Goal: Task Accomplishment & Management: Manage account settings

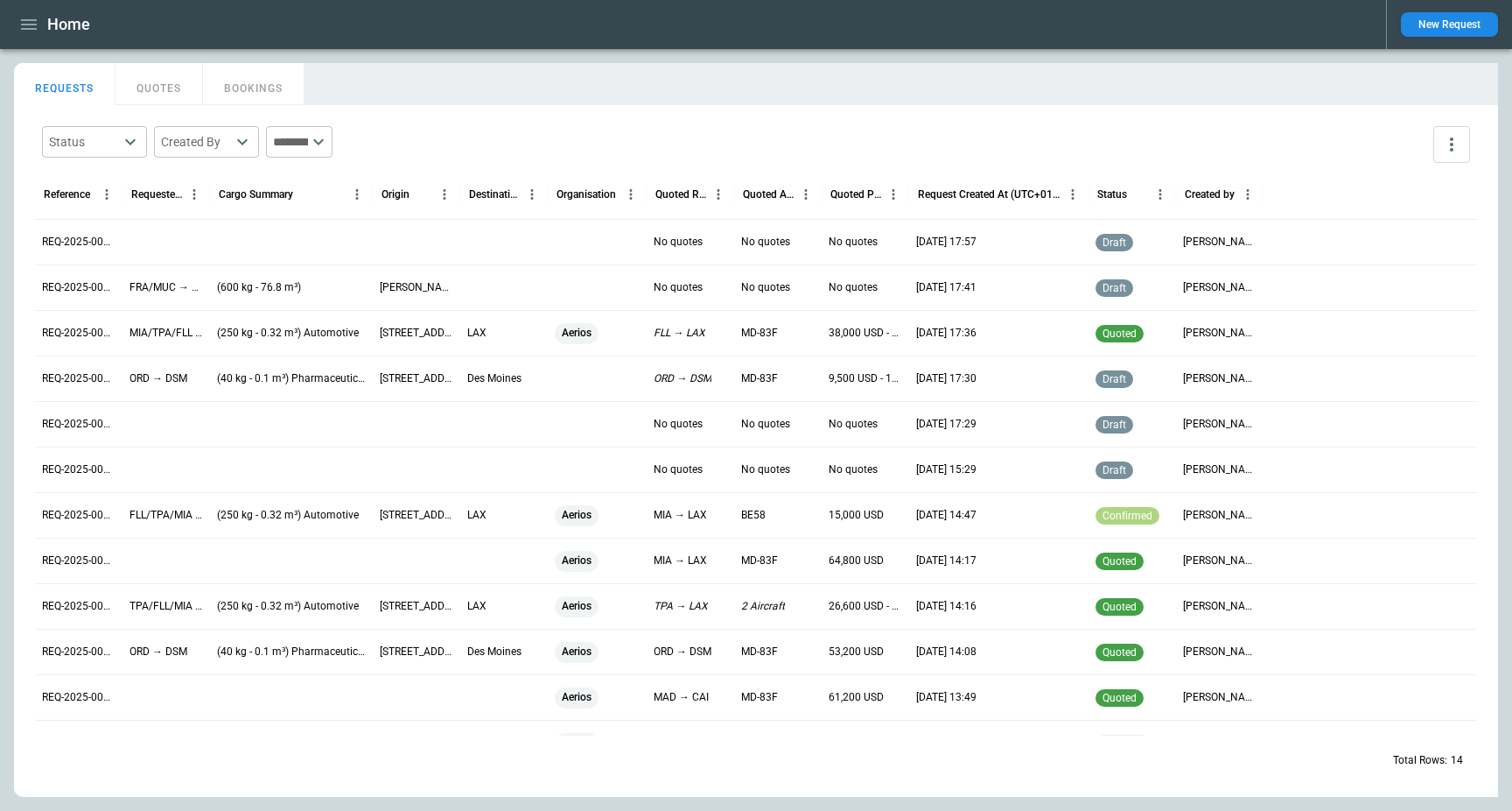
click at [29, 21] on icon "button" at bounding box center [29, 25] width 16 height 11
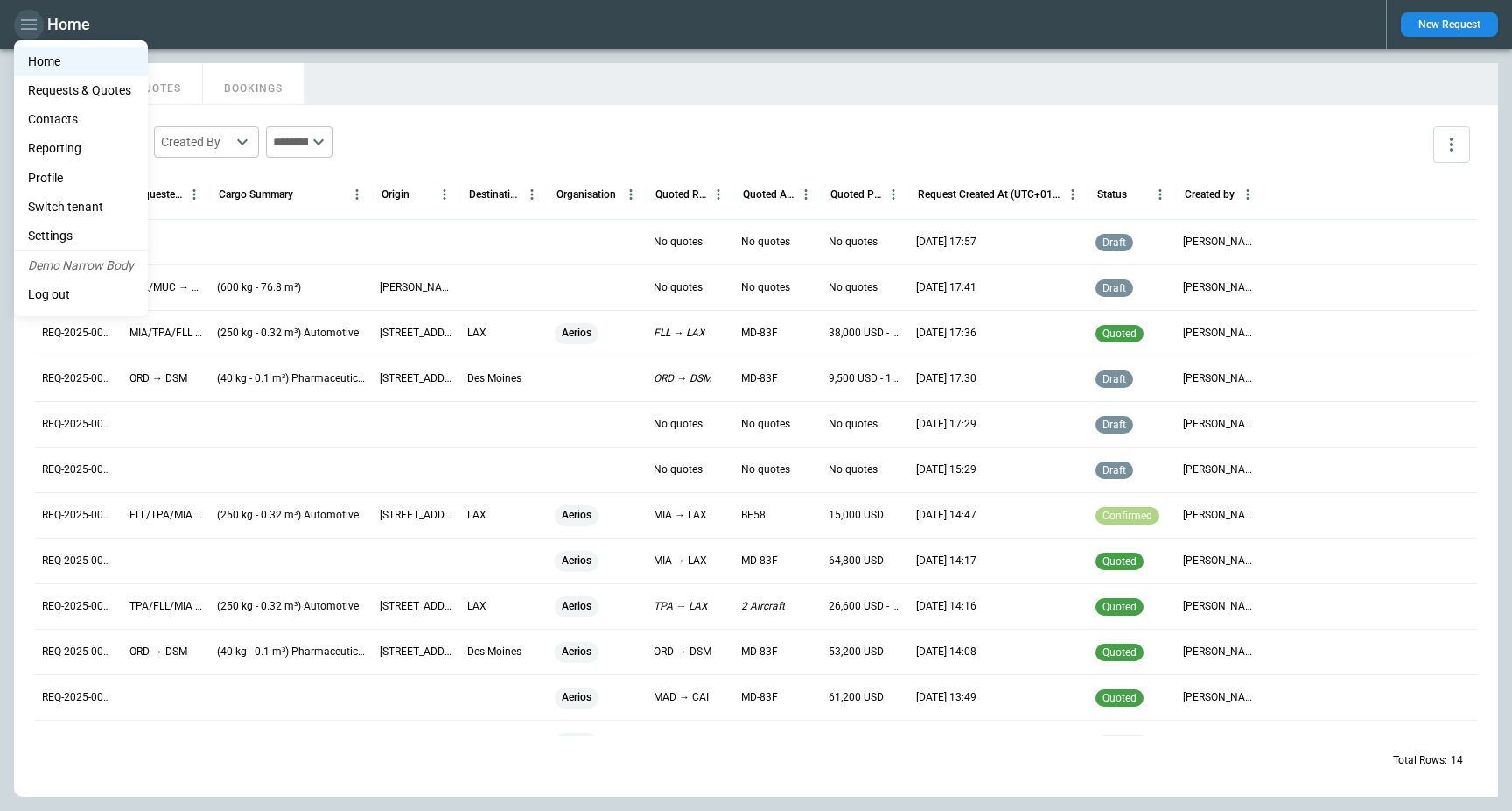
click at [28, 21] on div at bounding box center [756, 405] width 1512 height 811
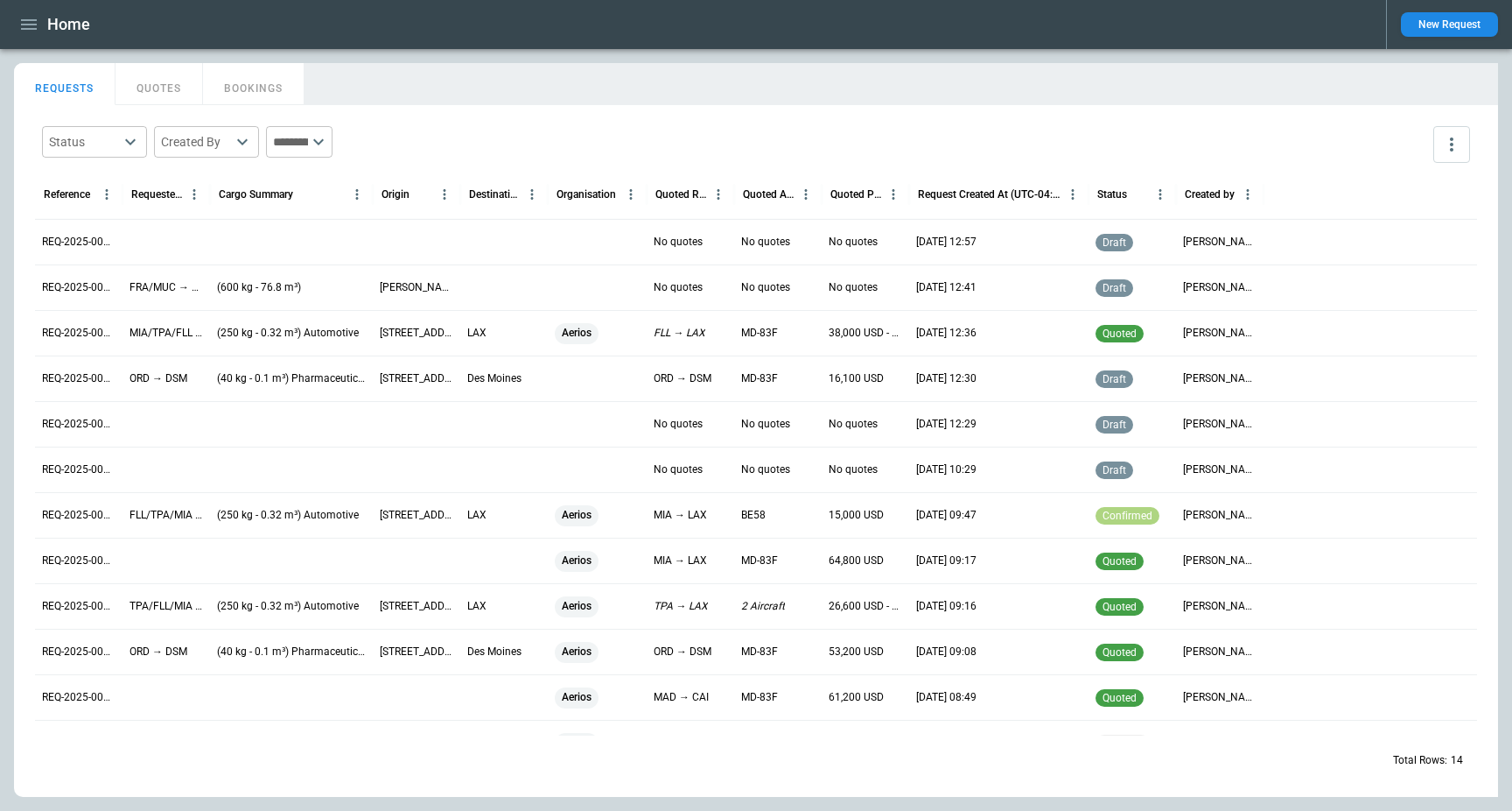
click at [65, 244] on p "REQ-2025-000014" at bounding box center [79, 241] width 73 height 15
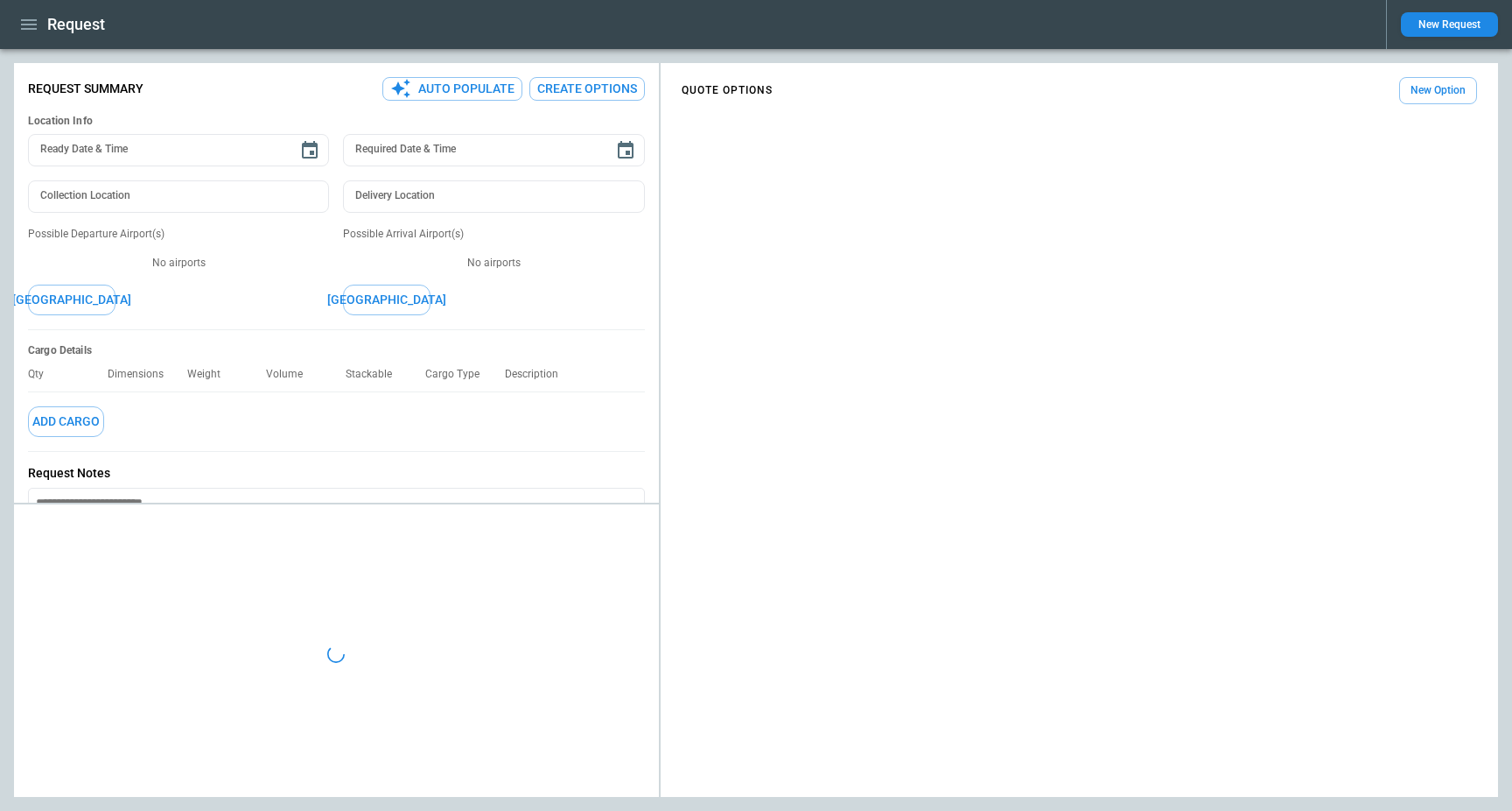
type textarea "*"
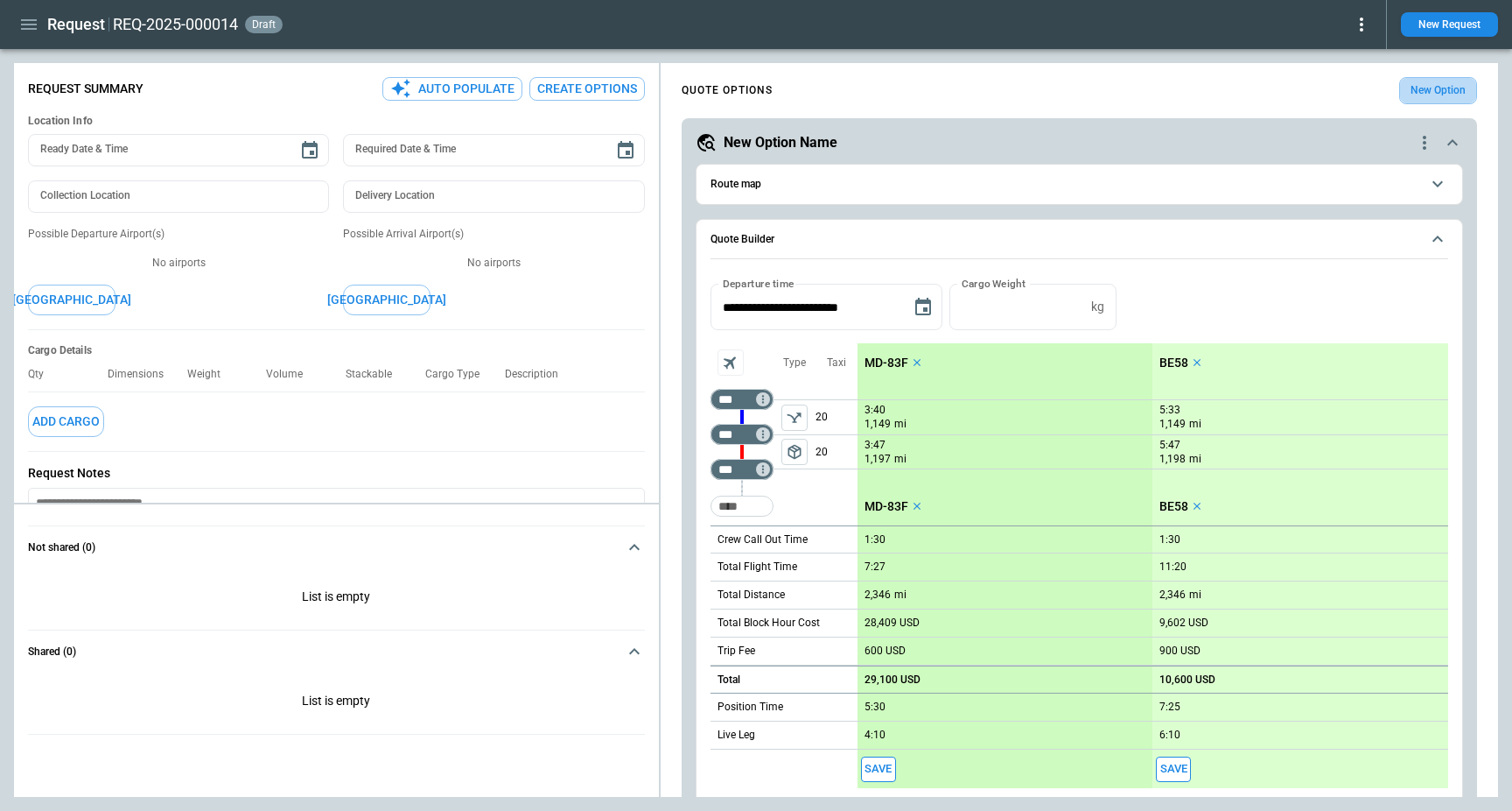
click at [1439, 93] on button "New Option" at bounding box center [1438, 90] width 78 height 27
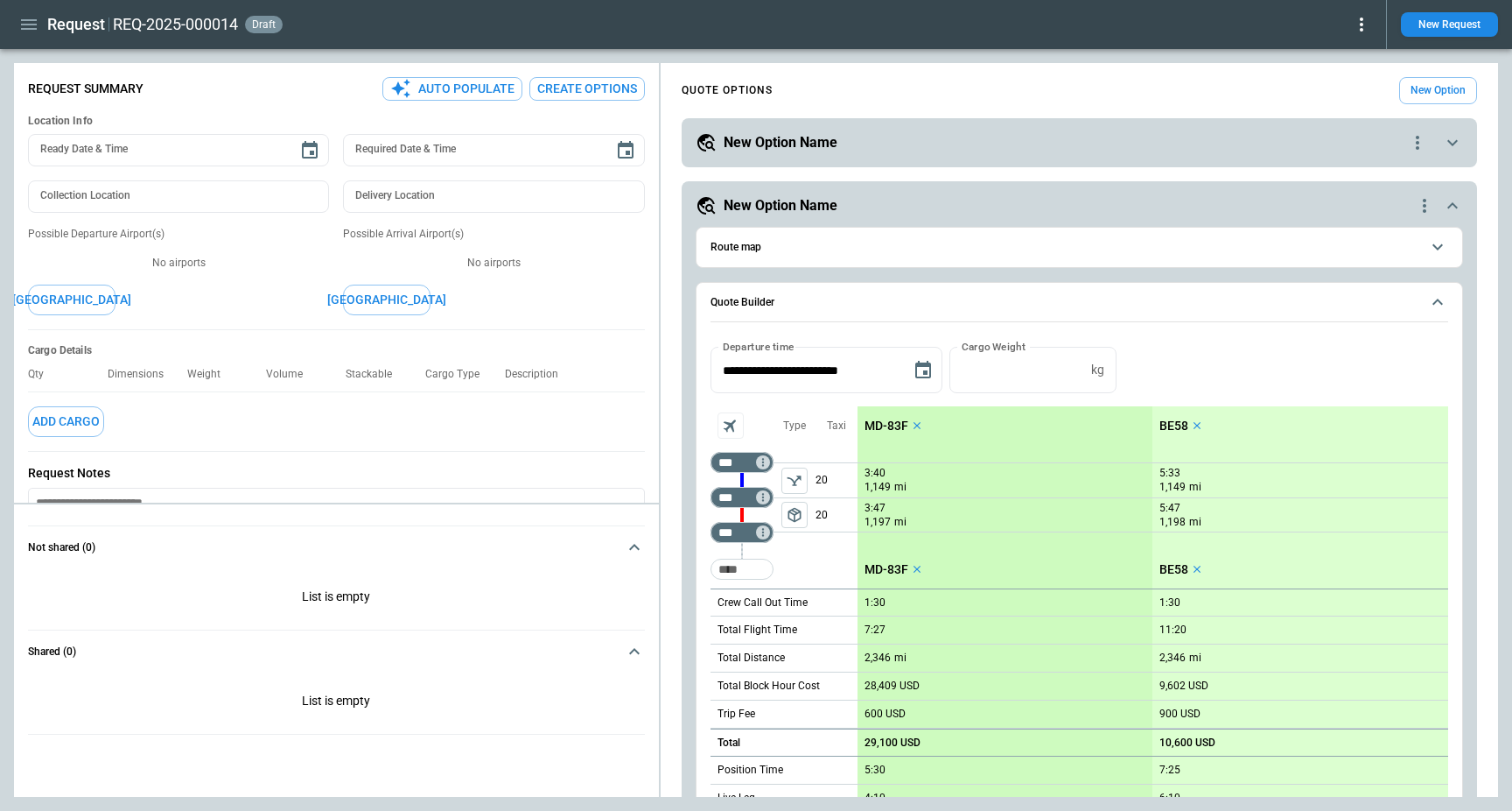
click at [1254, 149] on div "New Option Name" at bounding box center [1051, 142] width 711 height 21
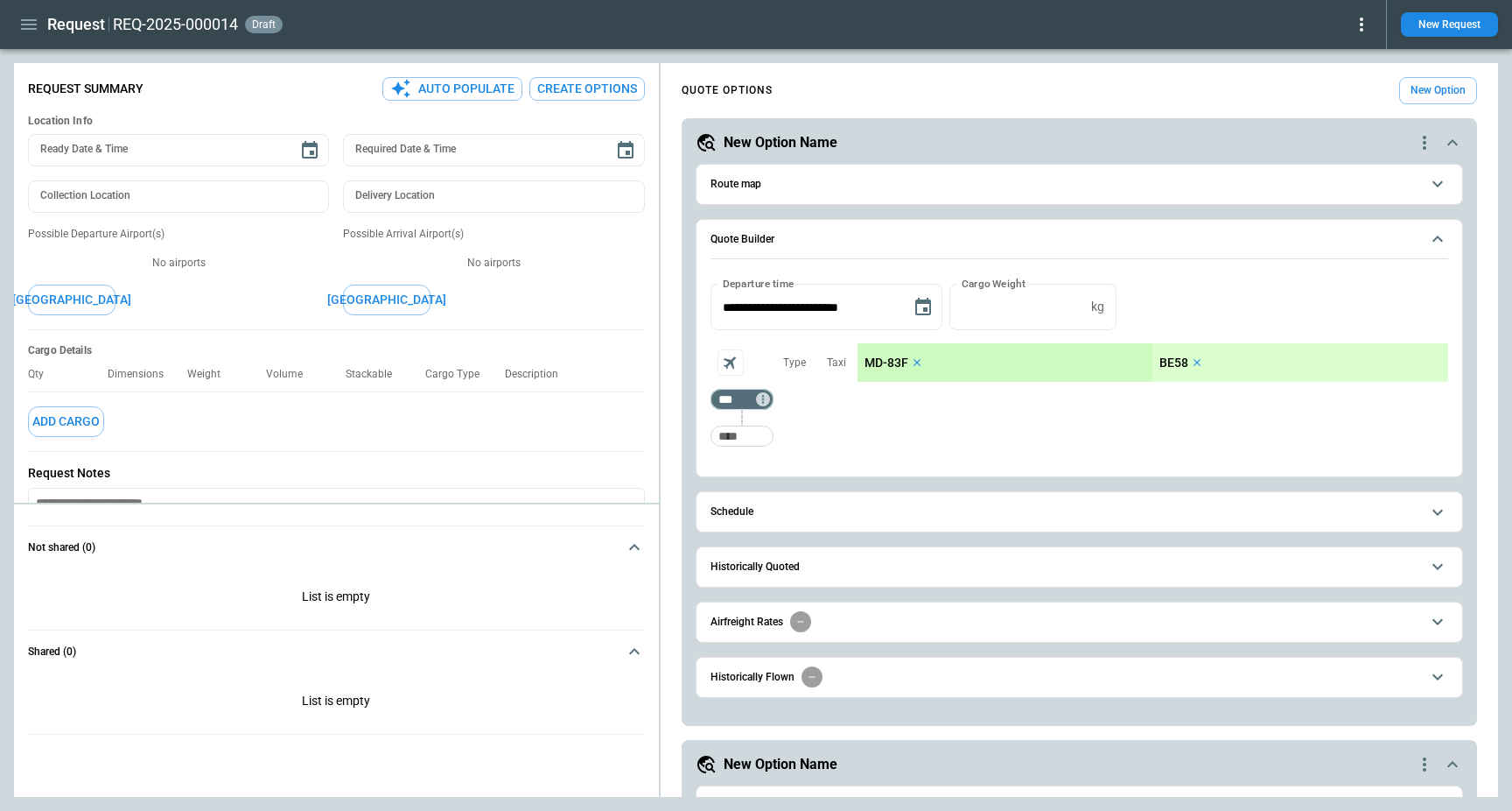
click at [1424, 145] on icon "quote-option-actions" at bounding box center [1424, 142] width 21 height 21
click at [1381, 246] on li "Delete Quote Option" at bounding box center [1357, 249] width 154 height 25
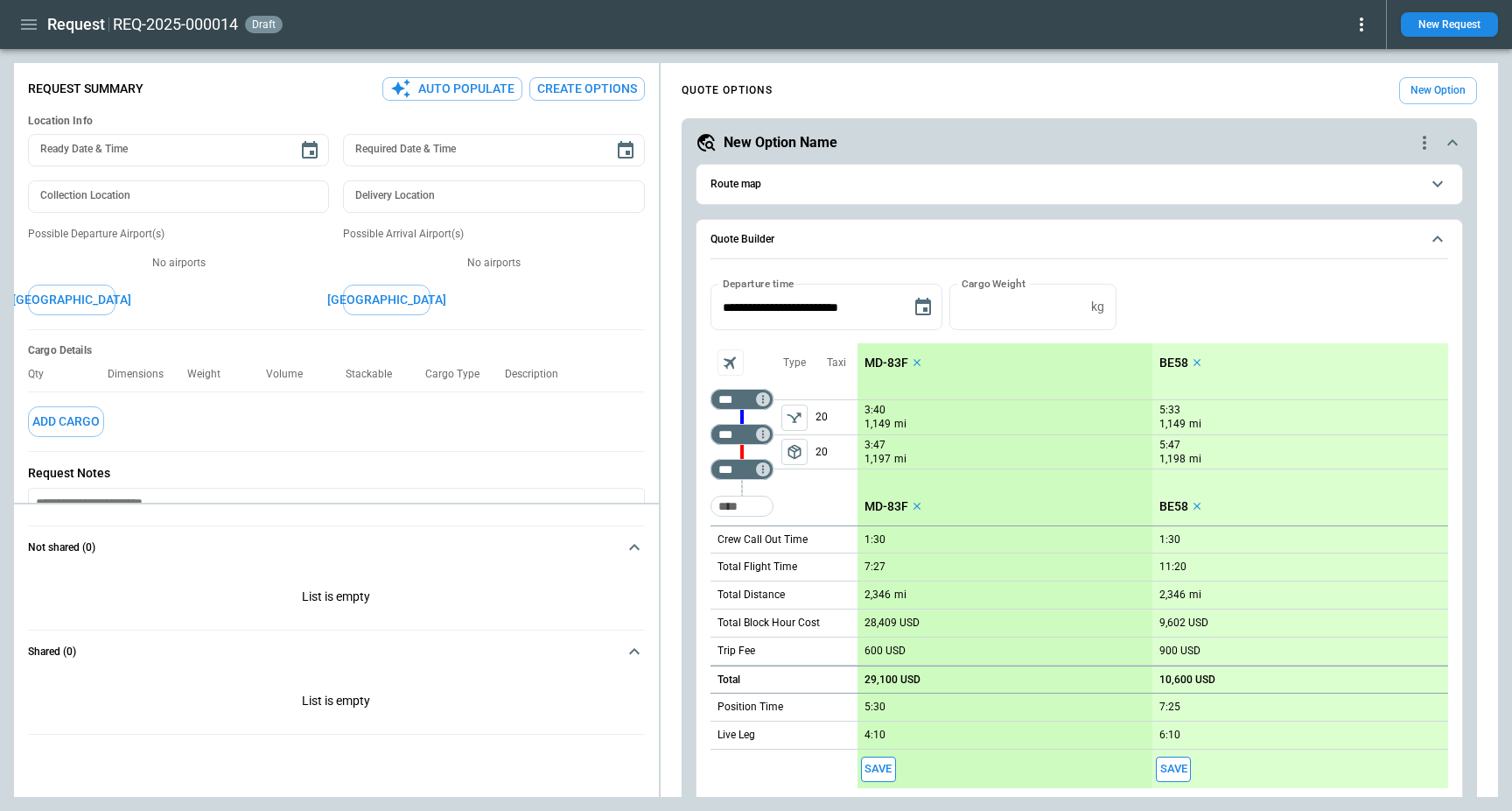
click at [1232, 102] on div "QUOTE OPTIONS New Option" at bounding box center [1079, 90] width 795 height 27
click at [1082, 369] on div "MD-83F 3:40 1,149 mi 3:47 1,197 mi MD-83F 1:30 7:27 2,346 mi 28,409 USD 600 USD…" at bounding box center [1004, 565] width 296 height 444
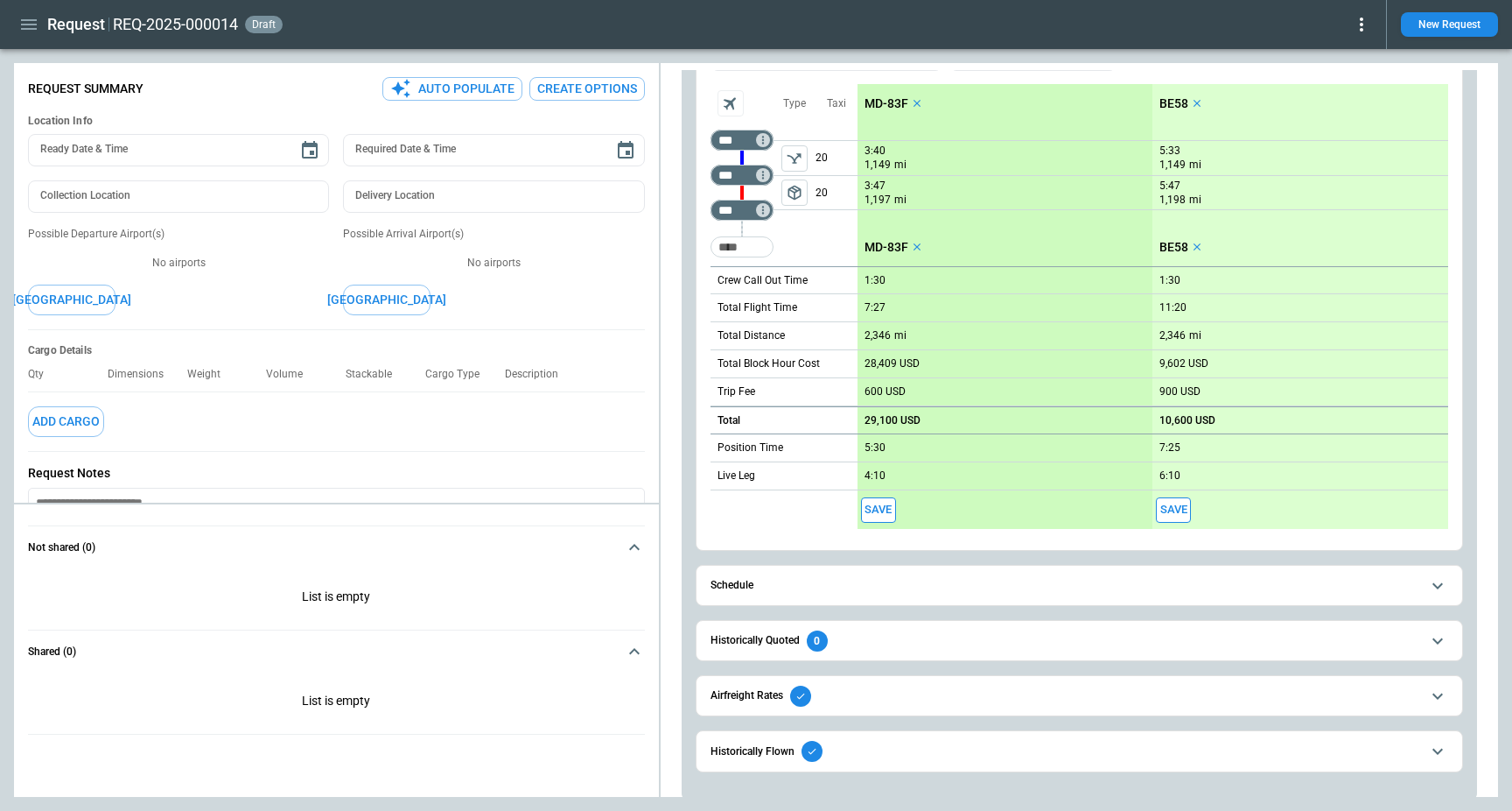
scroll to position [269, 0]
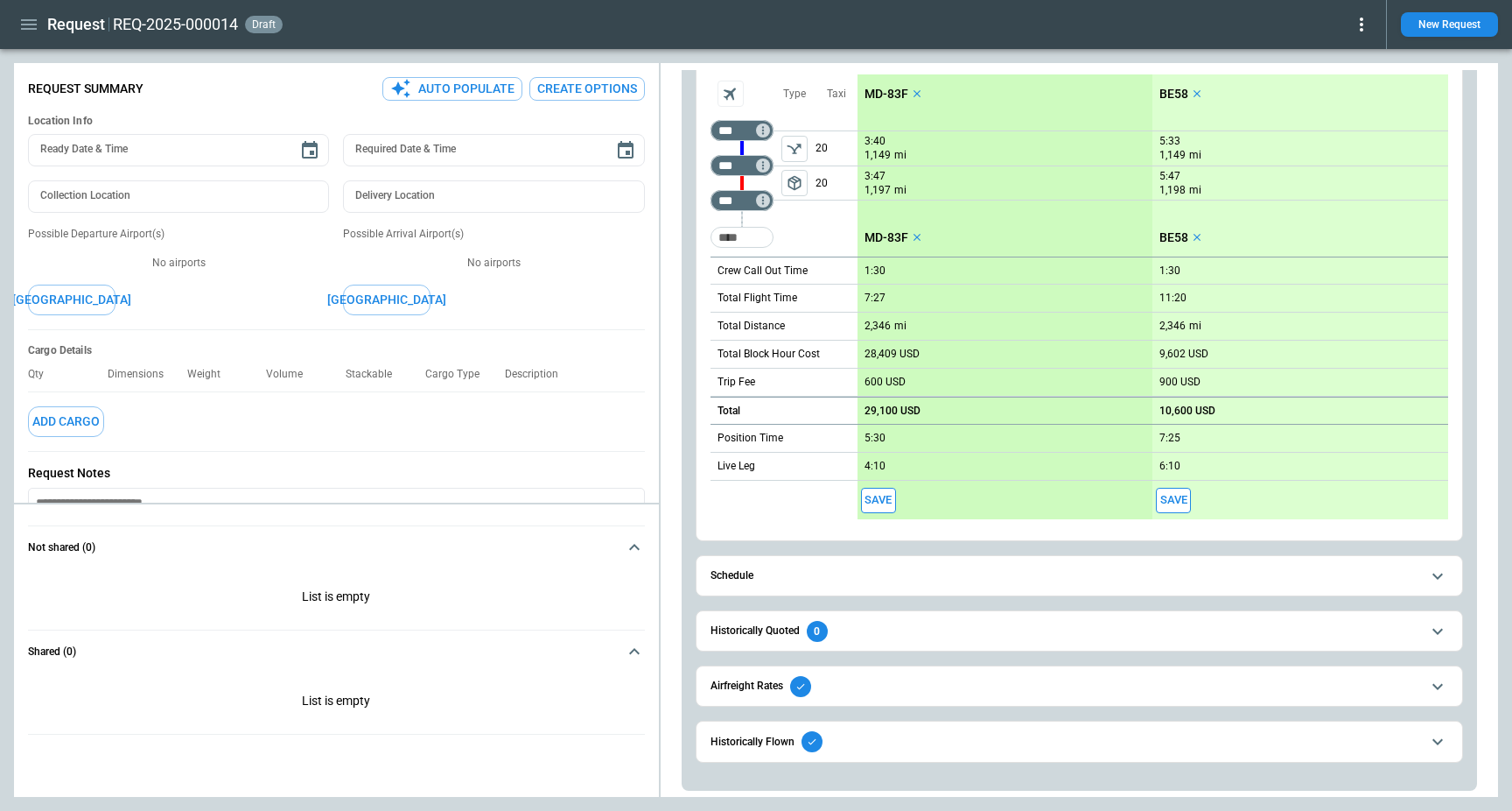
click at [942, 732] on span "Historically Flown" at bounding box center [1065, 741] width 710 height 21
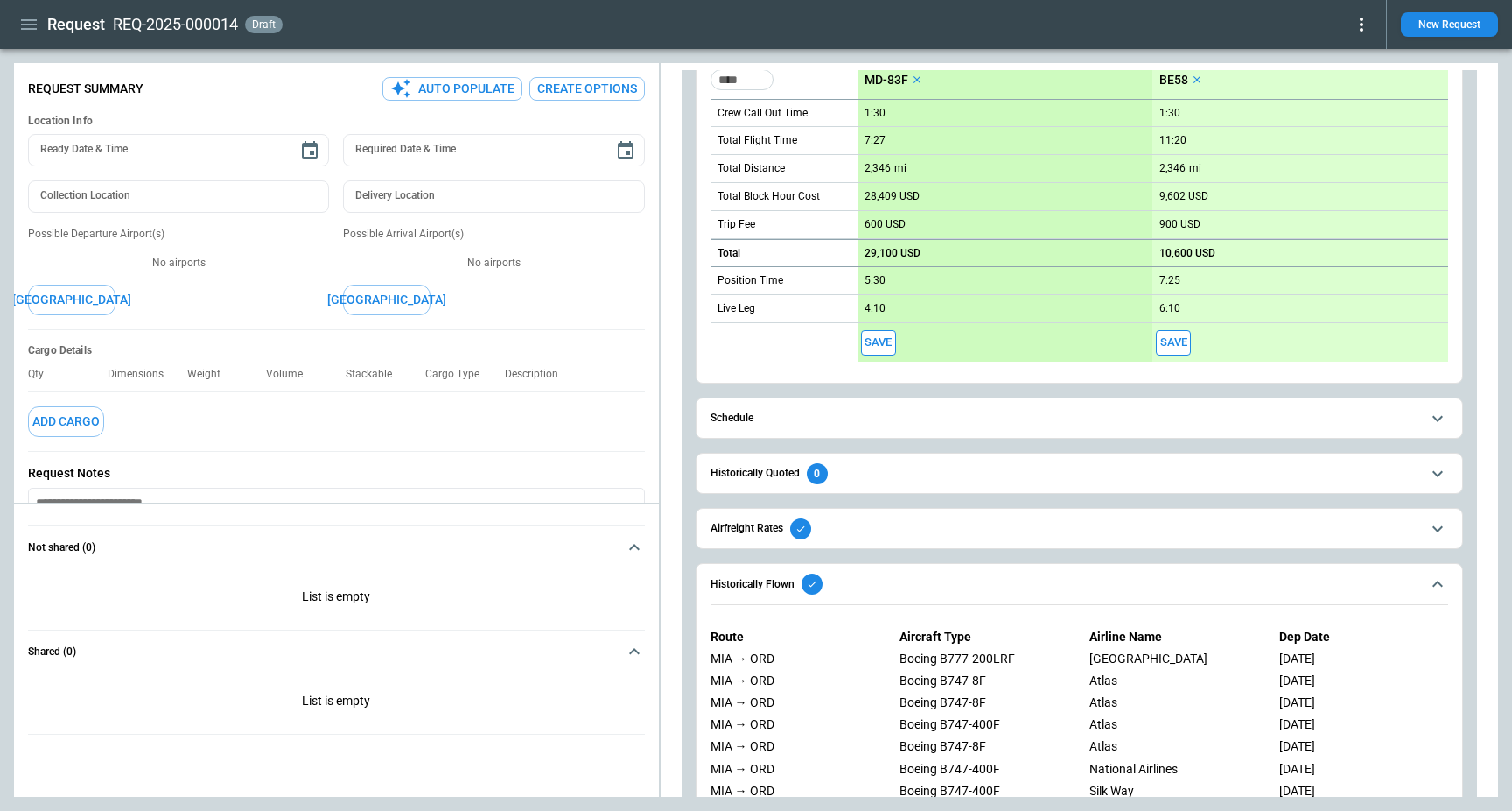
scroll to position [441, 0]
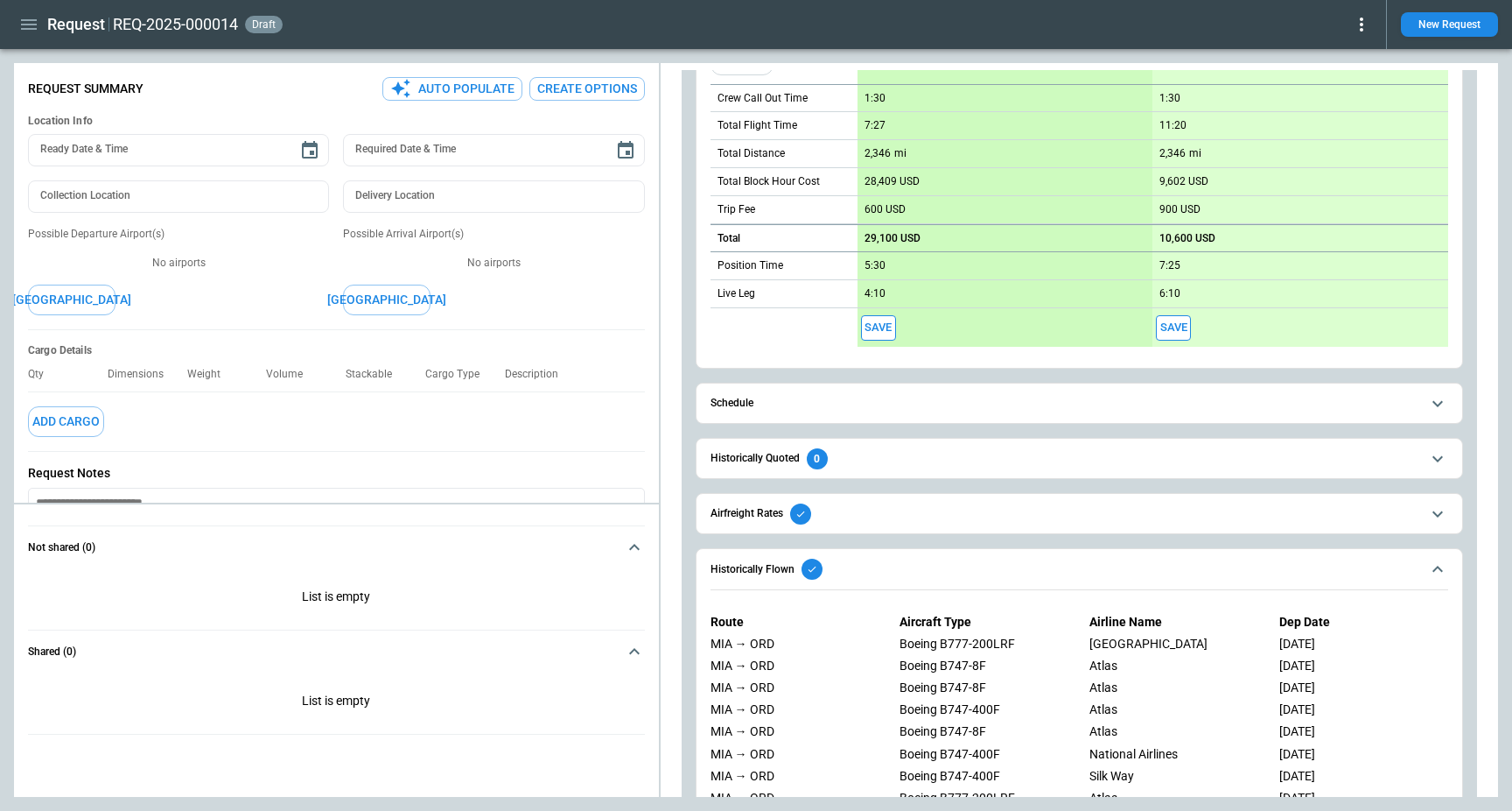
click at [1051, 565] on span "Historically Flown" at bounding box center [1065, 569] width 710 height 21
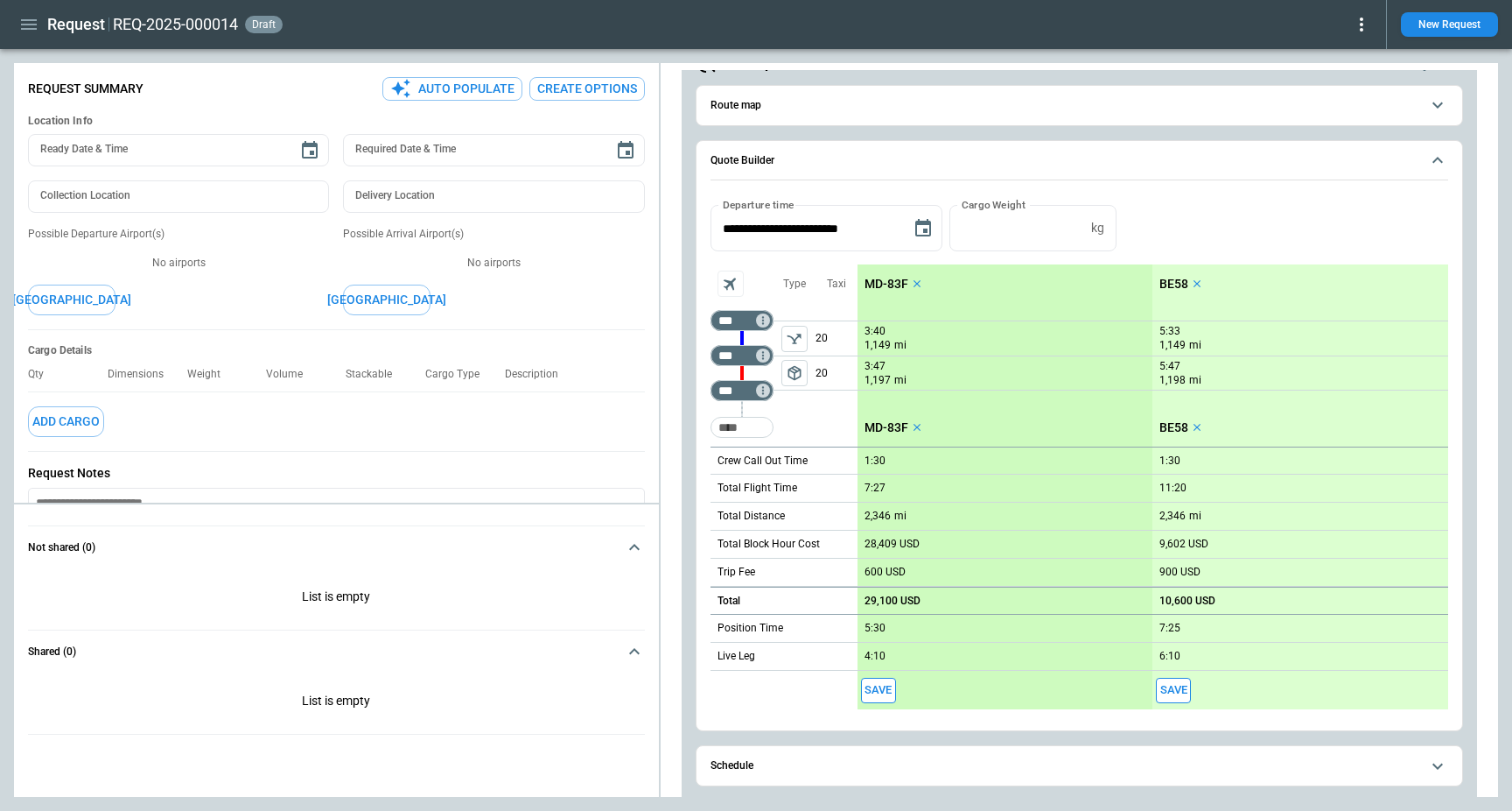
scroll to position [0, 0]
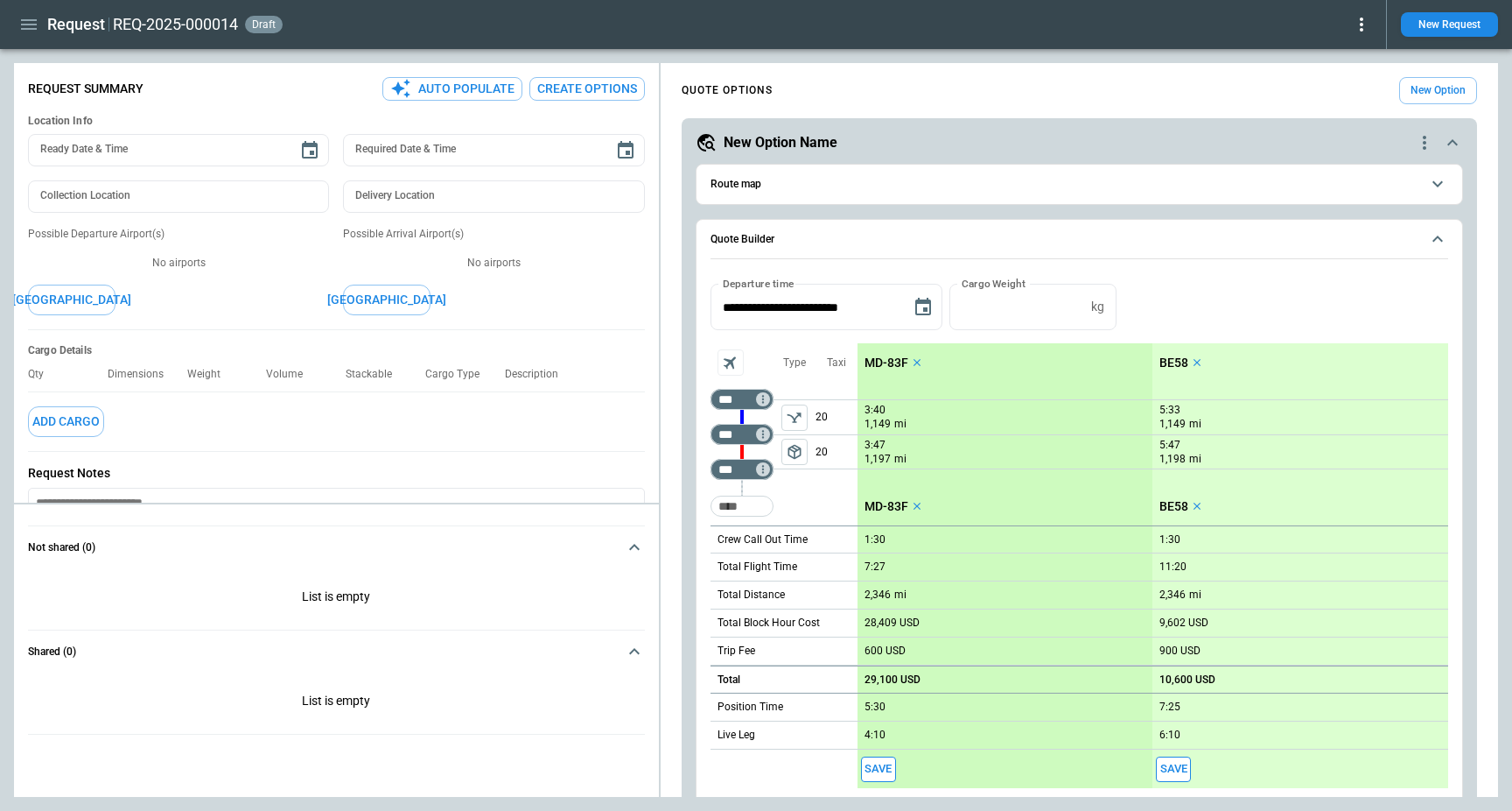
click at [937, 195] on button "Route map" at bounding box center [1079, 184] width 737 height 39
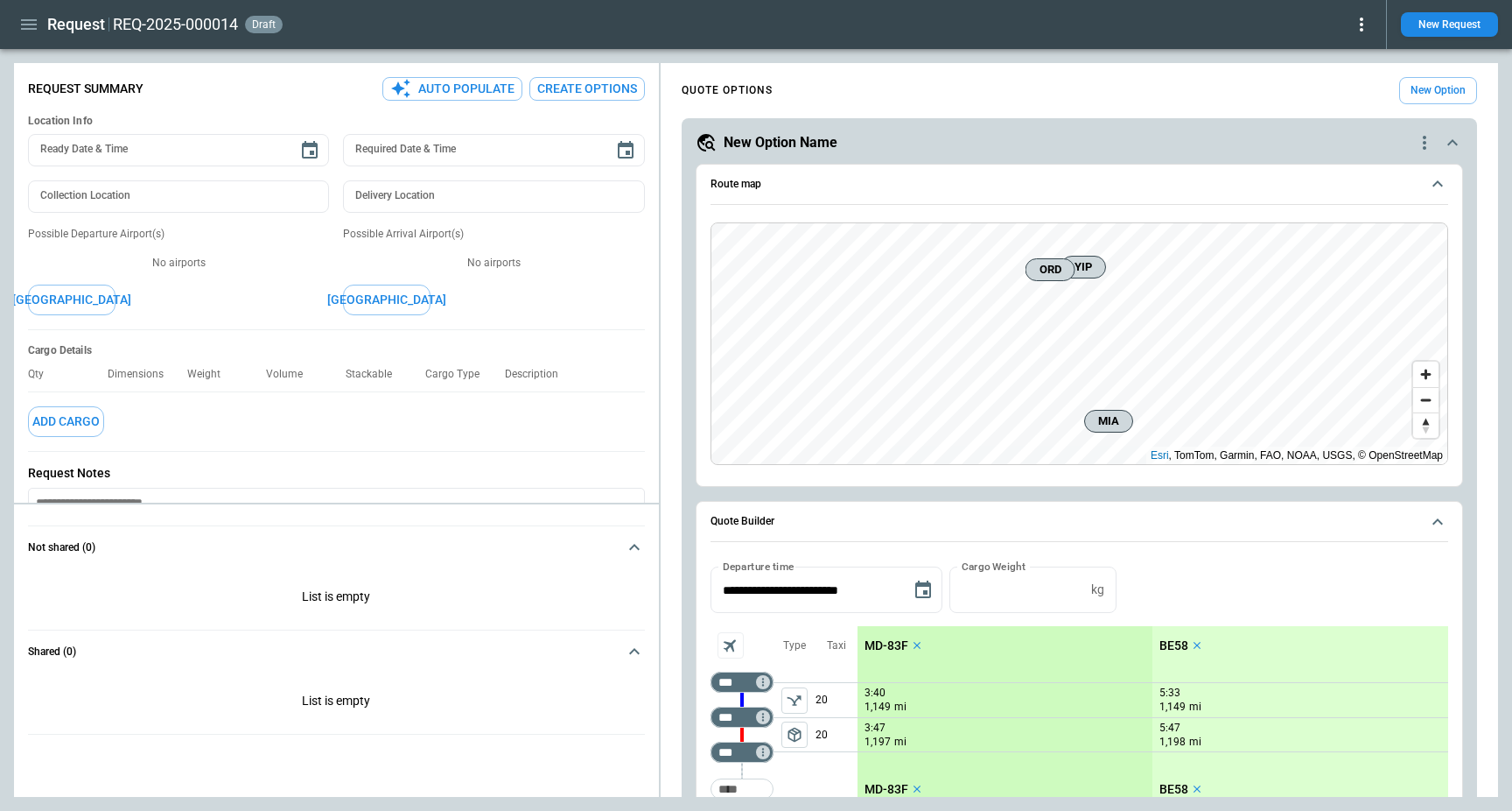
click at [937, 195] on button "Route map" at bounding box center [1079, 184] width 737 height 40
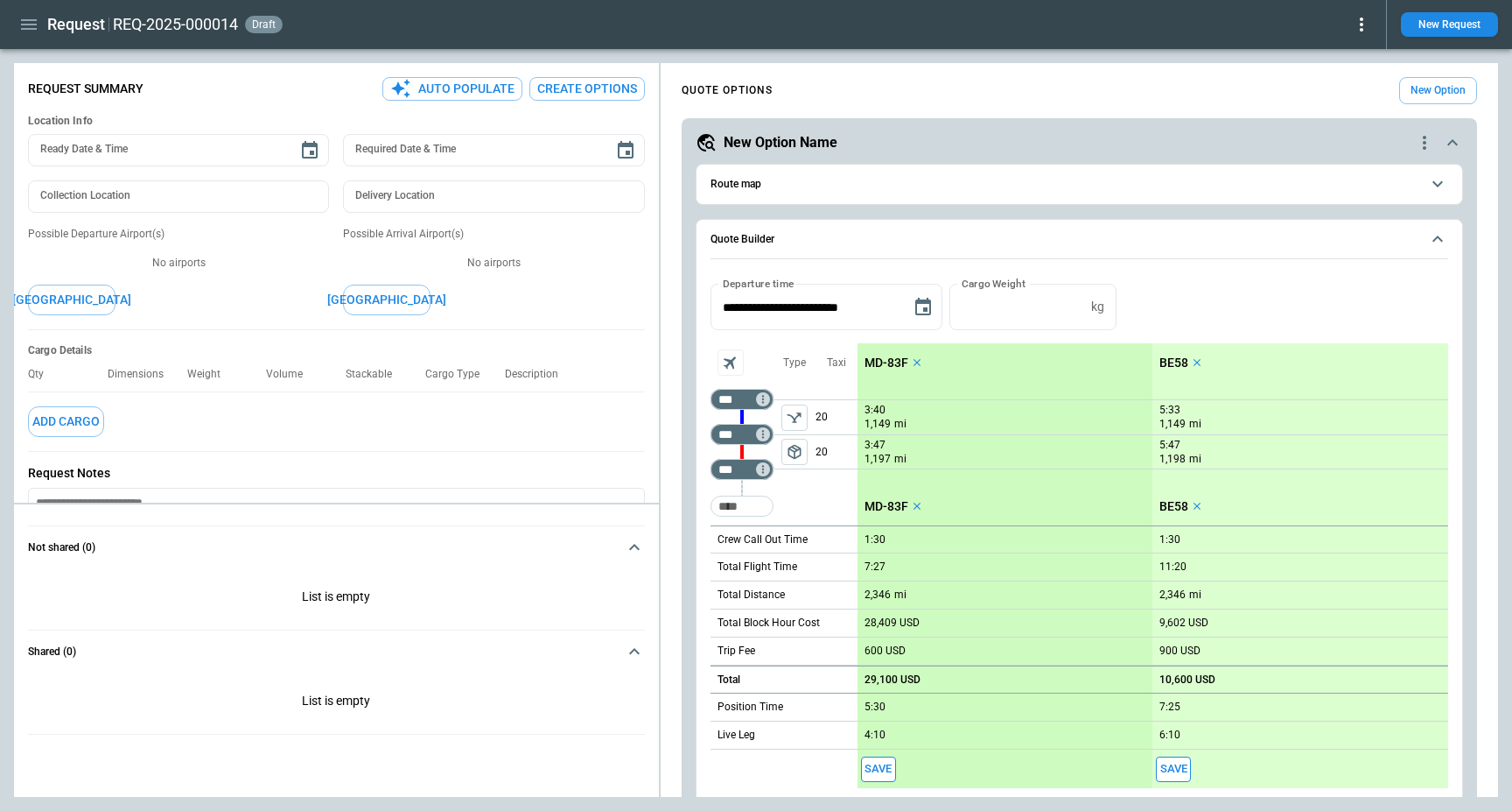
click at [752, 63] on div at bounding box center [1073, 66] width 823 height 7
click at [26, 34] on icon "button" at bounding box center [29, 24] width 21 height 21
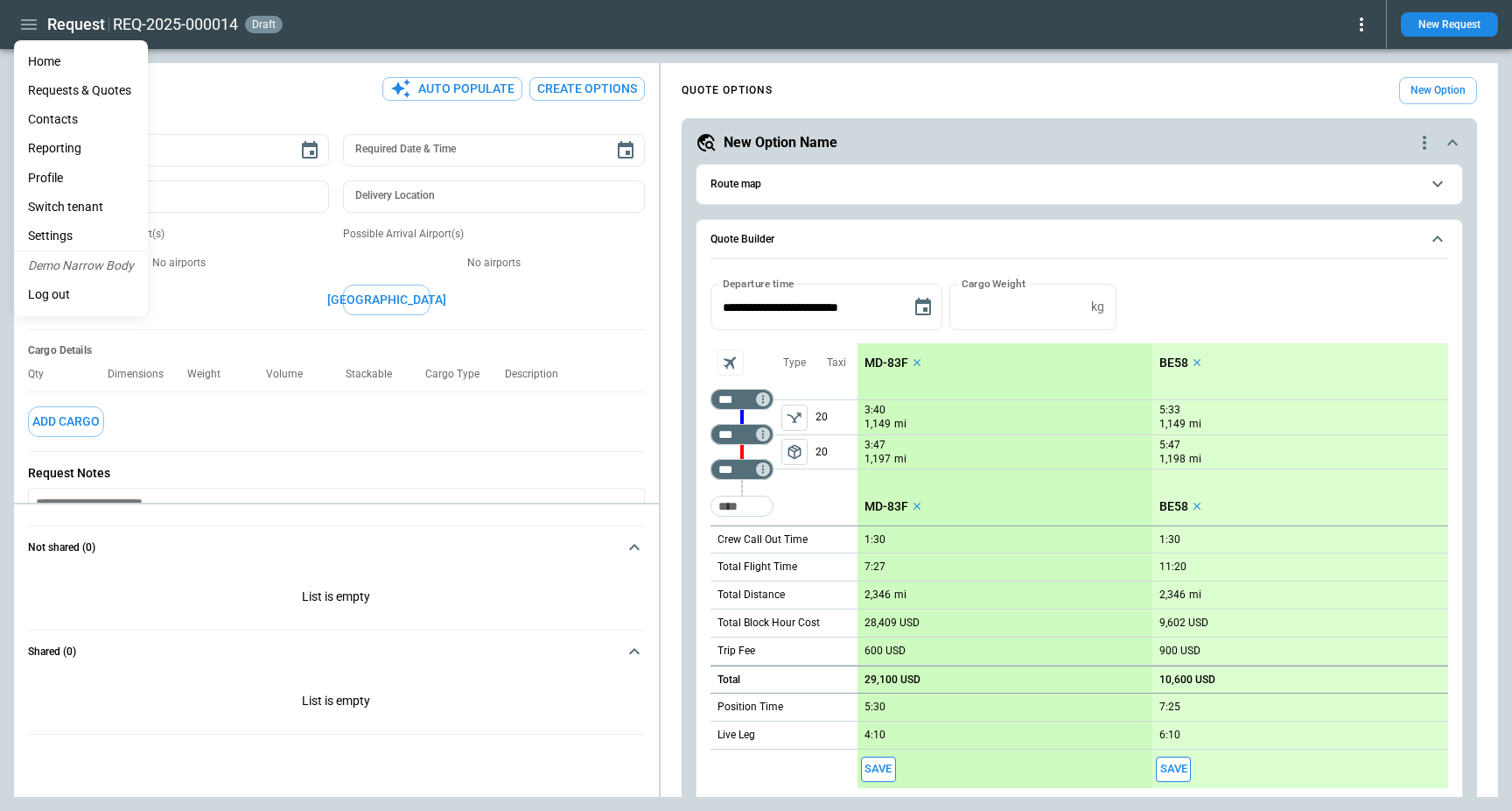
click at [82, 231] on li "Settings" at bounding box center [81, 236] width 134 height 29
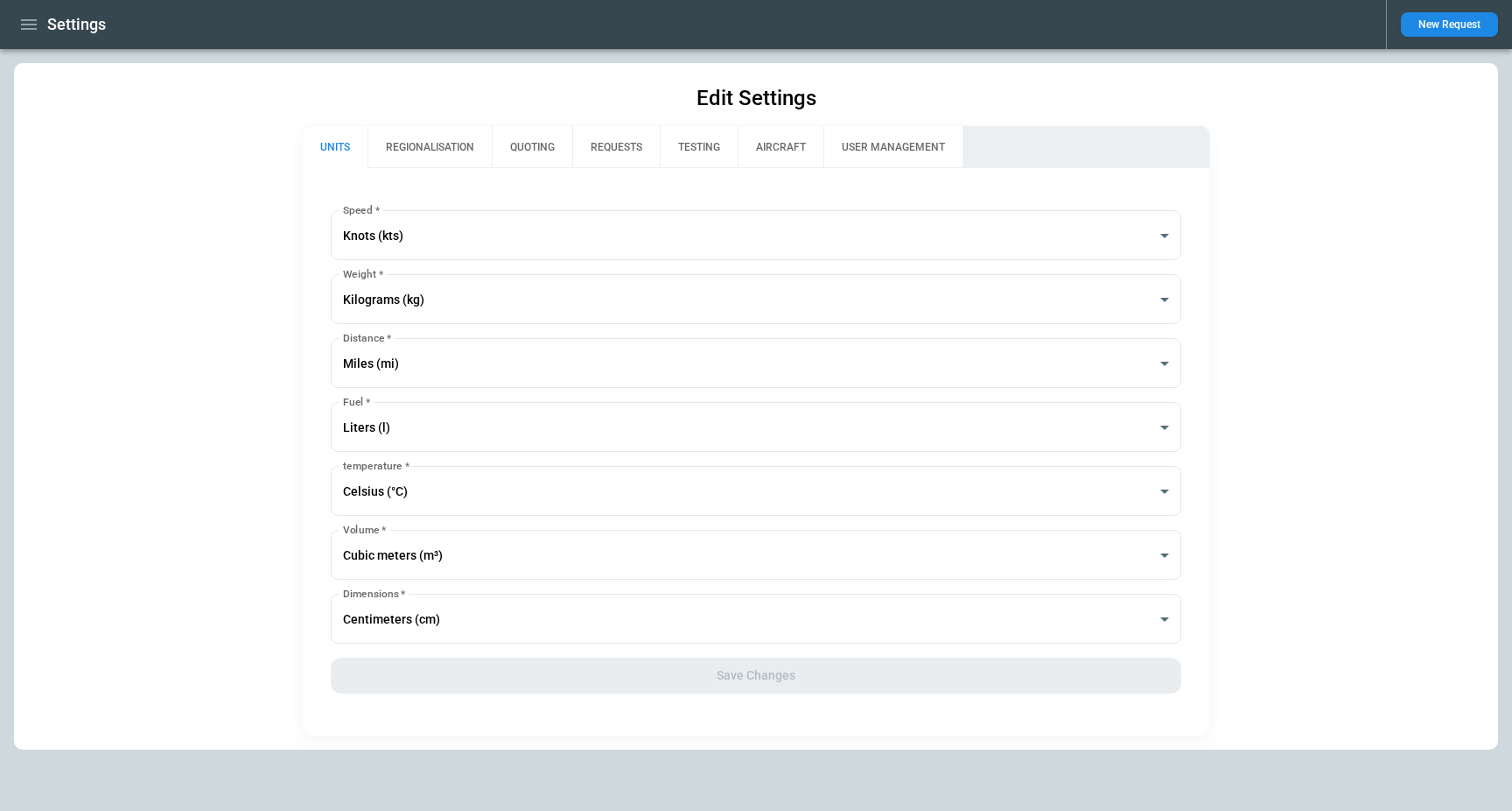
click at [781, 148] on button "AIRCRAFT" at bounding box center [780, 147] width 86 height 42
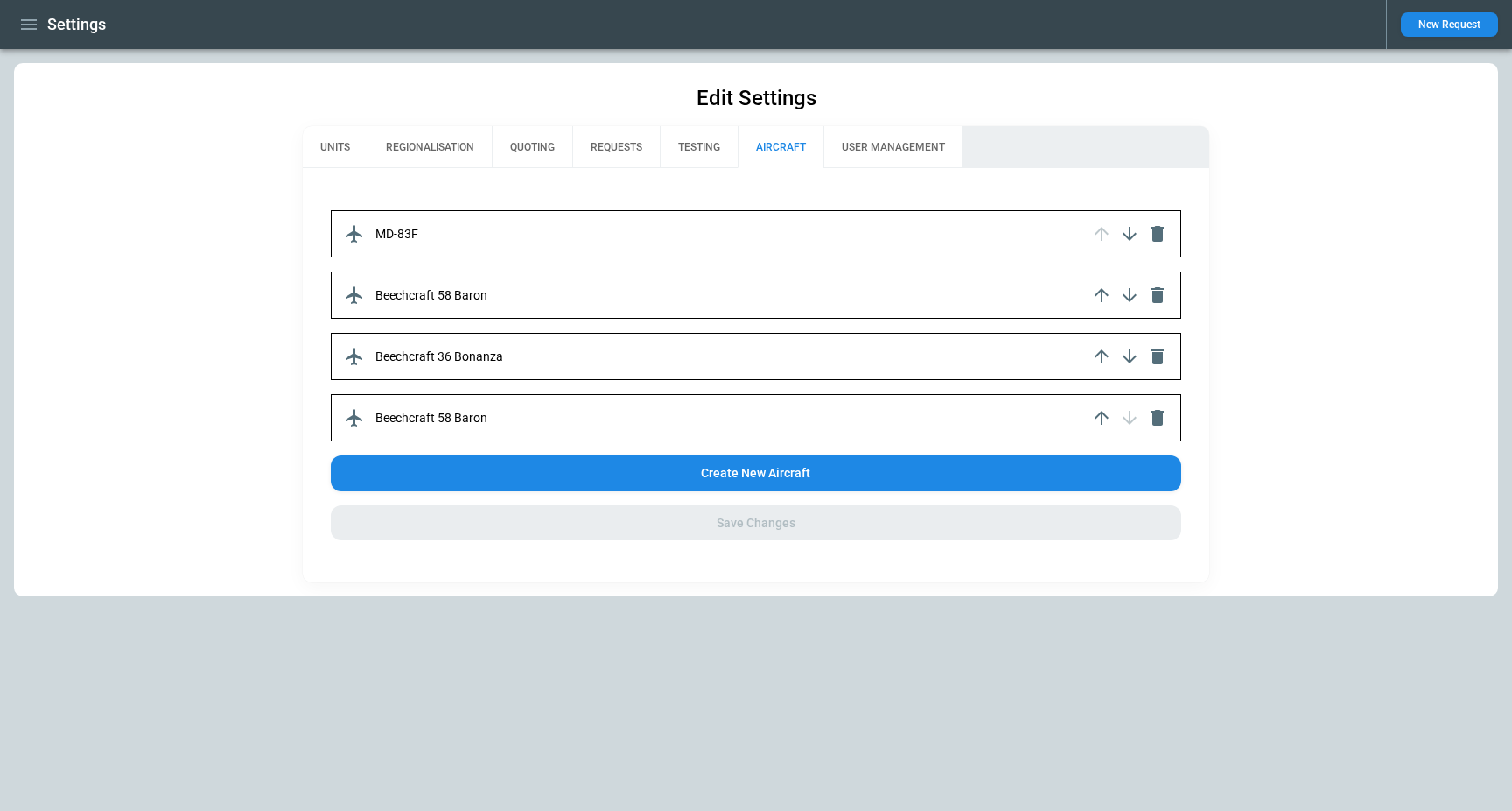
click at [390, 231] on p "MD-83F" at bounding box center [397, 234] width 43 height 15
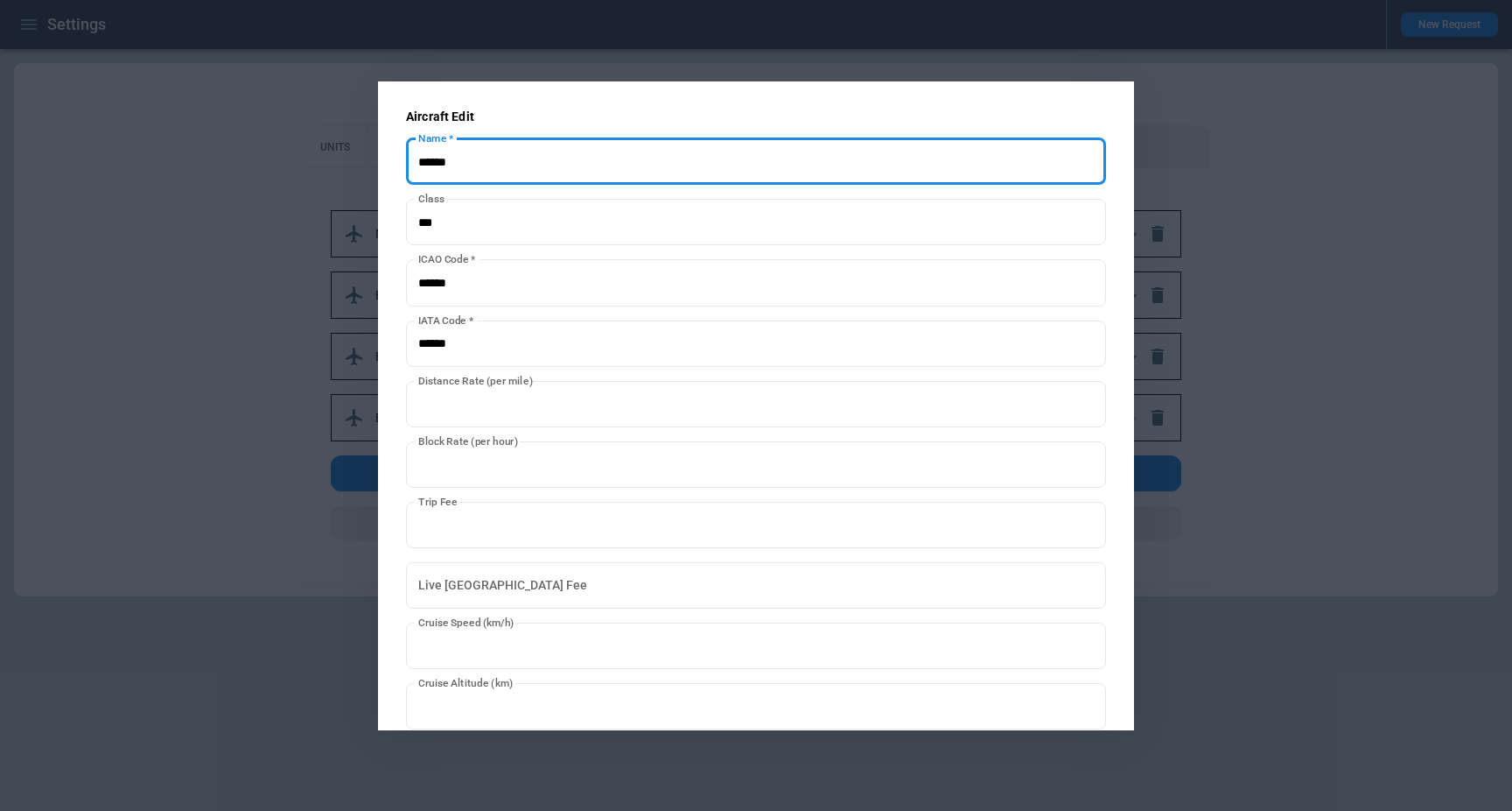
drag, startPoint x: 475, startPoint y: 164, endPoint x: 361, endPoint y: 161, distance: 114.0
click at [361, 161] on div "**********" at bounding box center [756, 405] width 1512 height 811
type input "****"
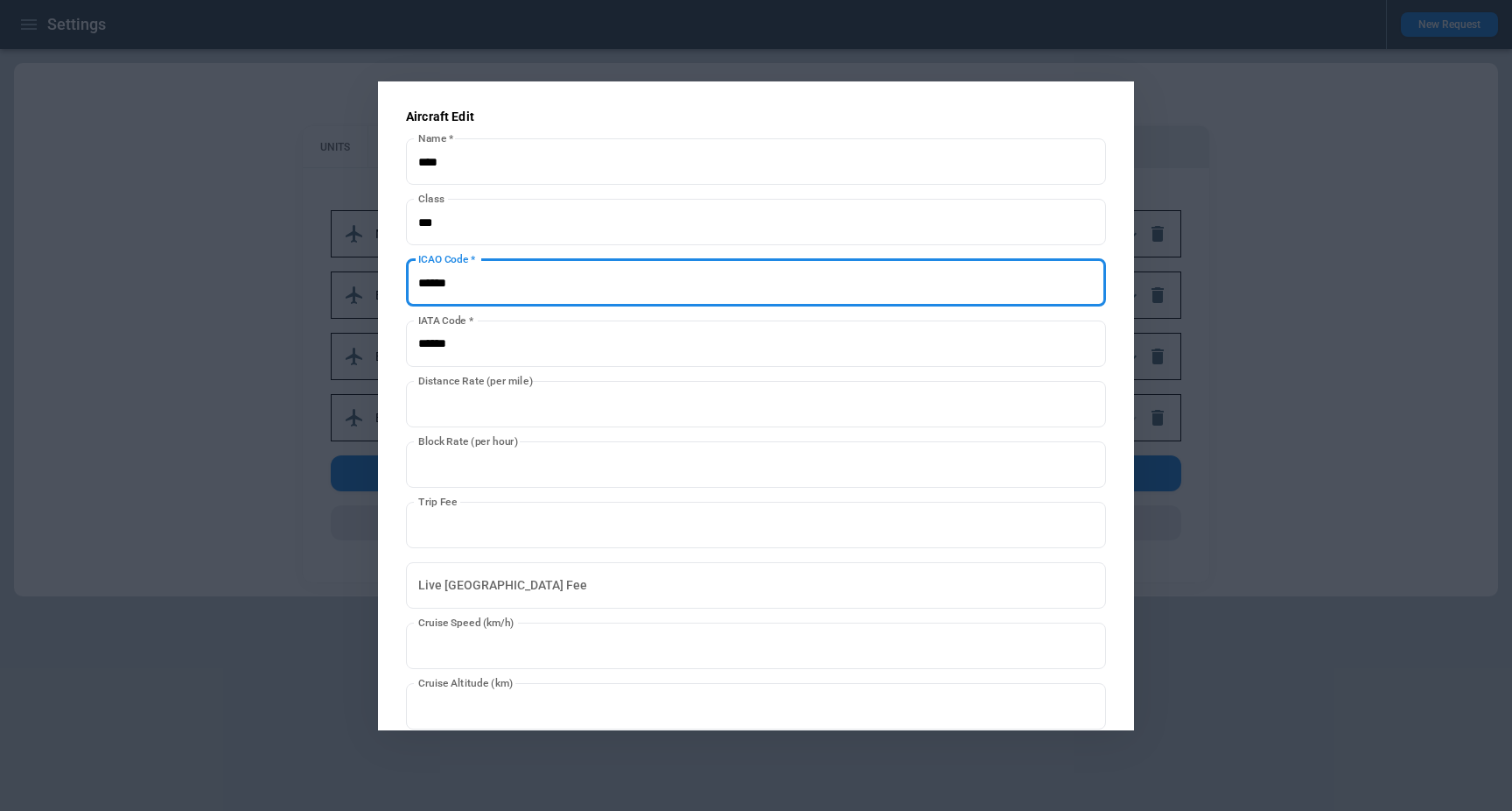
drag, startPoint x: 474, startPoint y: 279, endPoint x: 405, endPoint y: 279, distance: 69.0
click at [406, 279] on input "ICAO Code   *" at bounding box center [755, 283] width 700 height 46
type input "****"
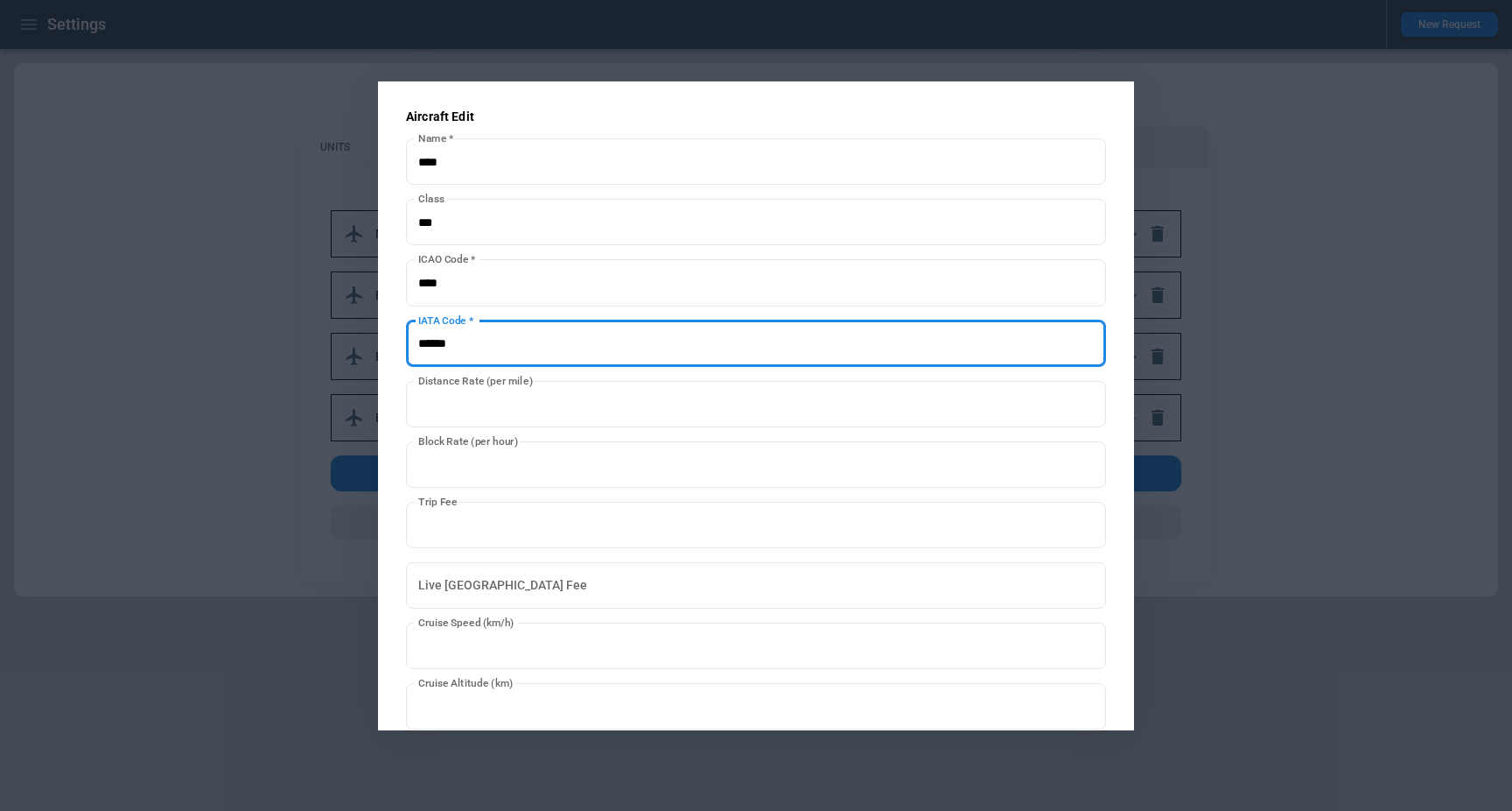
drag, startPoint x: 483, startPoint y: 343, endPoint x: 360, endPoint y: 328, distance: 123.9
click at [360, 329] on div "**********" at bounding box center [756, 405] width 1512 height 811
type input "****"
click at [391, 596] on div "**********" at bounding box center [756, 405] width 756 height 648
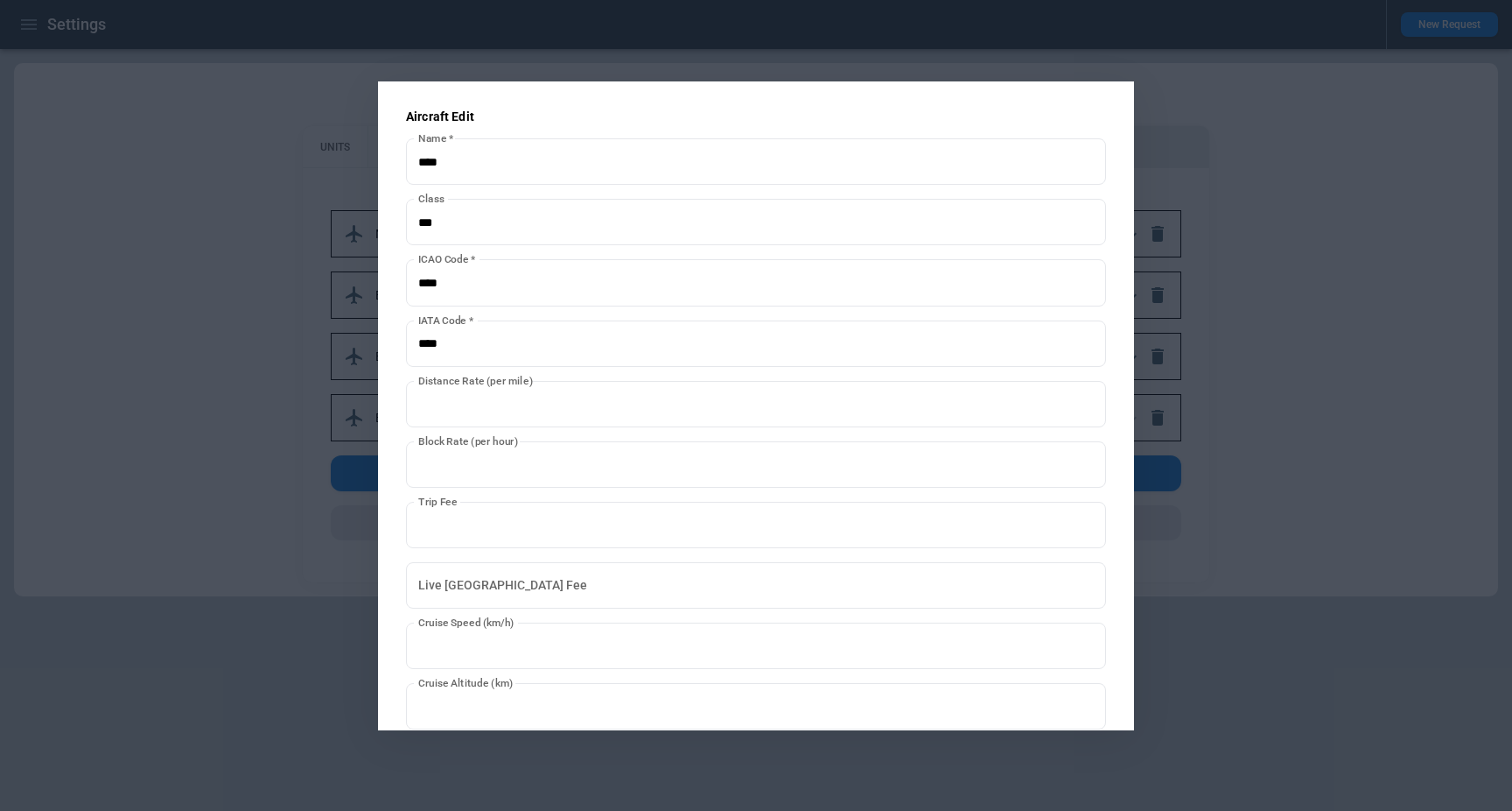
scroll to position [252, 0]
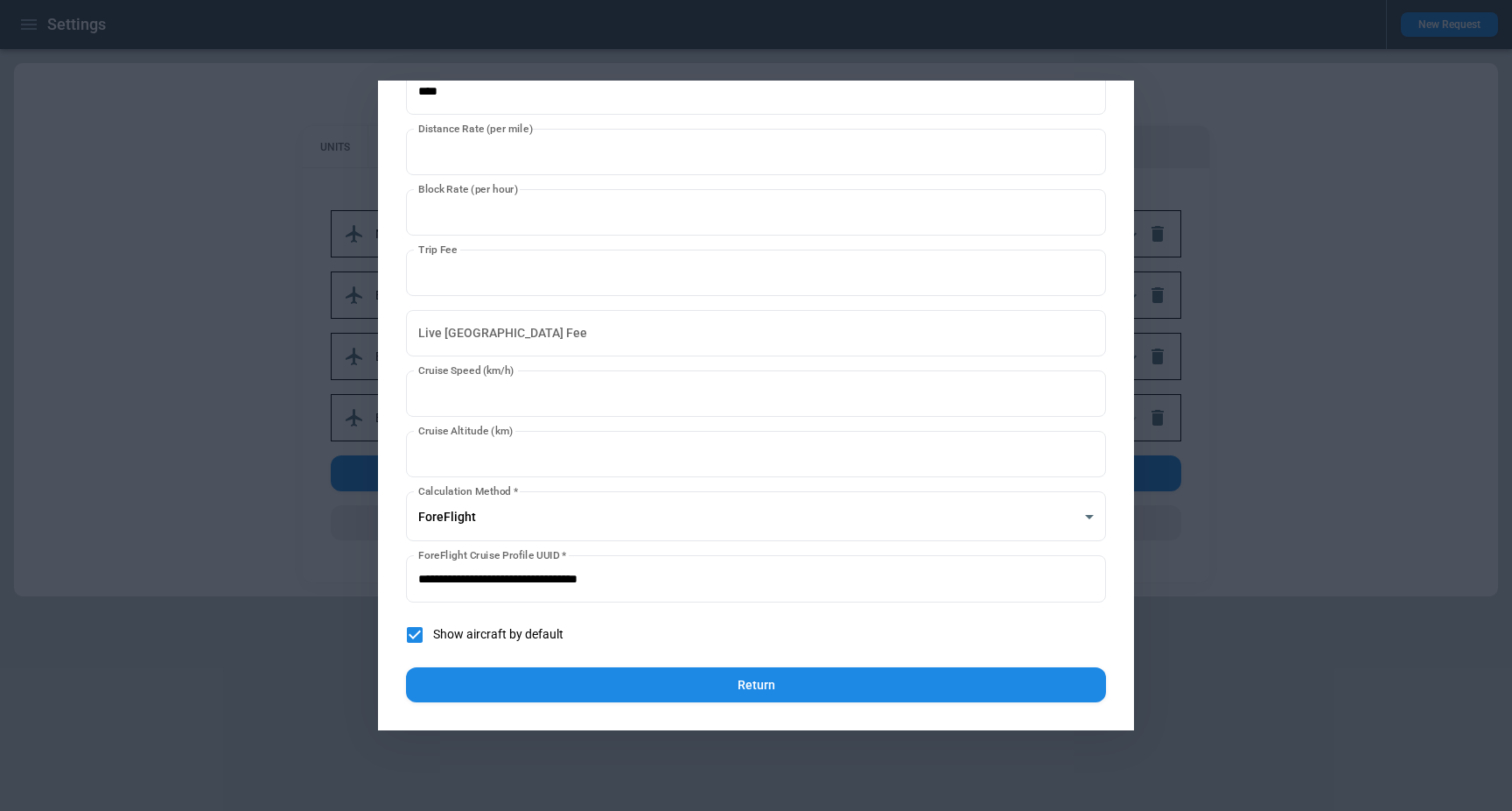
click at [669, 675] on button "Return" at bounding box center [755, 684] width 700 height 36
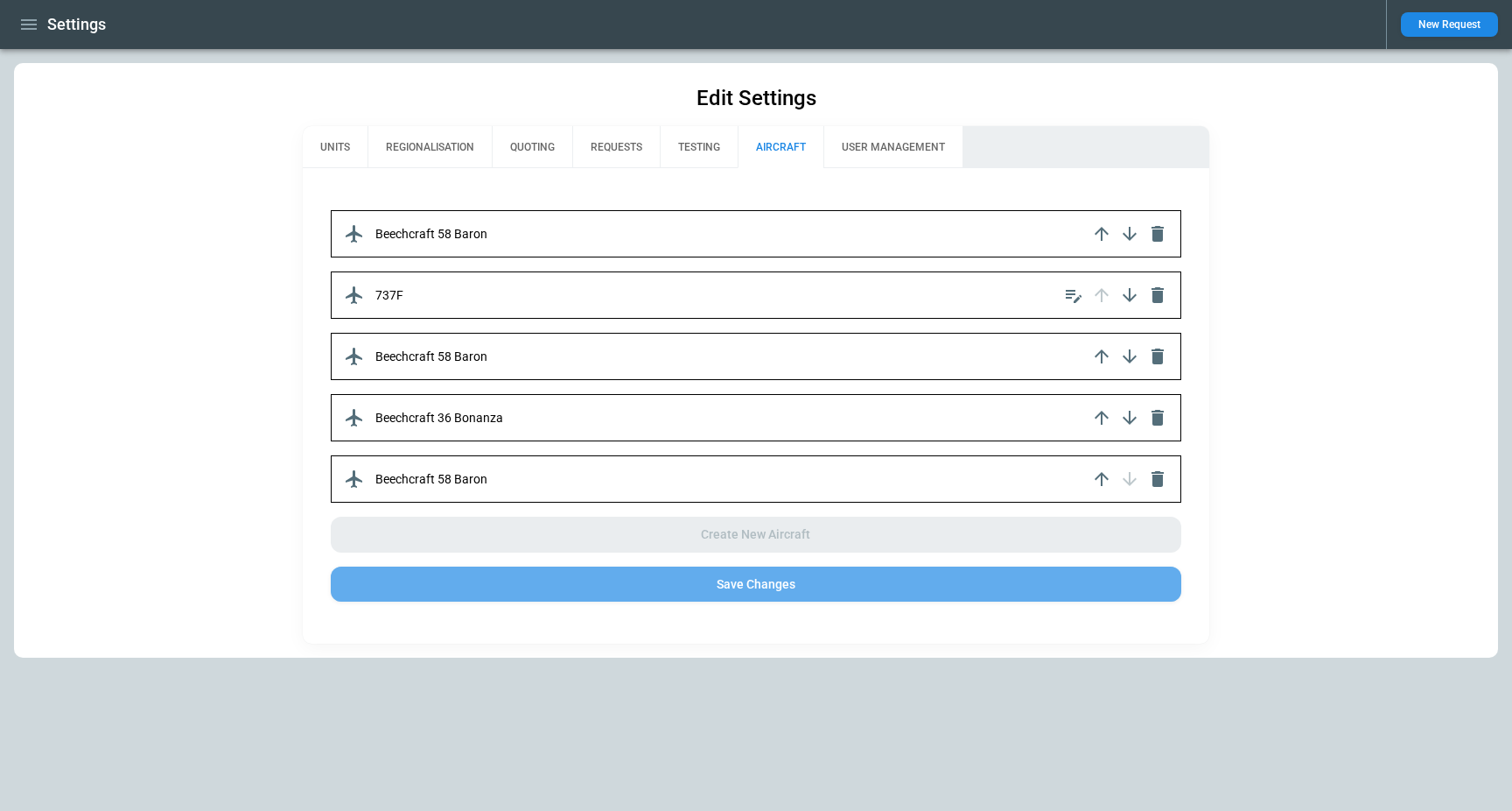
click at [808, 590] on button "Save Changes" at bounding box center [756, 584] width 852 height 36
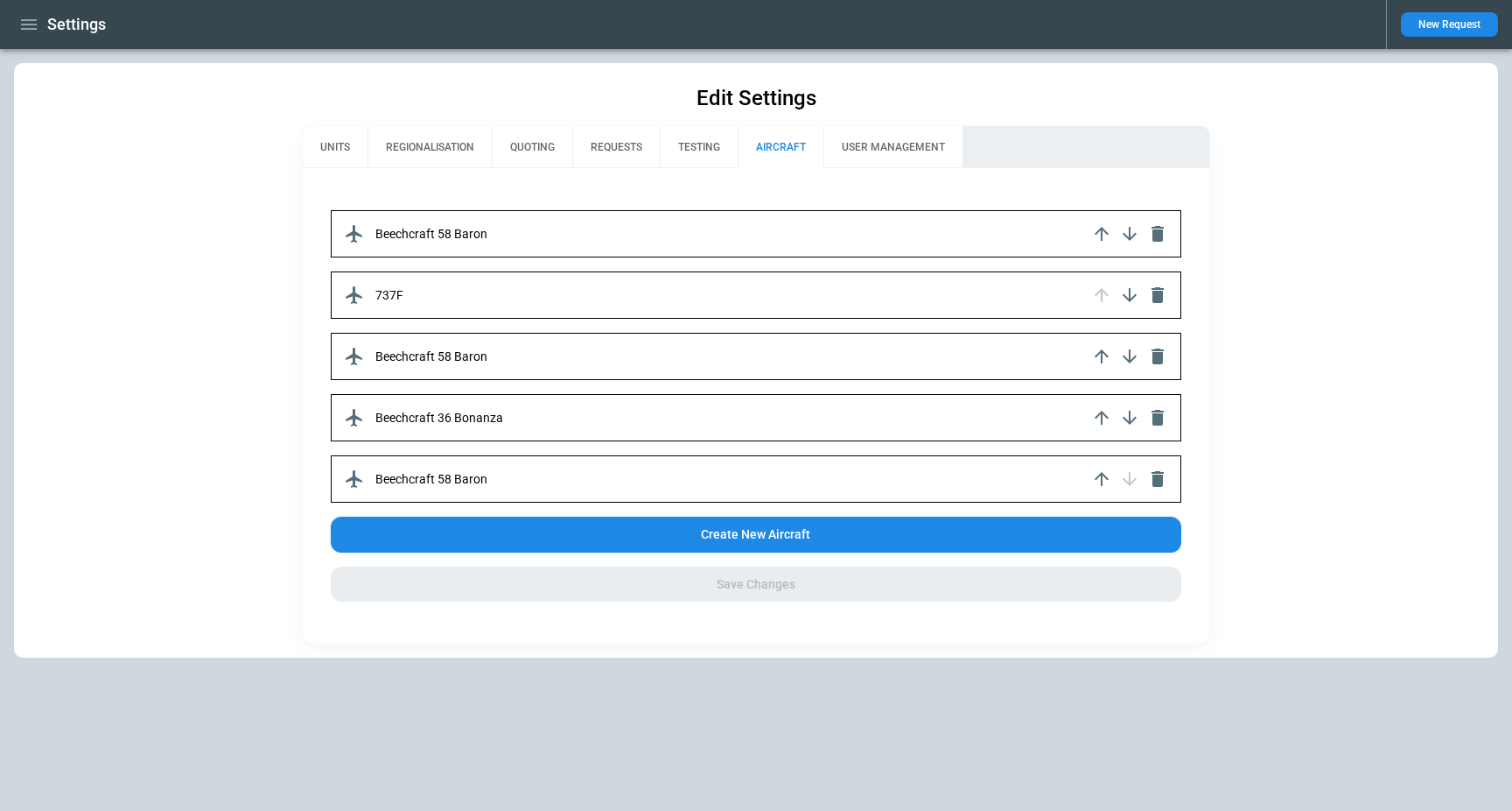
click at [21, 21] on icon "button" at bounding box center [29, 25] width 16 height 11
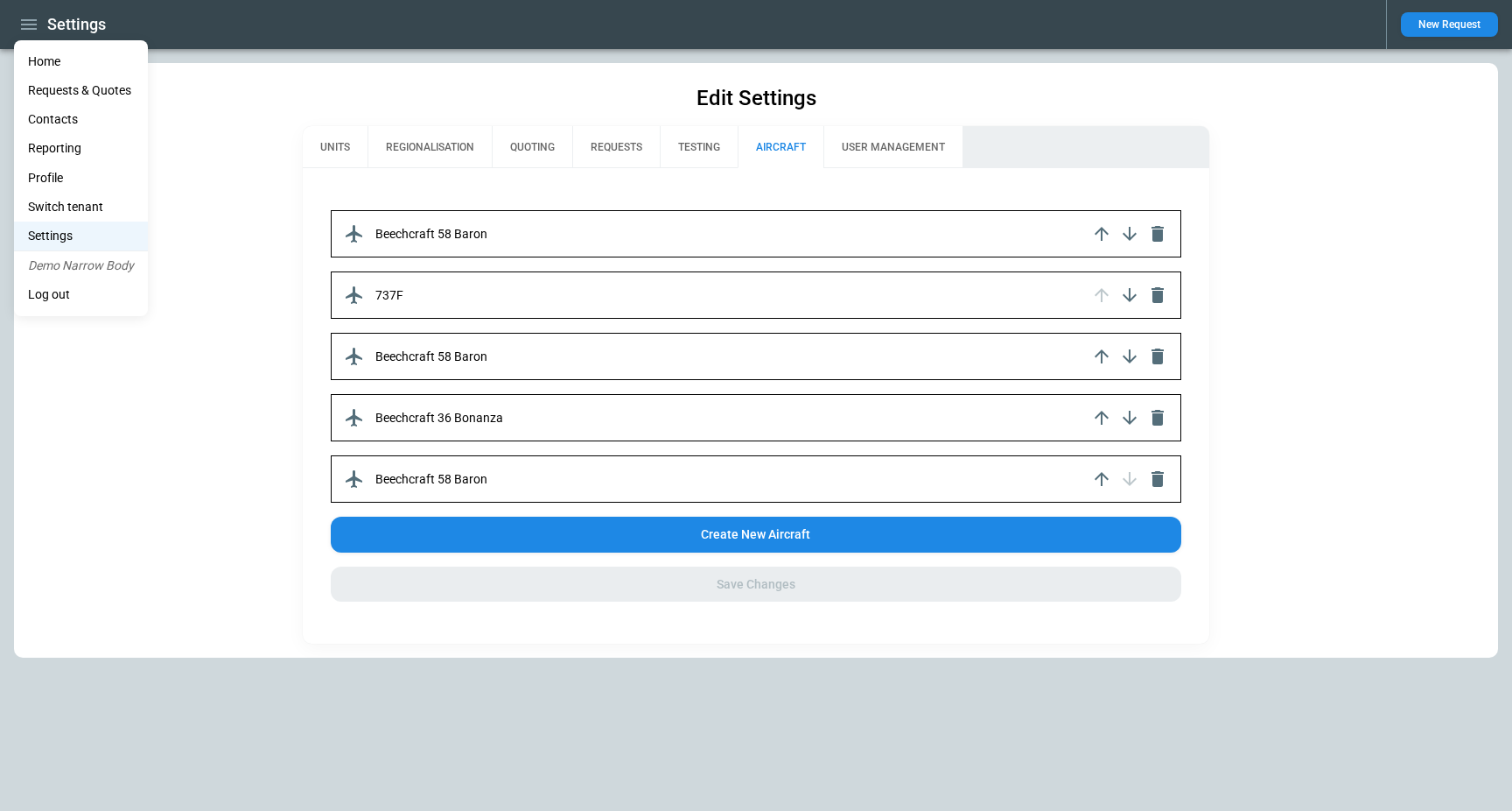
click at [38, 52] on li "Home" at bounding box center [81, 62] width 134 height 29
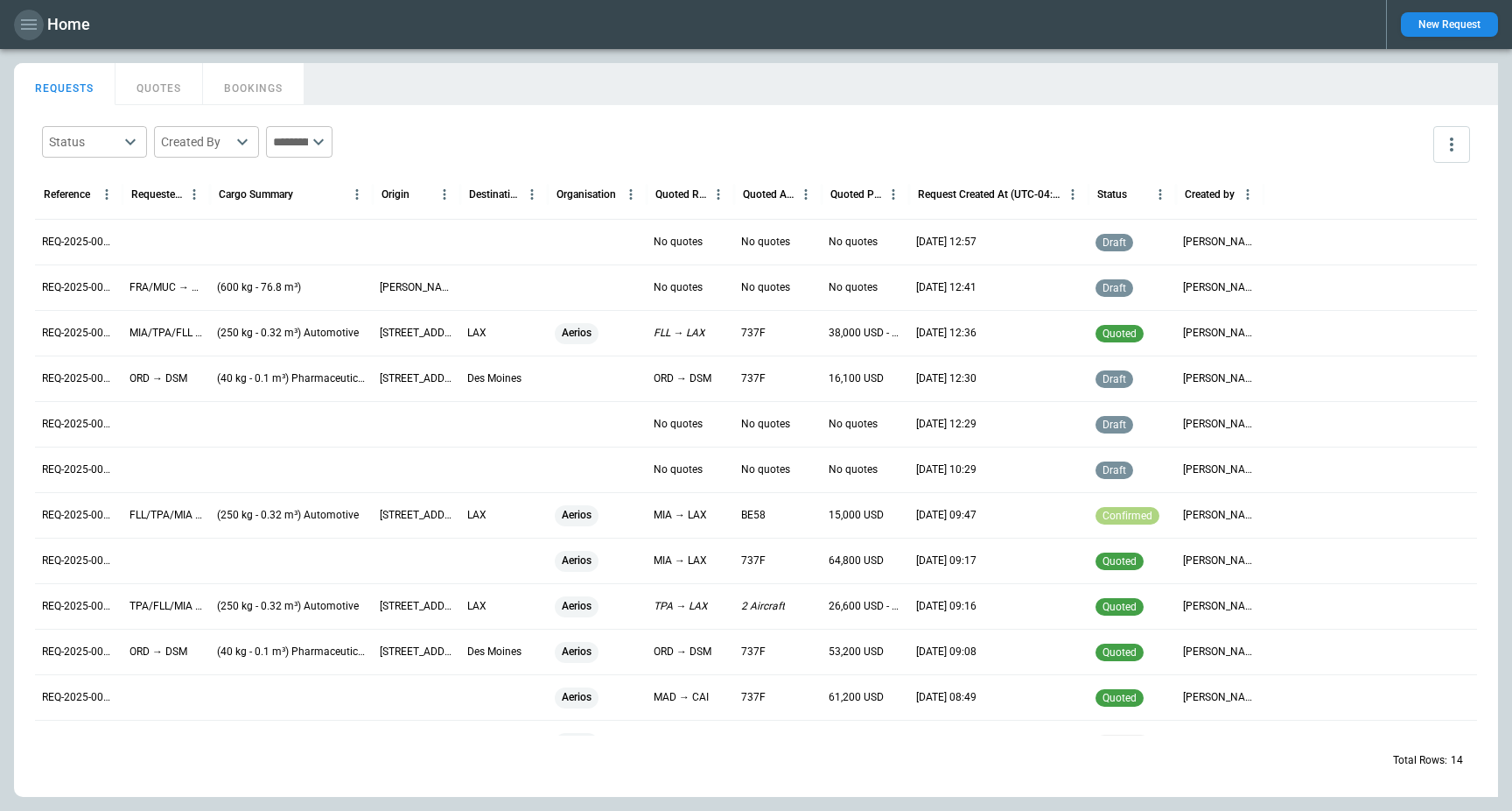
click at [37, 23] on icon "button" at bounding box center [29, 24] width 21 height 21
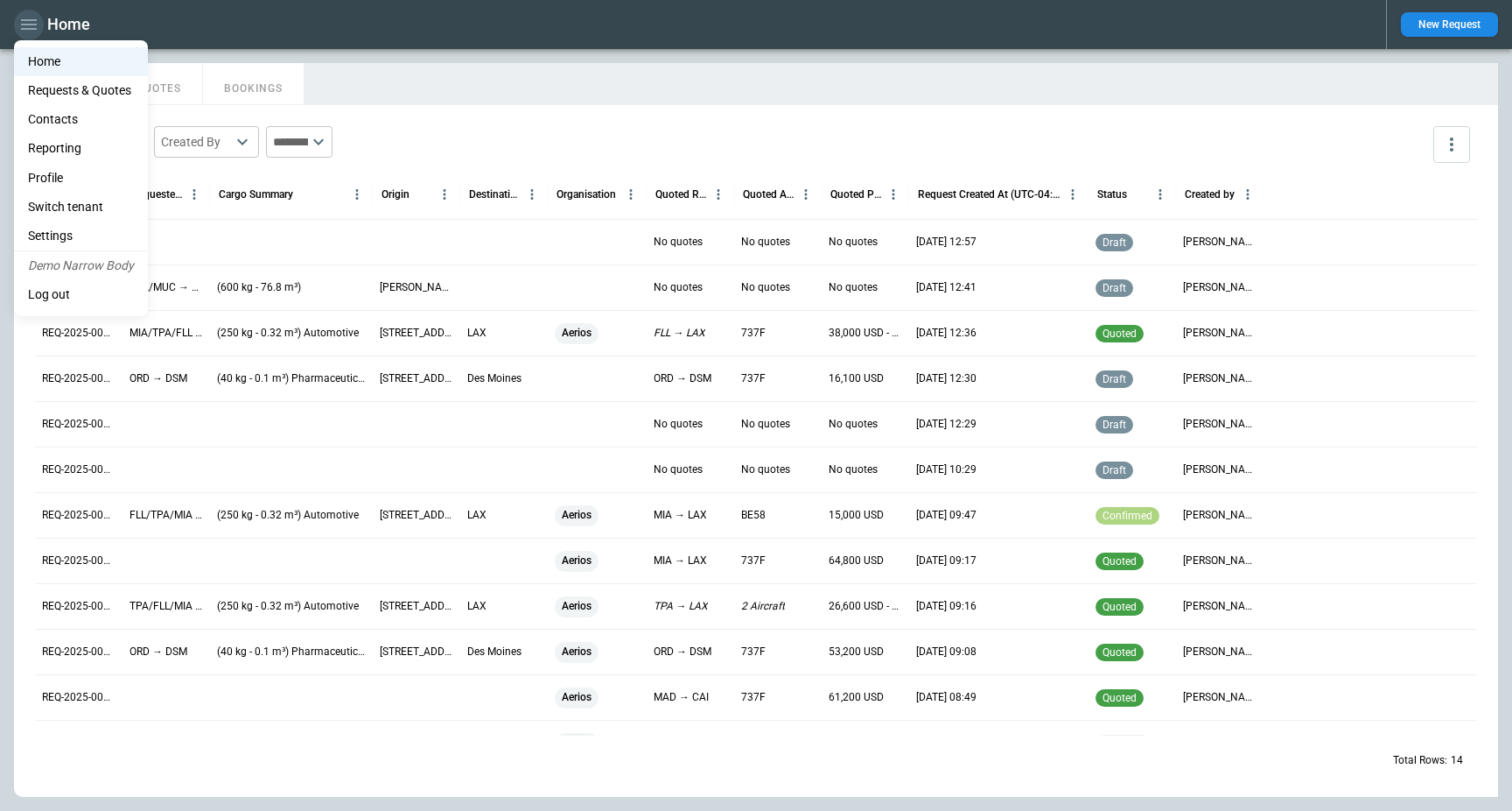
click at [37, 23] on div at bounding box center [756, 405] width 1512 height 811
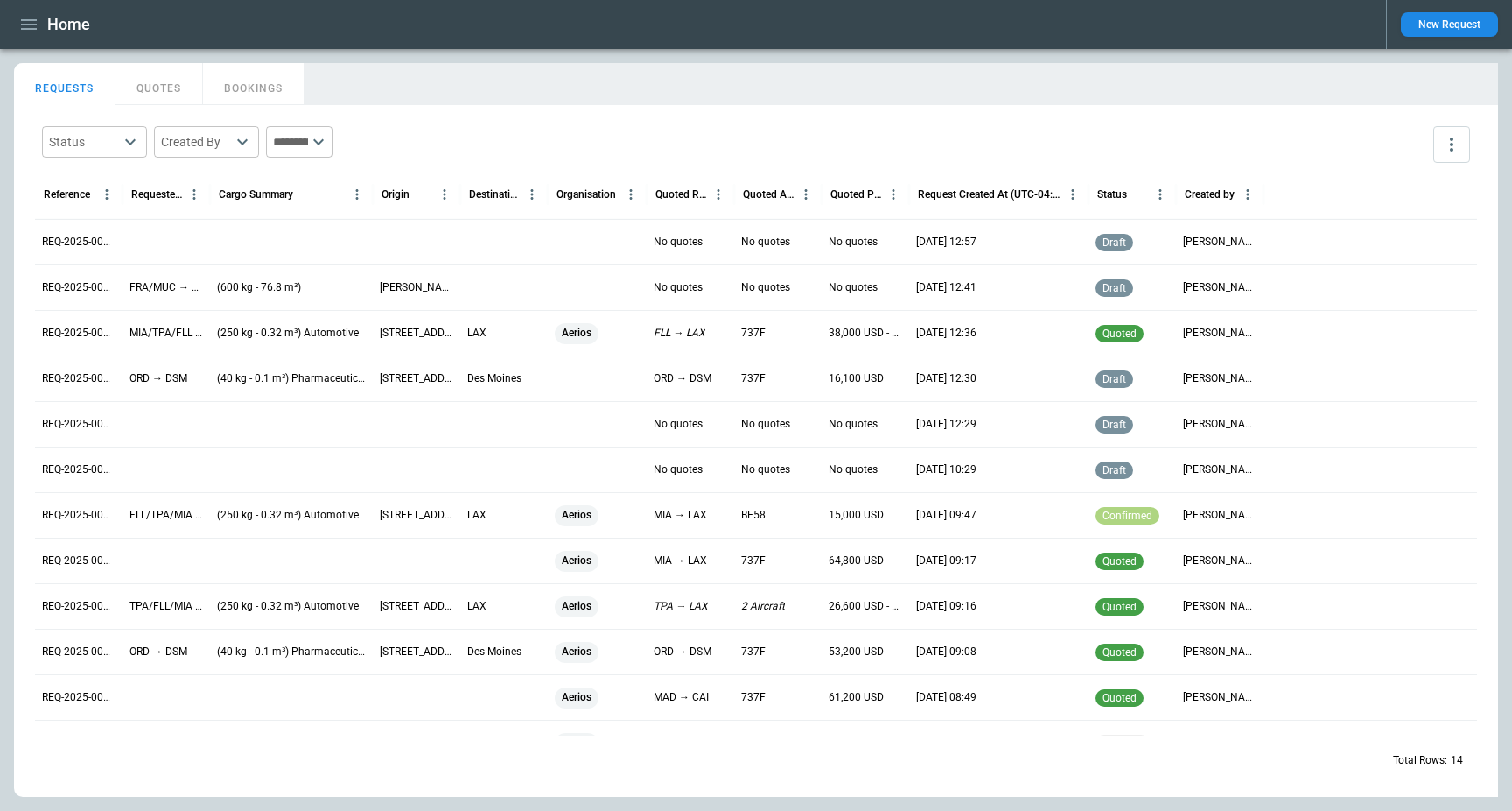
click at [83, 279] on div "REQ-2025-000013" at bounding box center [79, 287] width 88 height 46
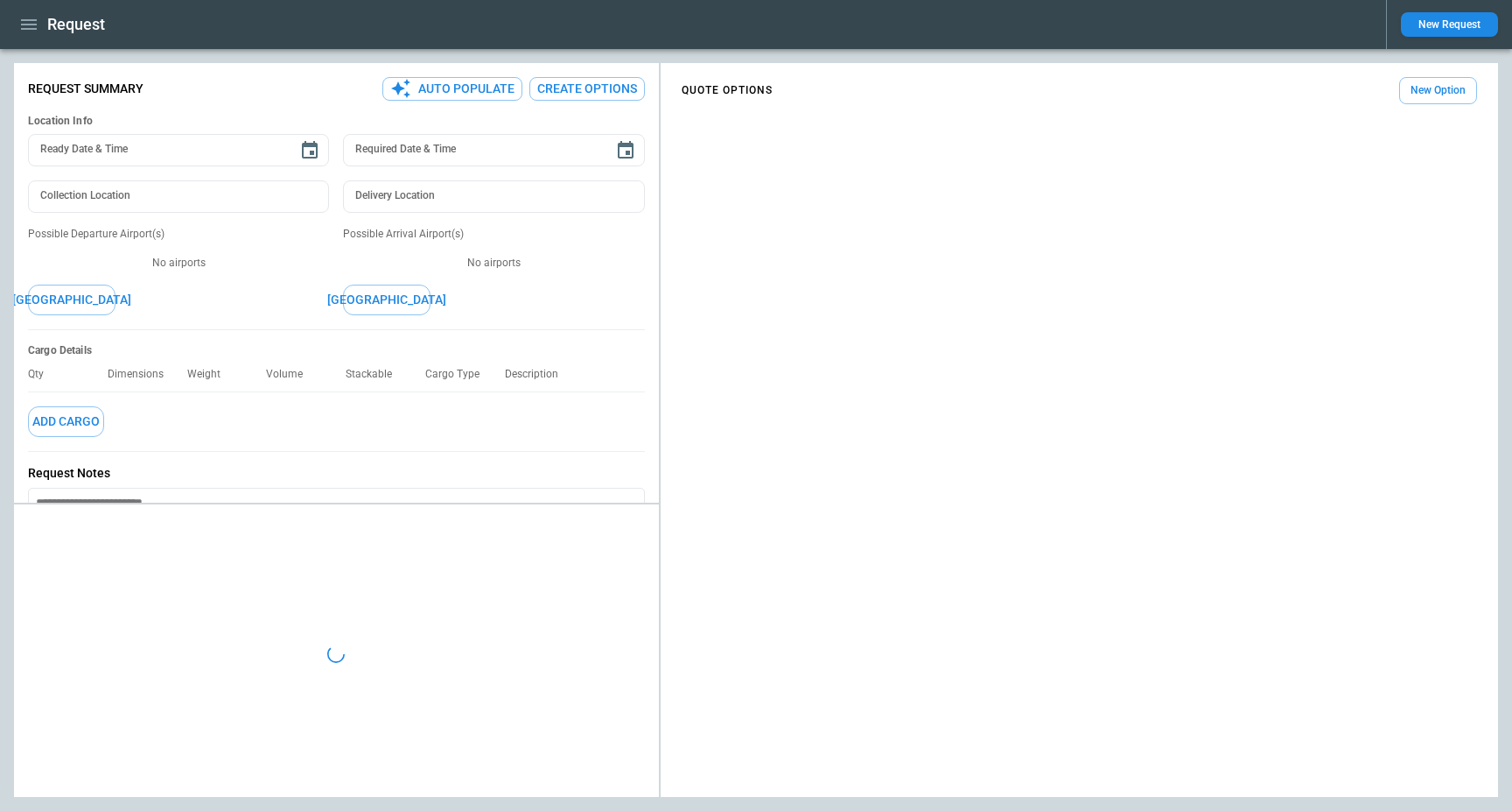
type textarea "*"
type input "**********"
type textarea "*"
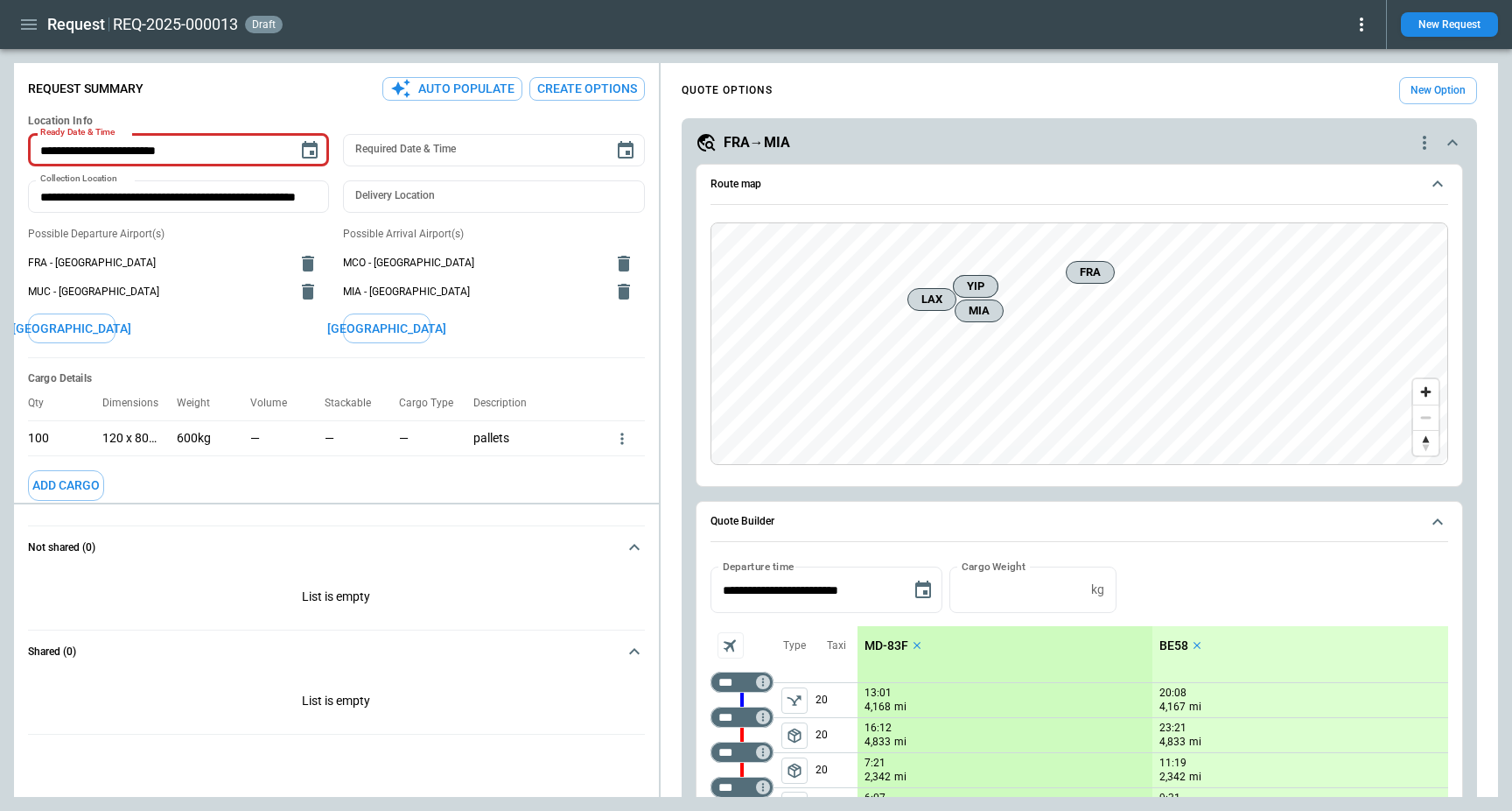
click at [1330, 139] on div "FRA→MIA" at bounding box center [1054, 142] width 718 height 21
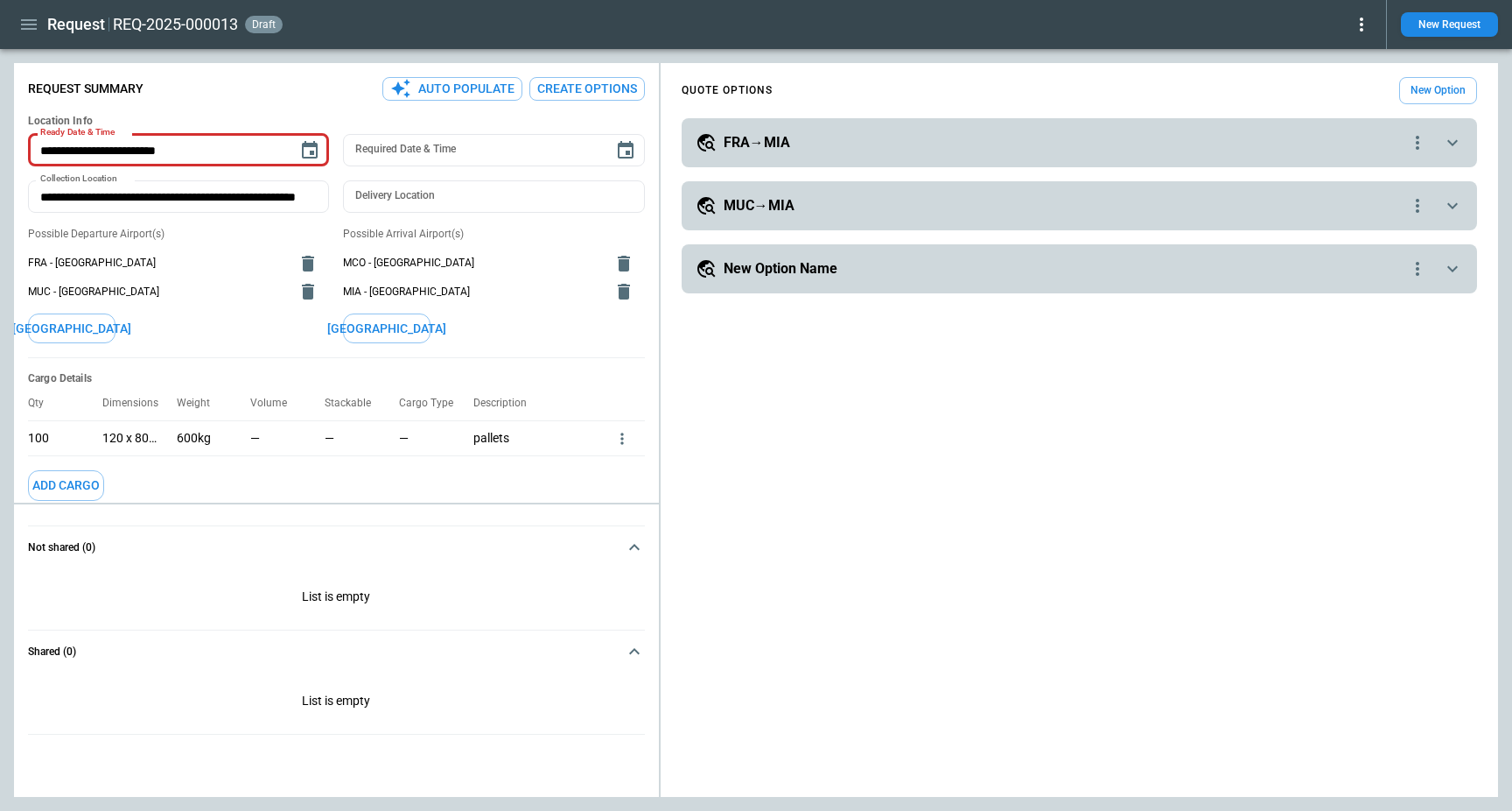
click at [1432, 88] on button "New Option" at bounding box center [1438, 90] width 78 height 27
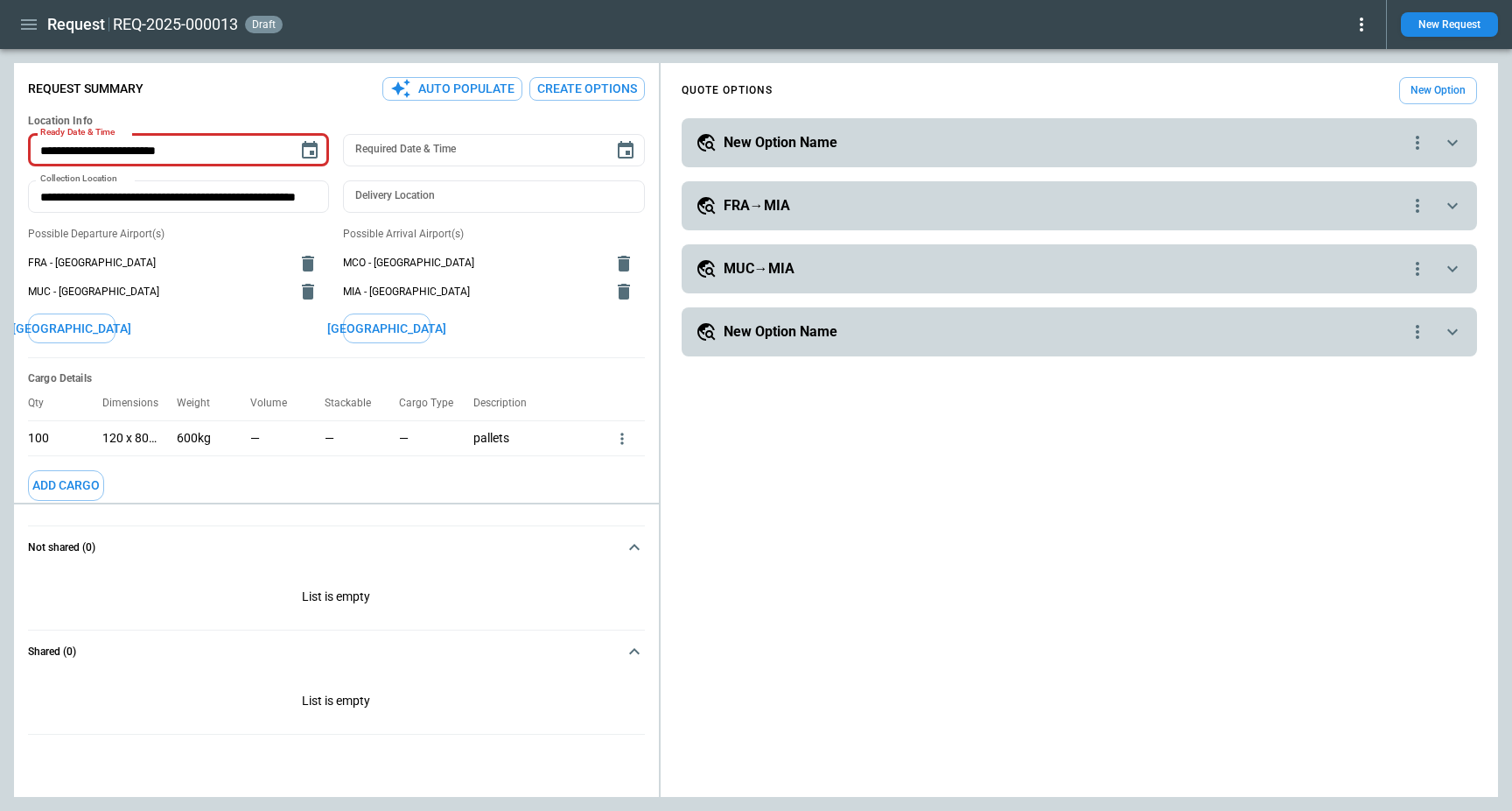
click at [800, 155] on div "**********" at bounding box center [1079, 142] width 795 height 49
click at [818, 146] on h5 "New Option Name" at bounding box center [780, 143] width 113 height 20
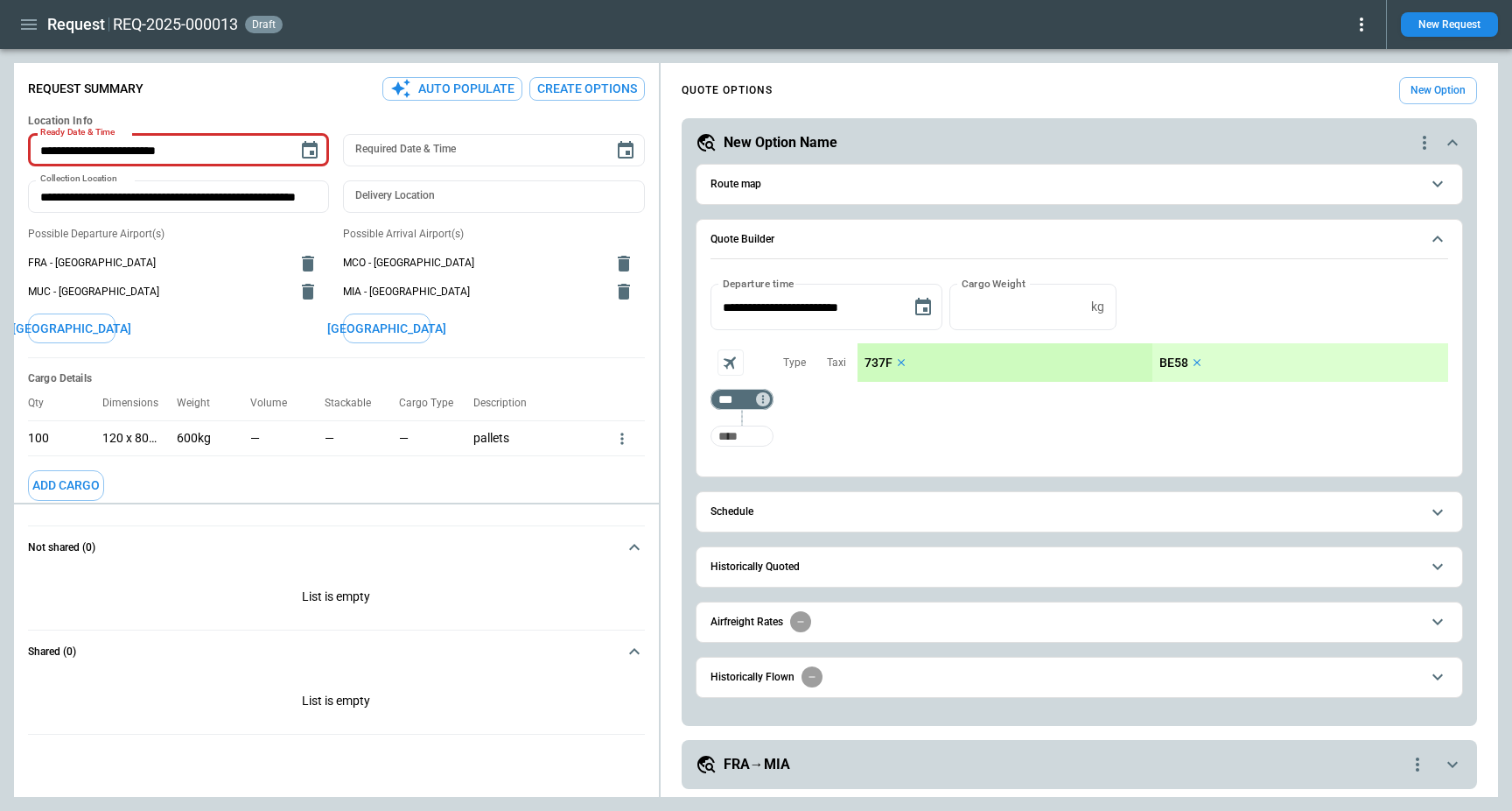
click at [752, 431] on input "Too short" at bounding box center [742, 435] width 56 height 31
type input "***"
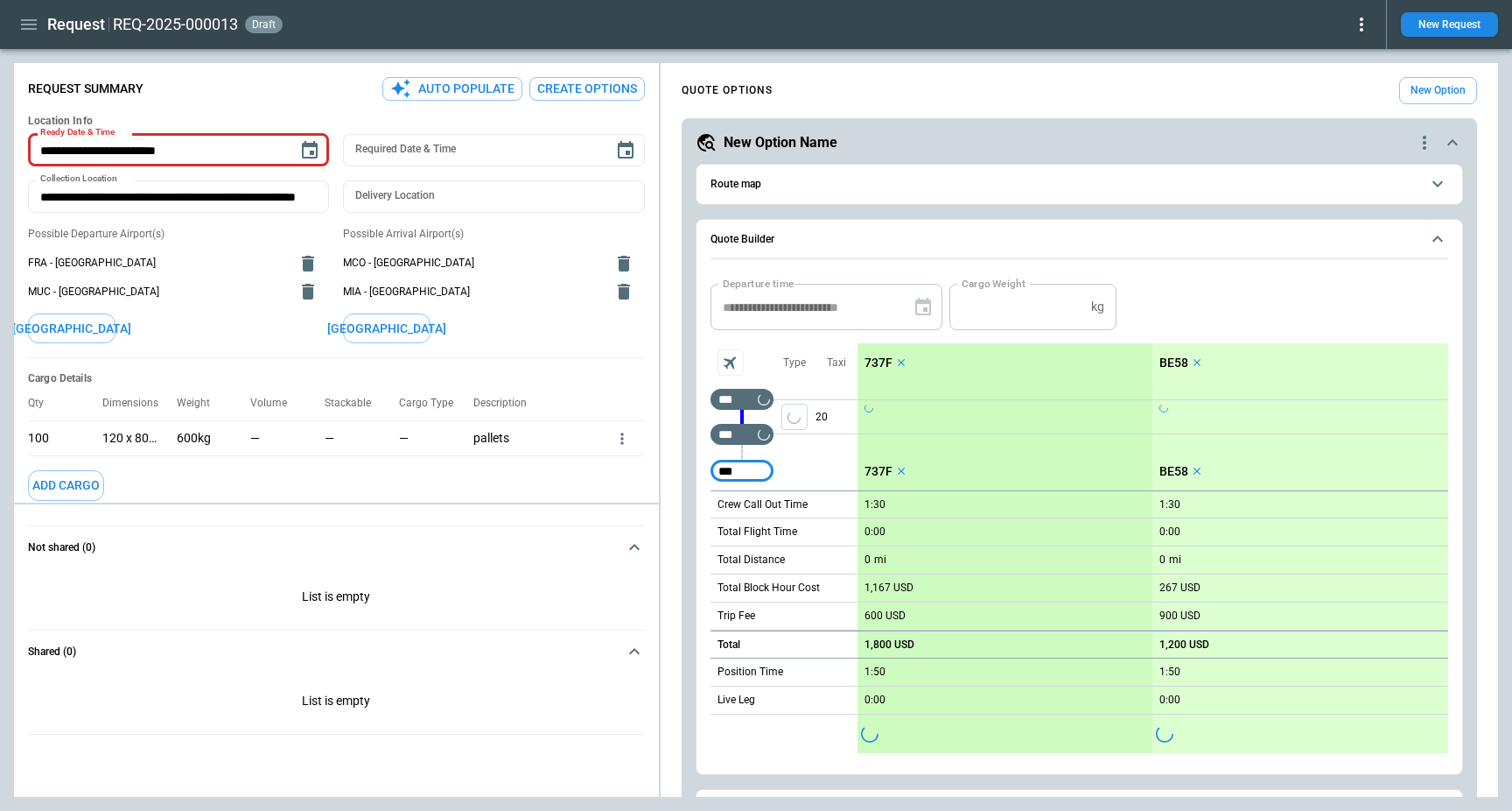
type input "***"
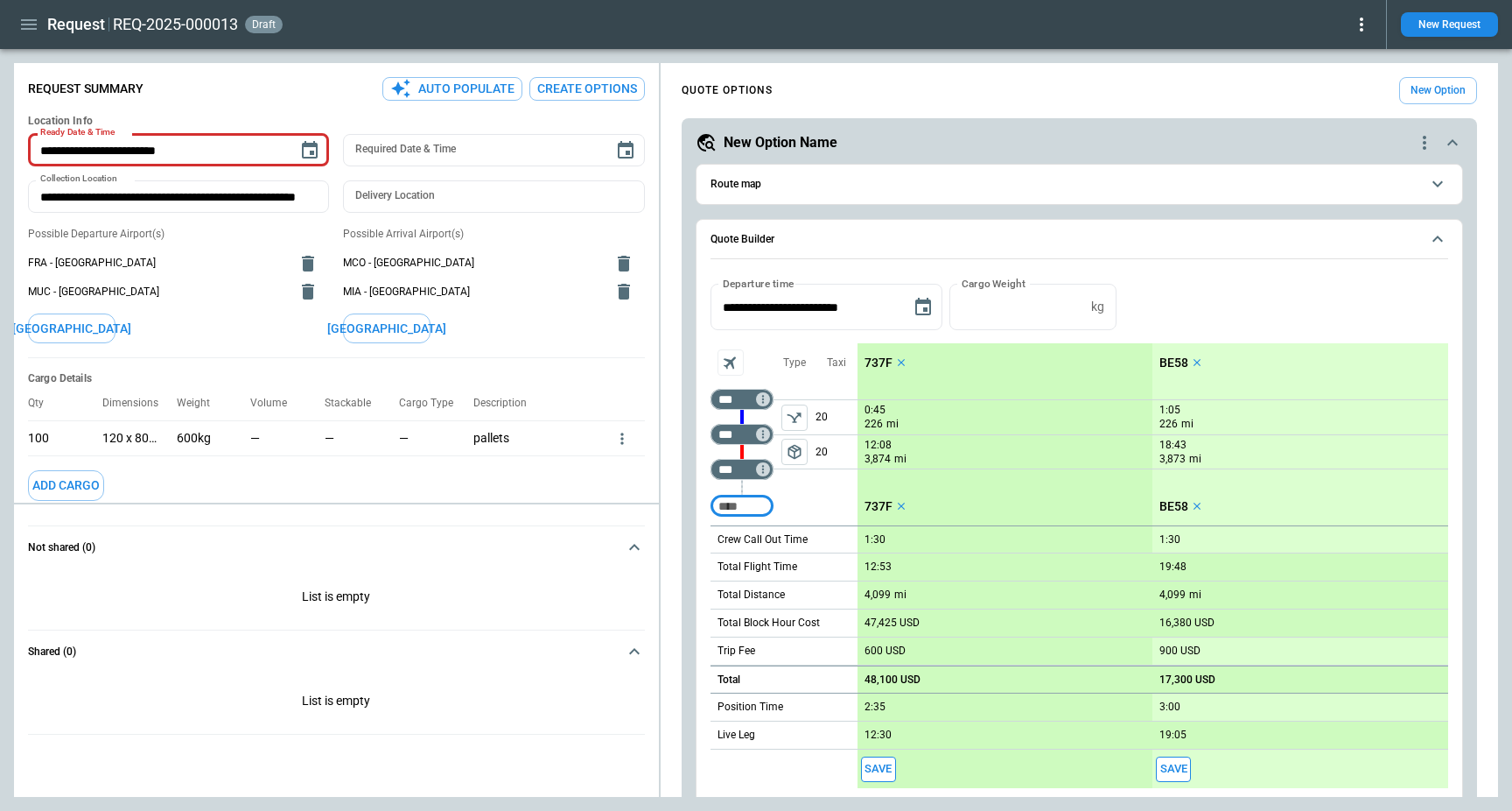
click at [1026, 189] on button "Route map" at bounding box center [1079, 184] width 737 height 39
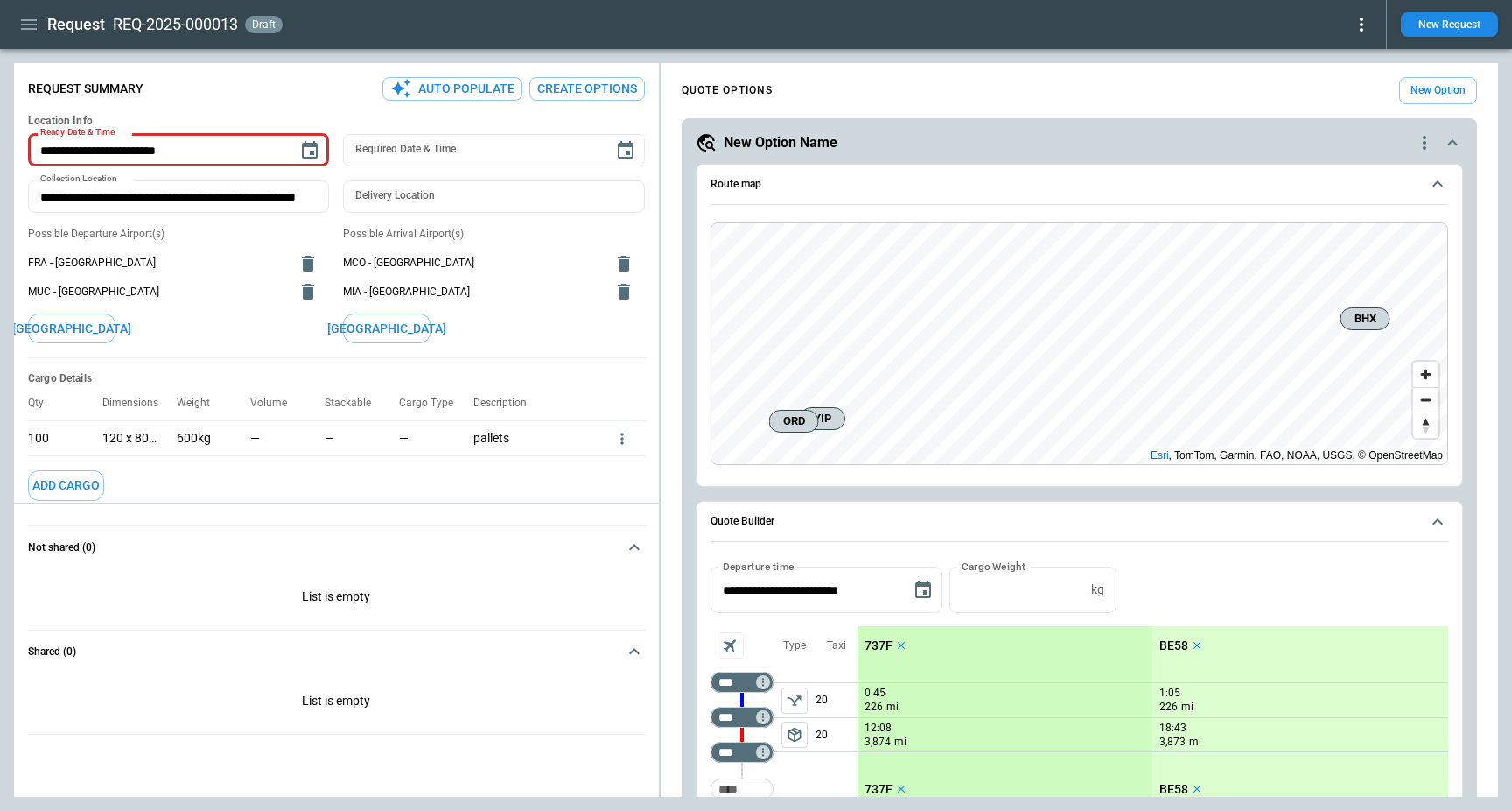
click at [1026, 189] on button "Route map" at bounding box center [1079, 184] width 737 height 40
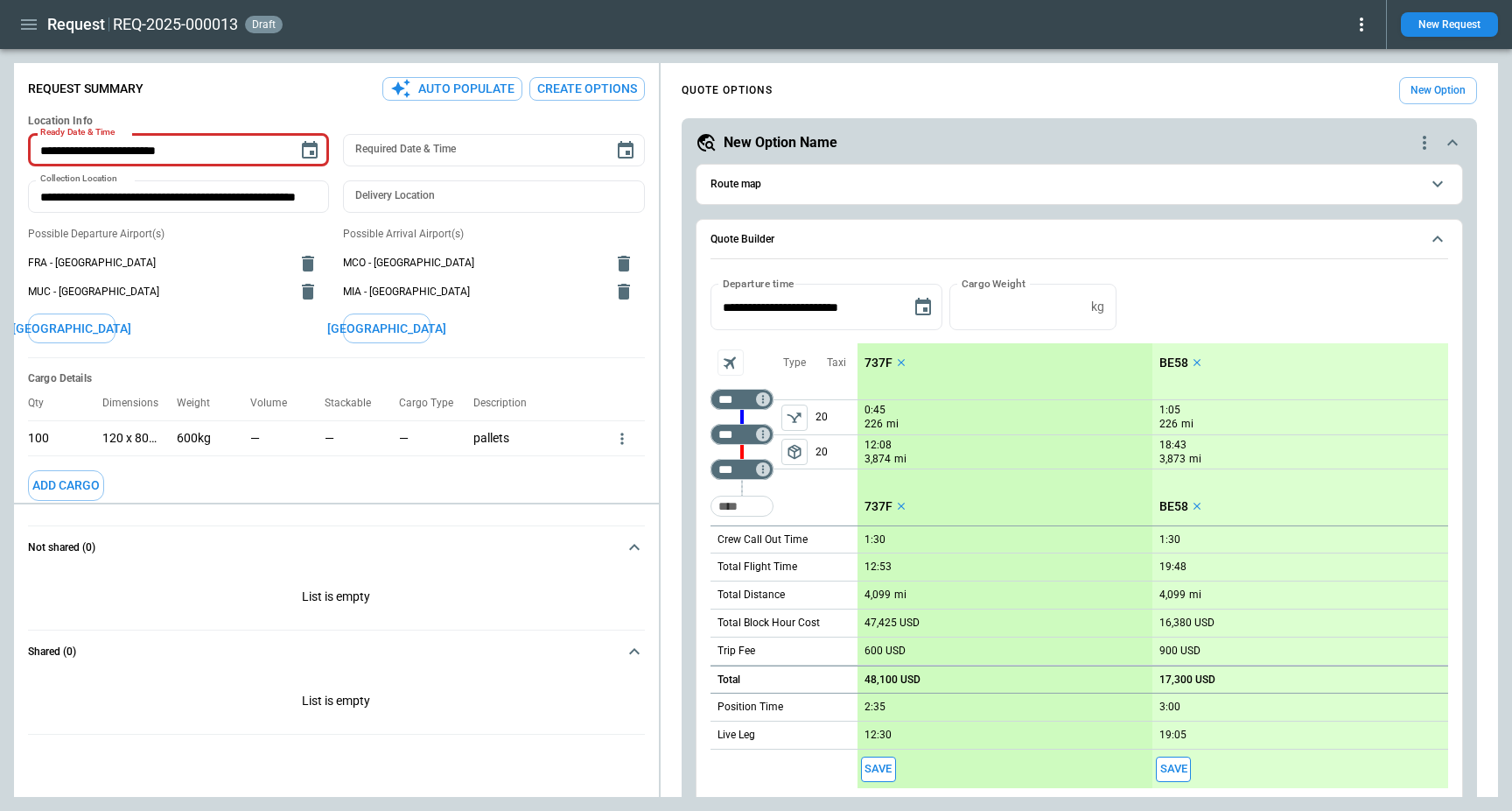
click at [33, 24] on icon "button" at bounding box center [29, 25] width 16 height 11
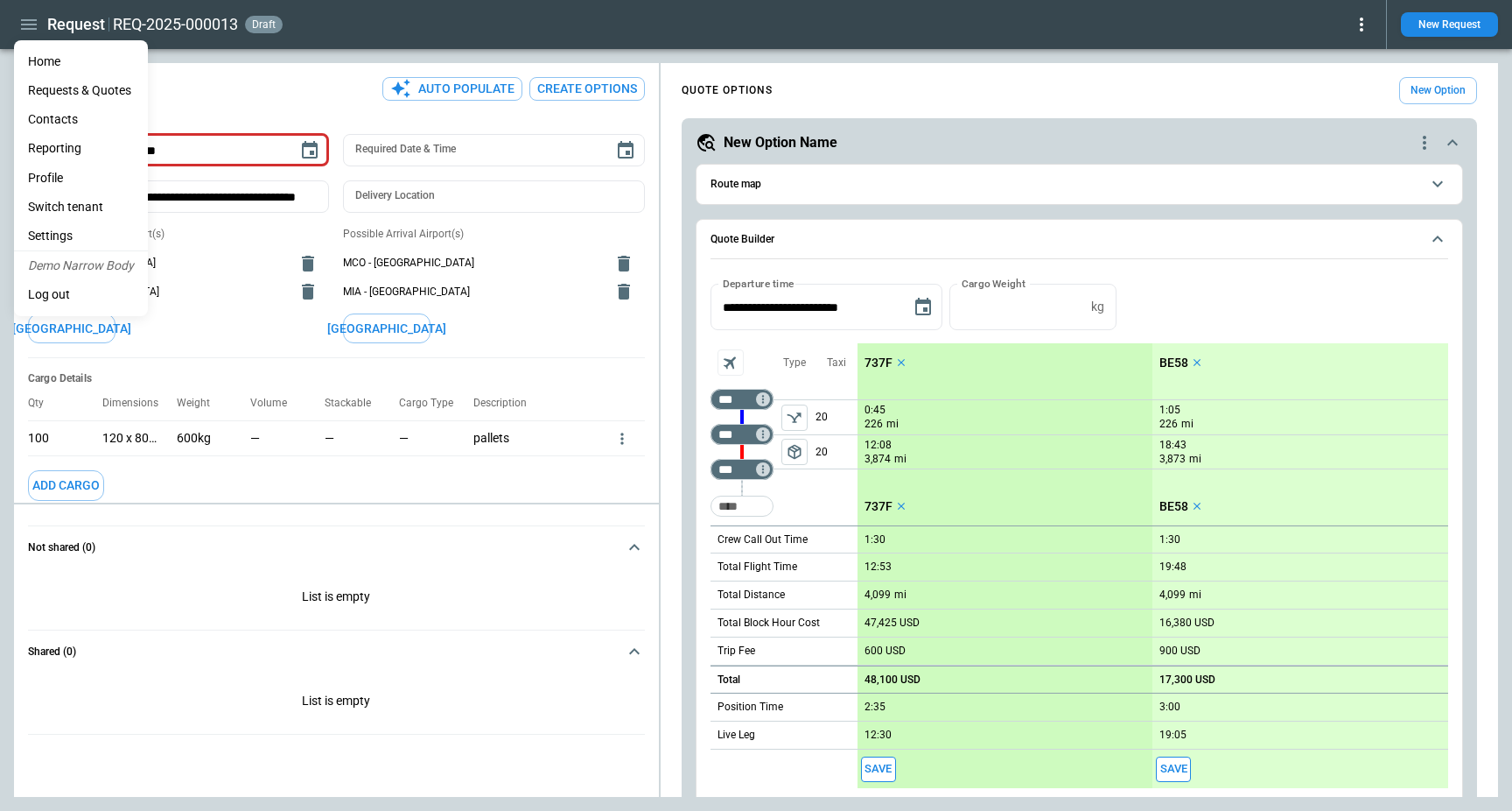
click at [46, 56] on li "Home" at bounding box center [81, 62] width 134 height 29
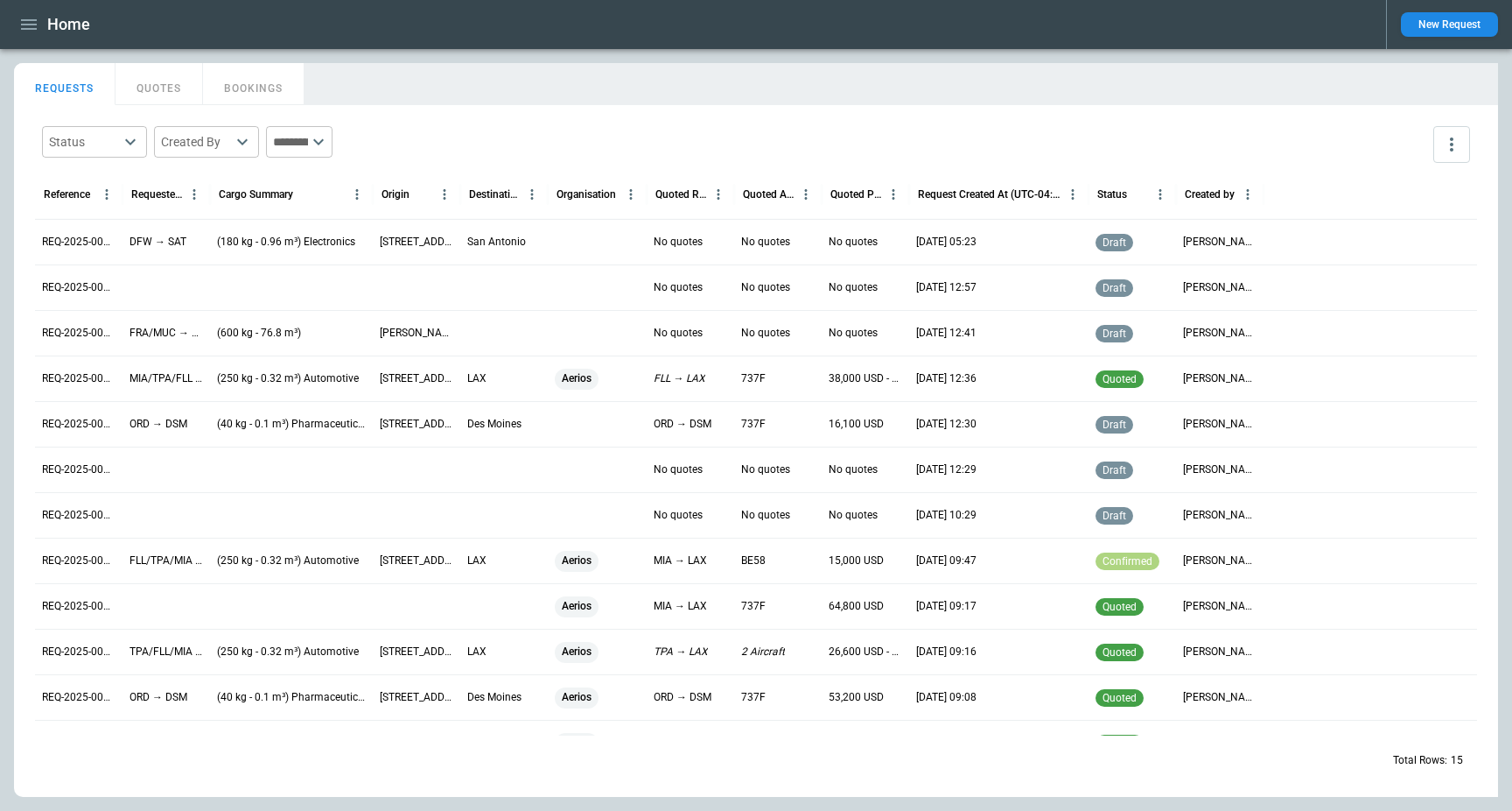
click at [100, 237] on p "REQ-2025-000015" at bounding box center [79, 241] width 73 height 15
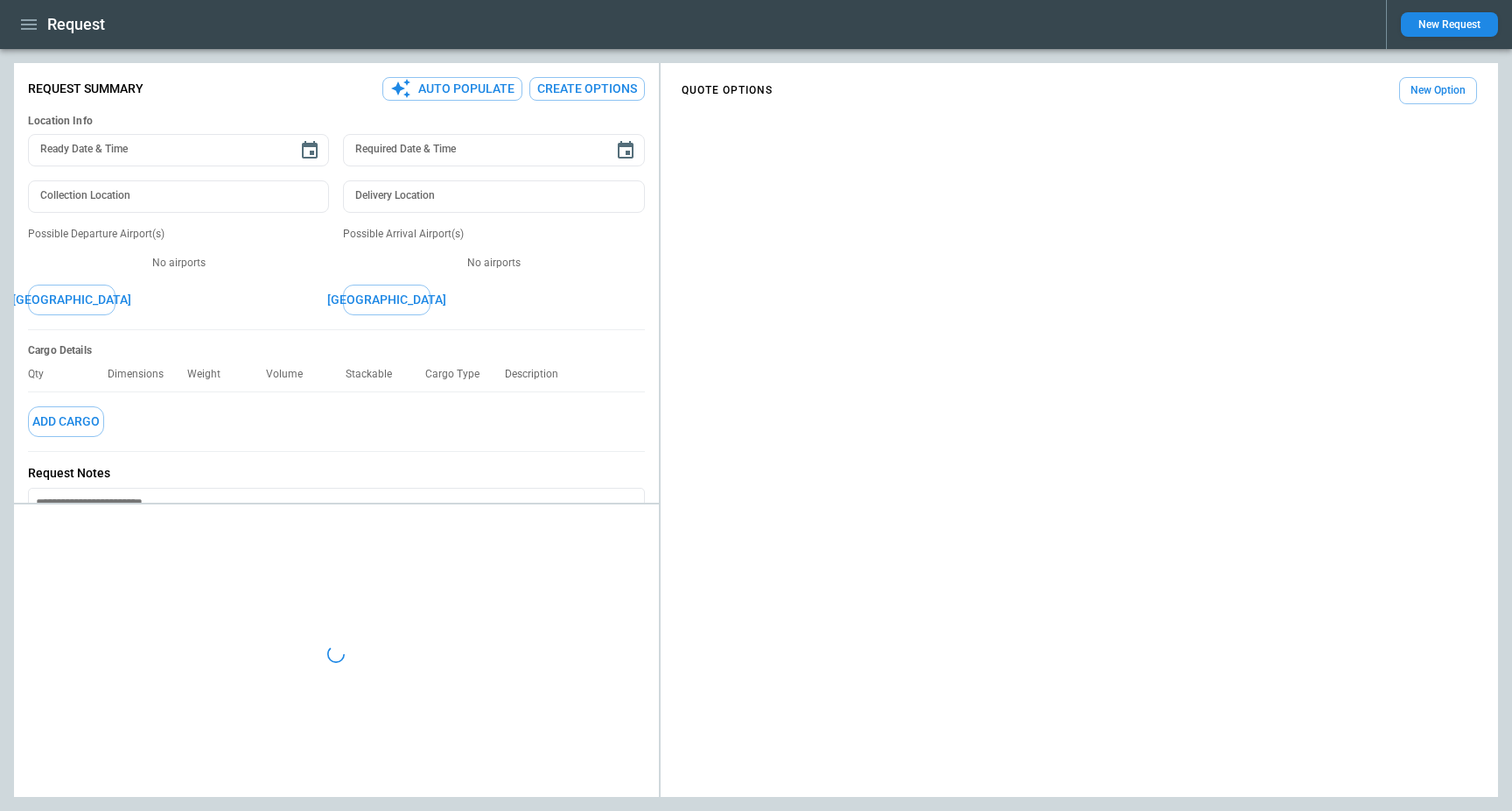
type textarea "*"
type input "**********"
type textarea "*"
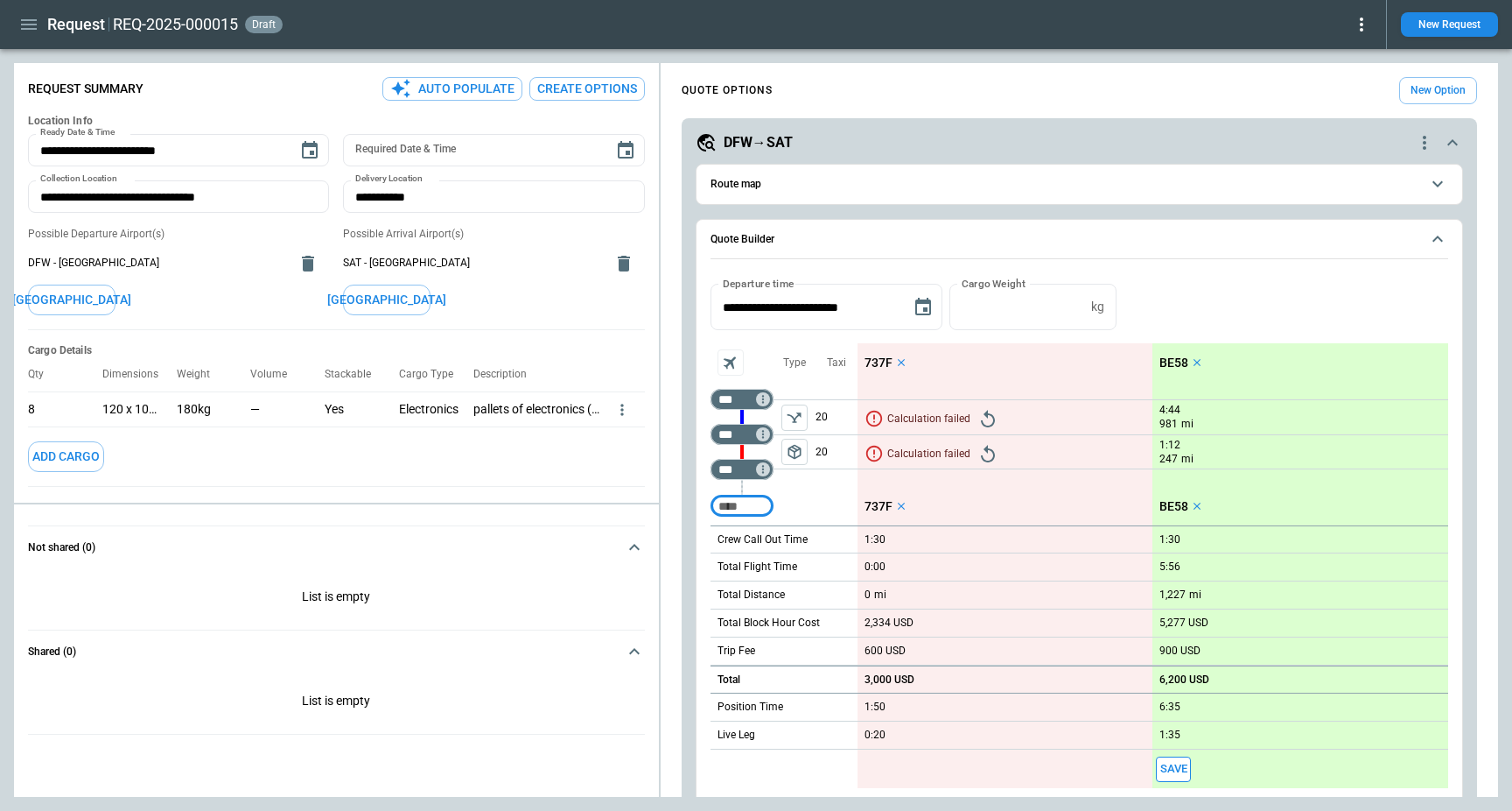
click at [982, 421] on icon "Retry" at bounding box center [987, 418] width 21 height 21
click at [1333, 135] on div "DFW→SAT" at bounding box center [1054, 142] width 718 height 21
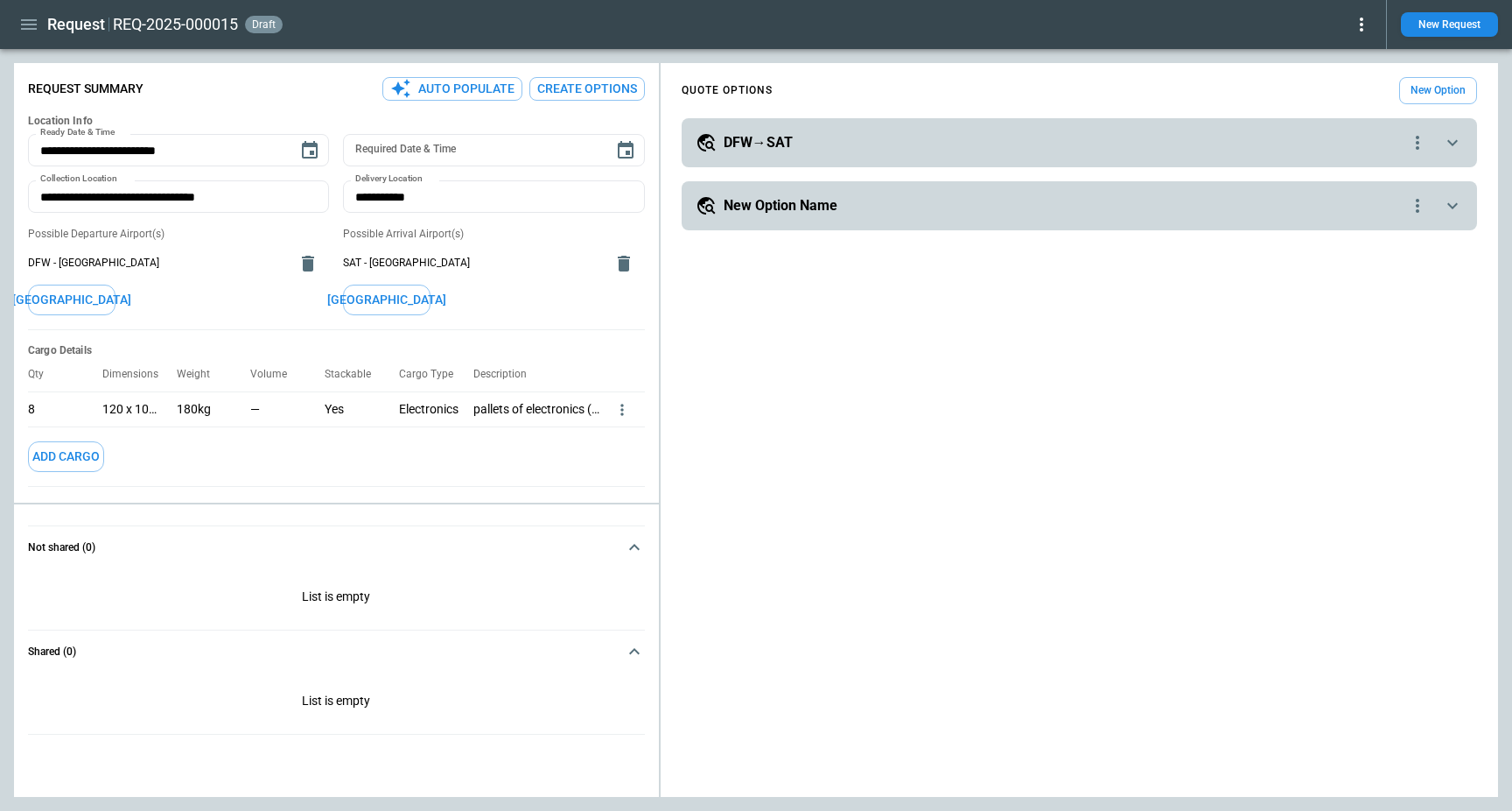
click at [1309, 200] on div "New Option Name" at bounding box center [1051, 205] width 711 height 21
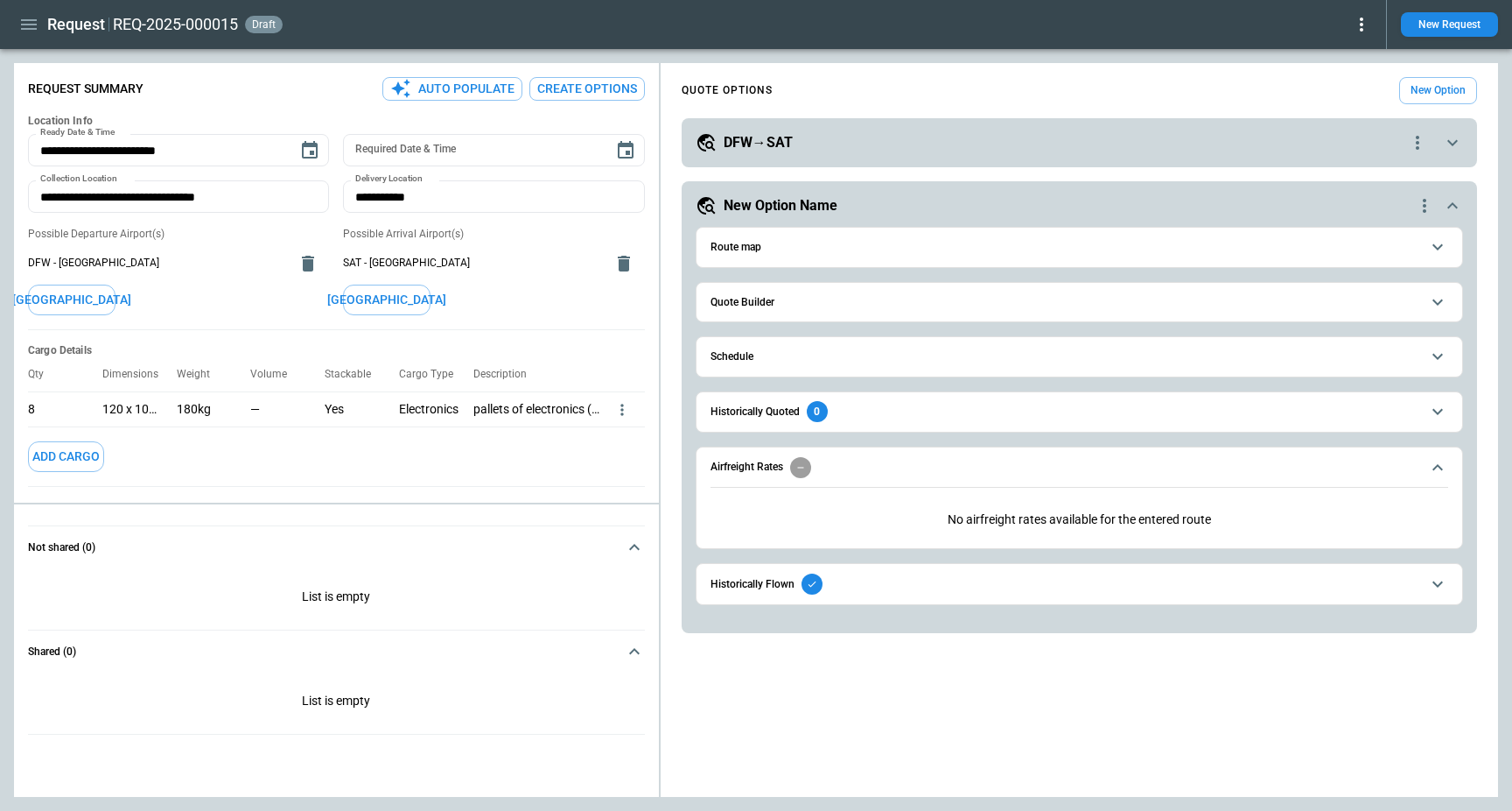
click at [769, 308] on h6 "Quote Builder" at bounding box center [742, 302] width 63 height 12
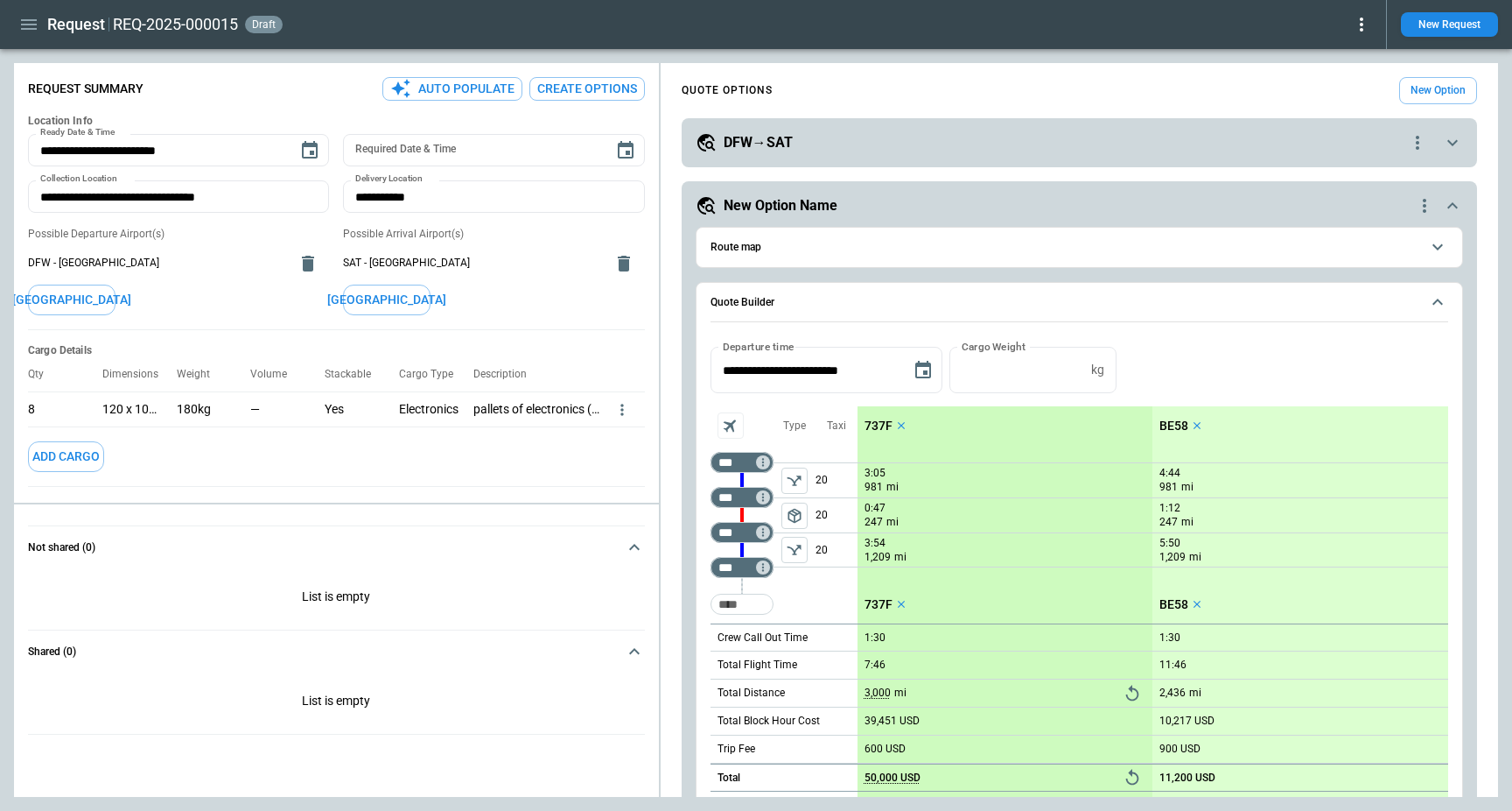
click at [869, 421] on p "737F" at bounding box center [878, 426] width 28 height 15
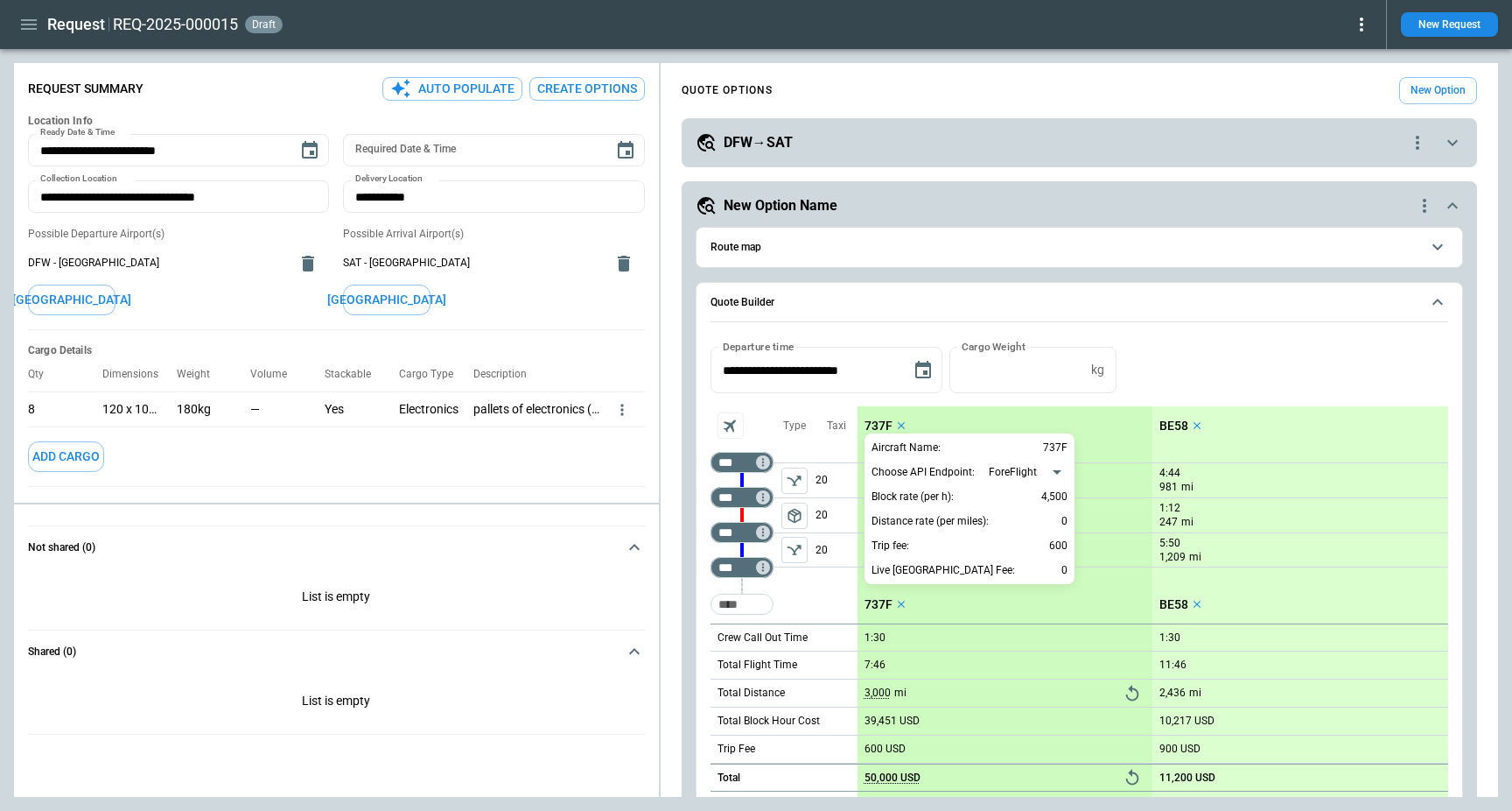
click at [1021, 468] on body "**********" at bounding box center [756, 405] width 1512 height 811
click at [1037, 501] on li "Aerios GCD" at bounding box center [1028, 500] width 89 height 25
click at [1028, 469] on body "**********" at bounding box center [756, 405] width 1512 height 811
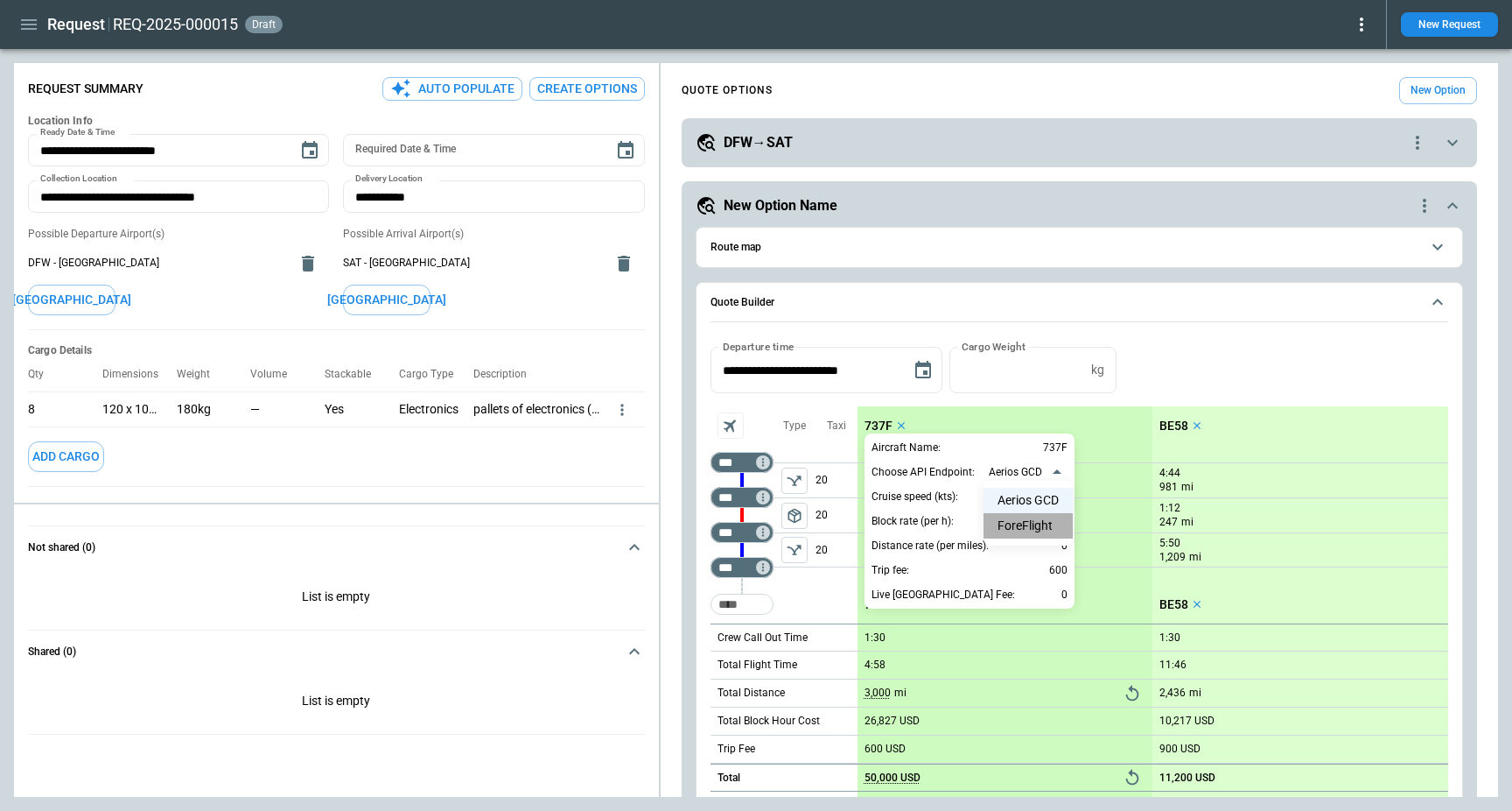
click at [1037, 519] on li "ForeFlight" at bounding box center [1028, 526] width 89 height 25
type input "**********"
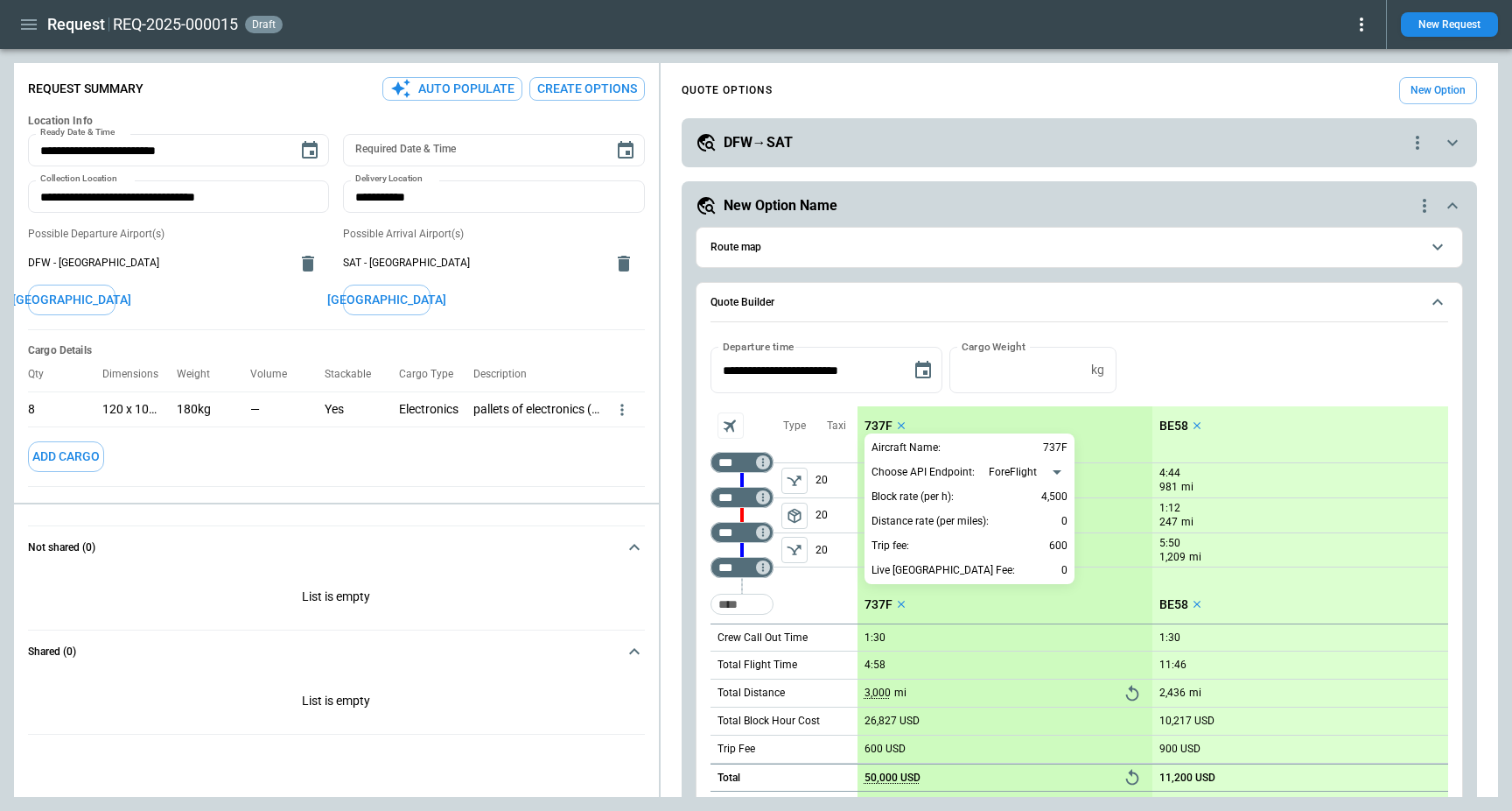
click at [1231, 388] on div at bounding box center [756, 405] width 1512 height 811
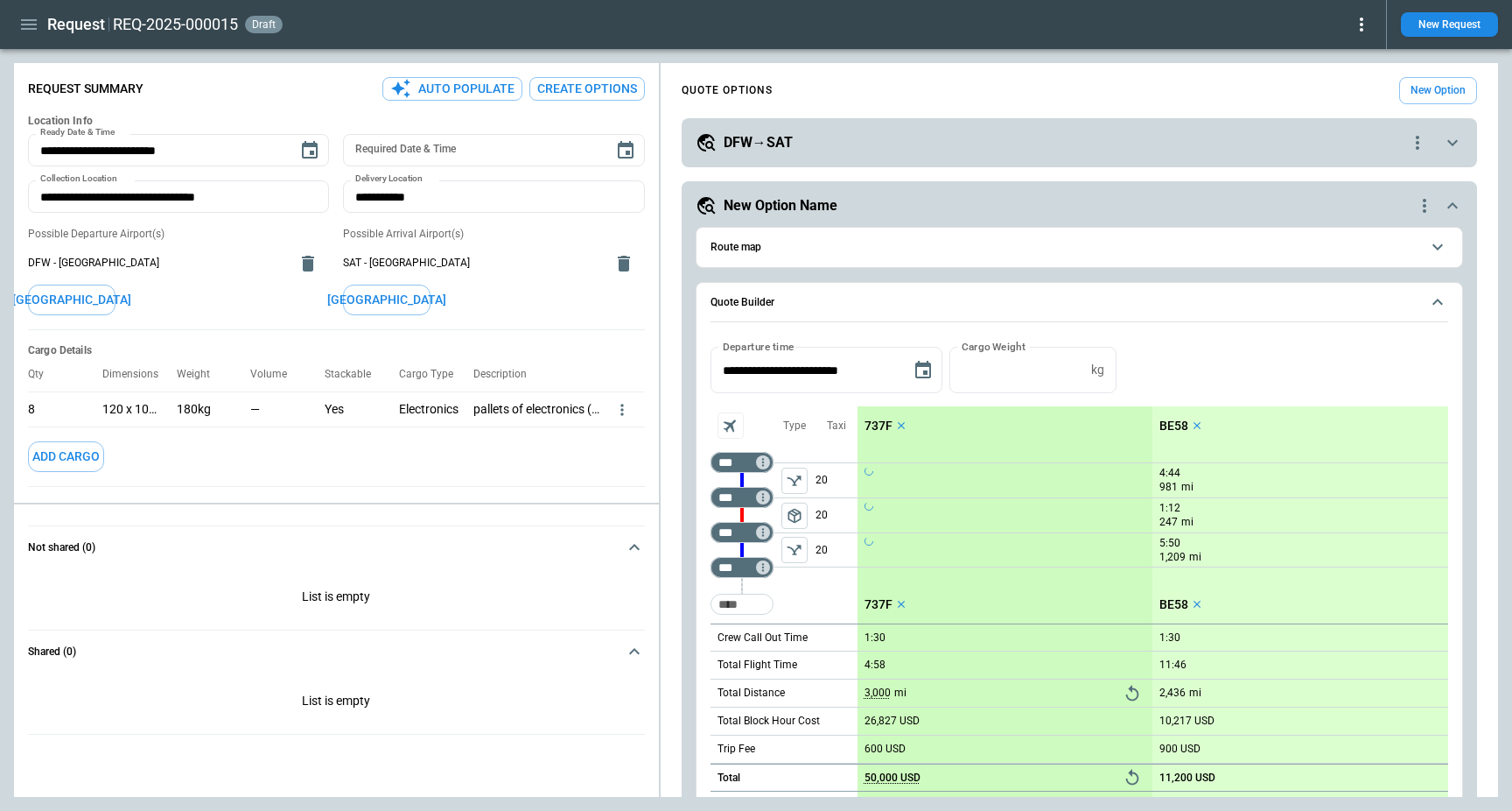
scroll to position [89, 0]
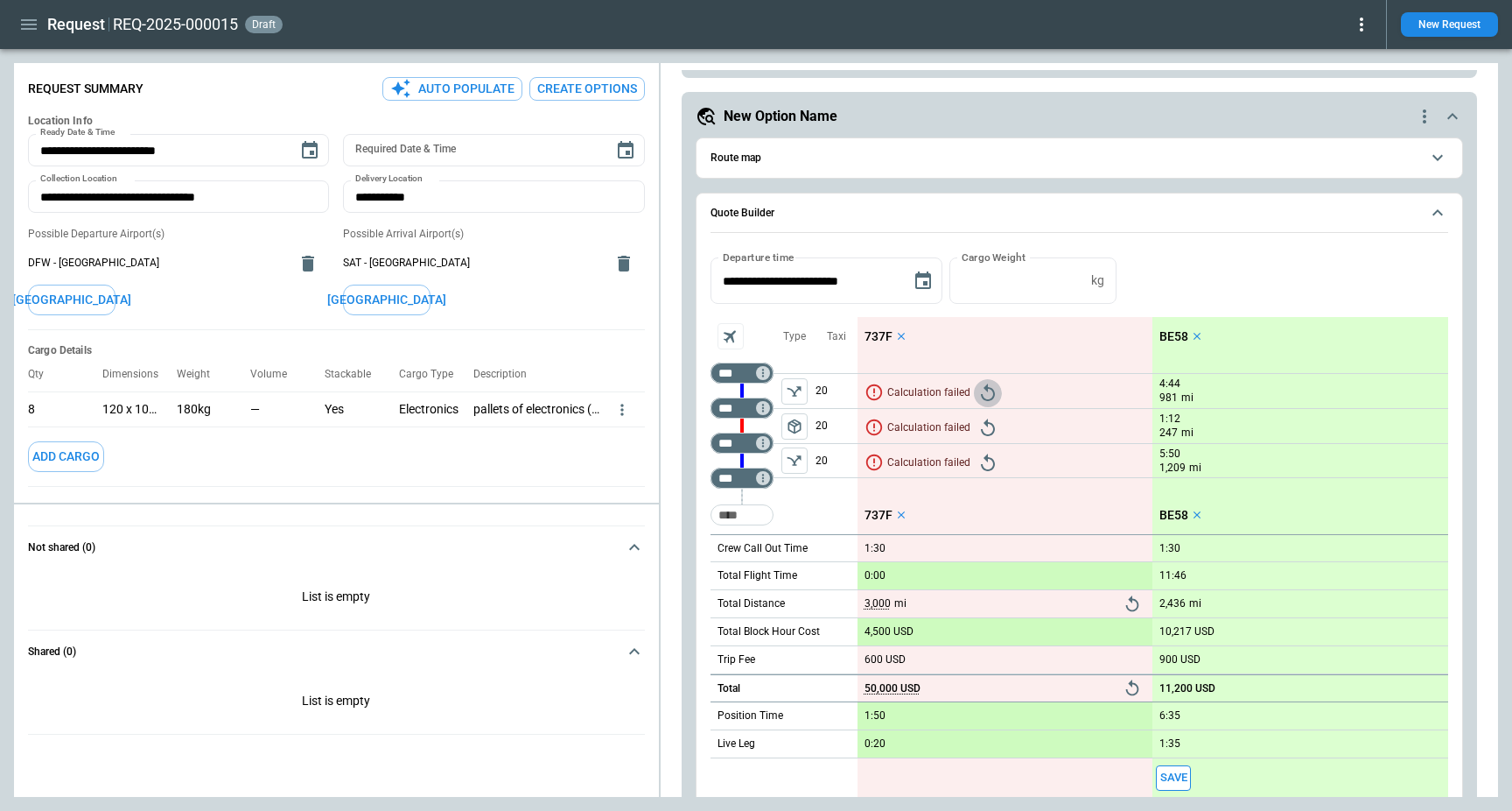
click at [987, 385] on icon "Retry" at bounding box center [987, 393] width 21 height 21
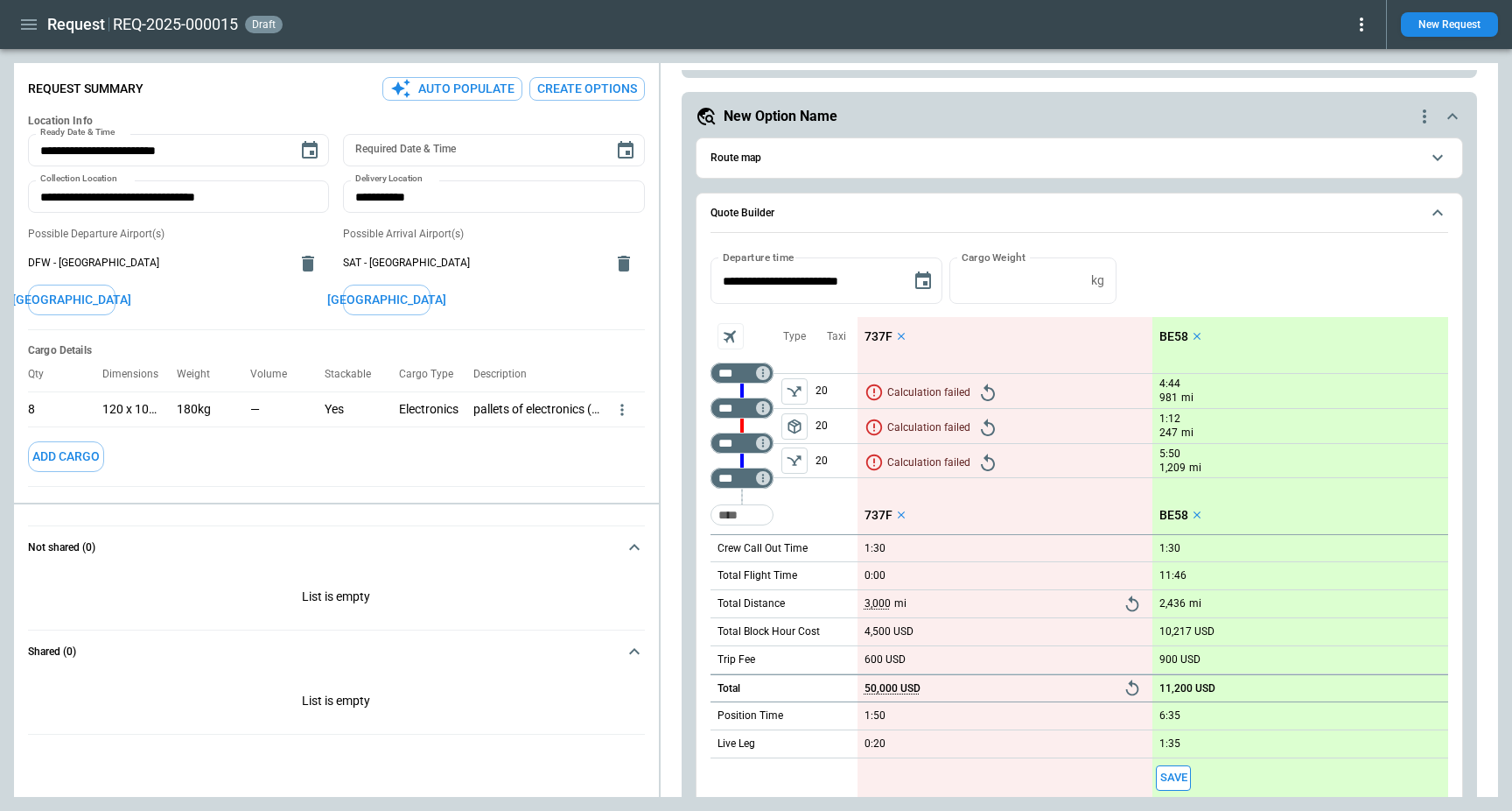
click at [987, 385] on icon "Retry" at bounding box center [987, 393] width 21 height 21
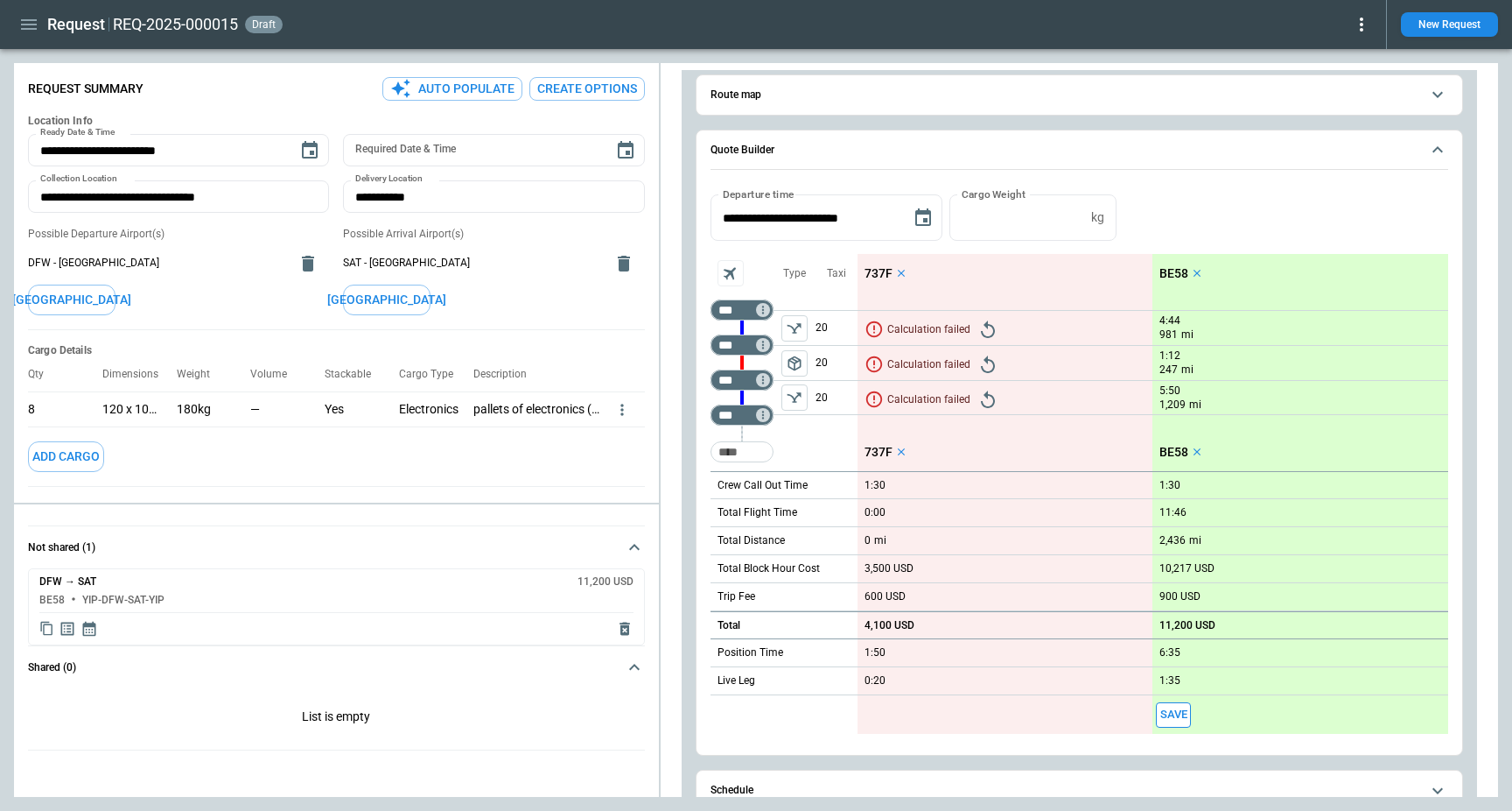
click at [979, 328] on icon "Retry" at bounding box center [987, 329] width 21 height 21
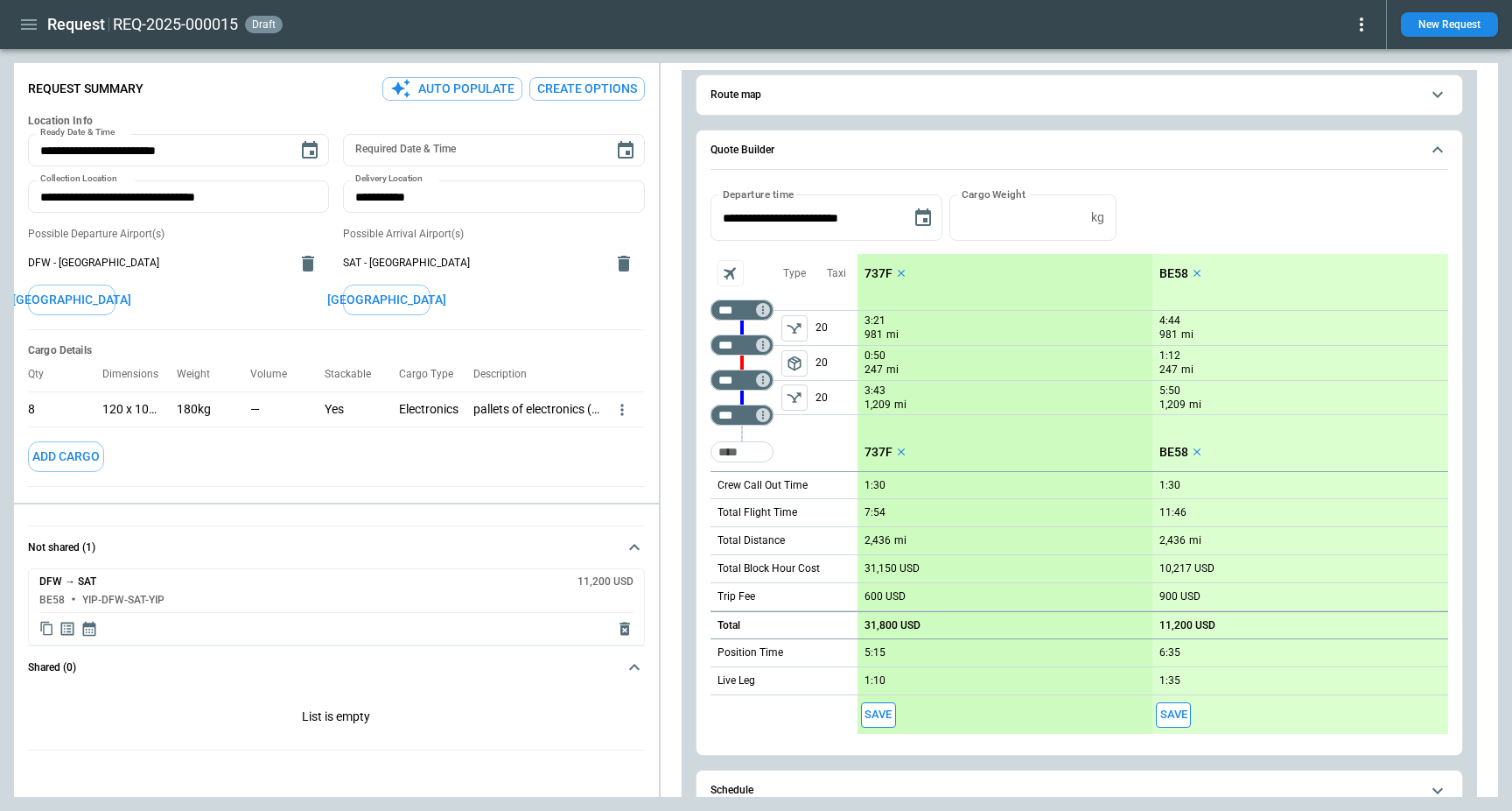
click at [1267, 226] on div "**********" at bounding box center [1079, 217] width 737 height 46
type textarea "*"
click at [31, 26] on icon "button" at bounding box center [29, 24] width 21 height 21
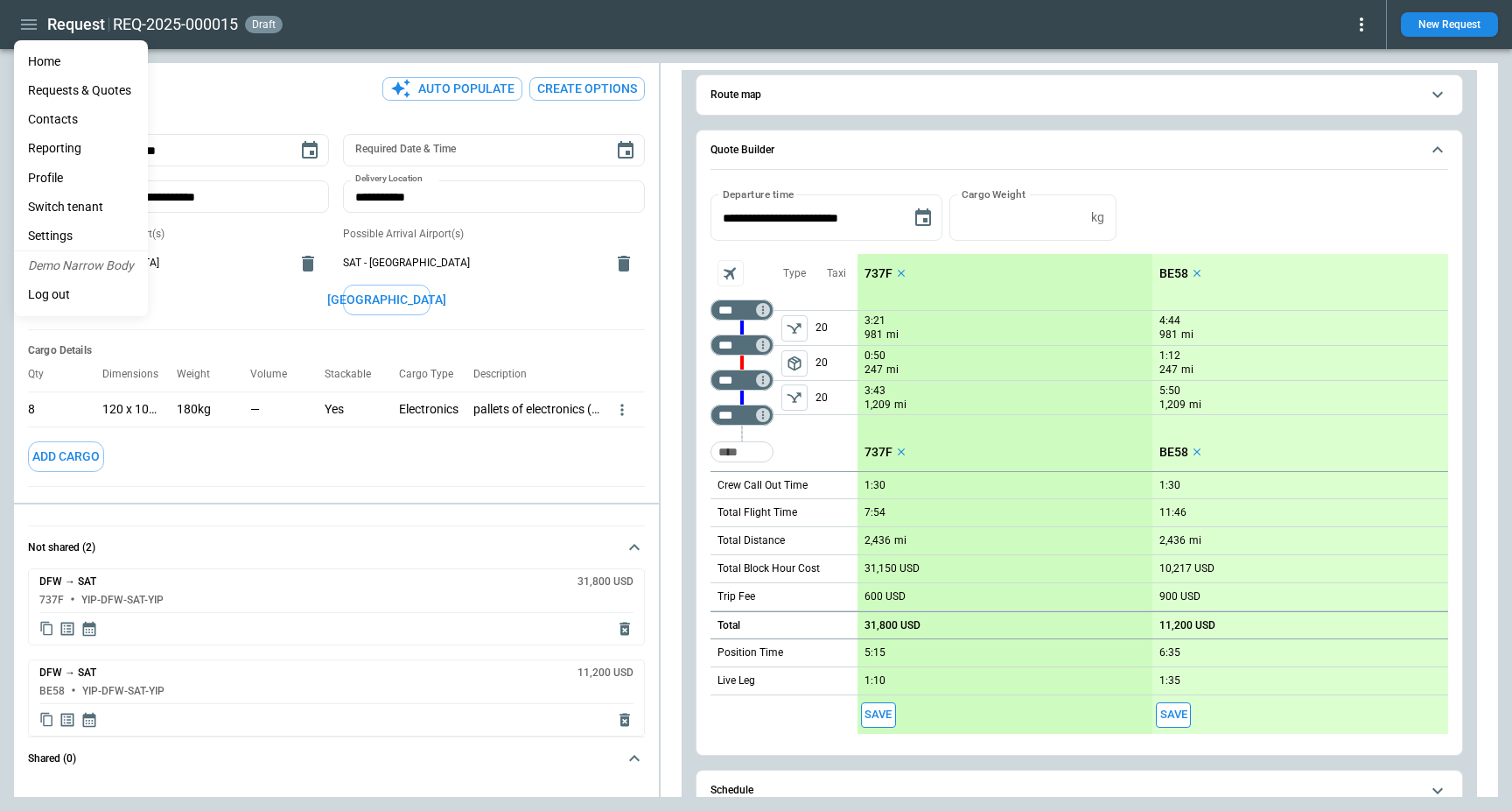
click at [63, 63] on li "Home" at bounding box center [81, 62] width 134 height 29
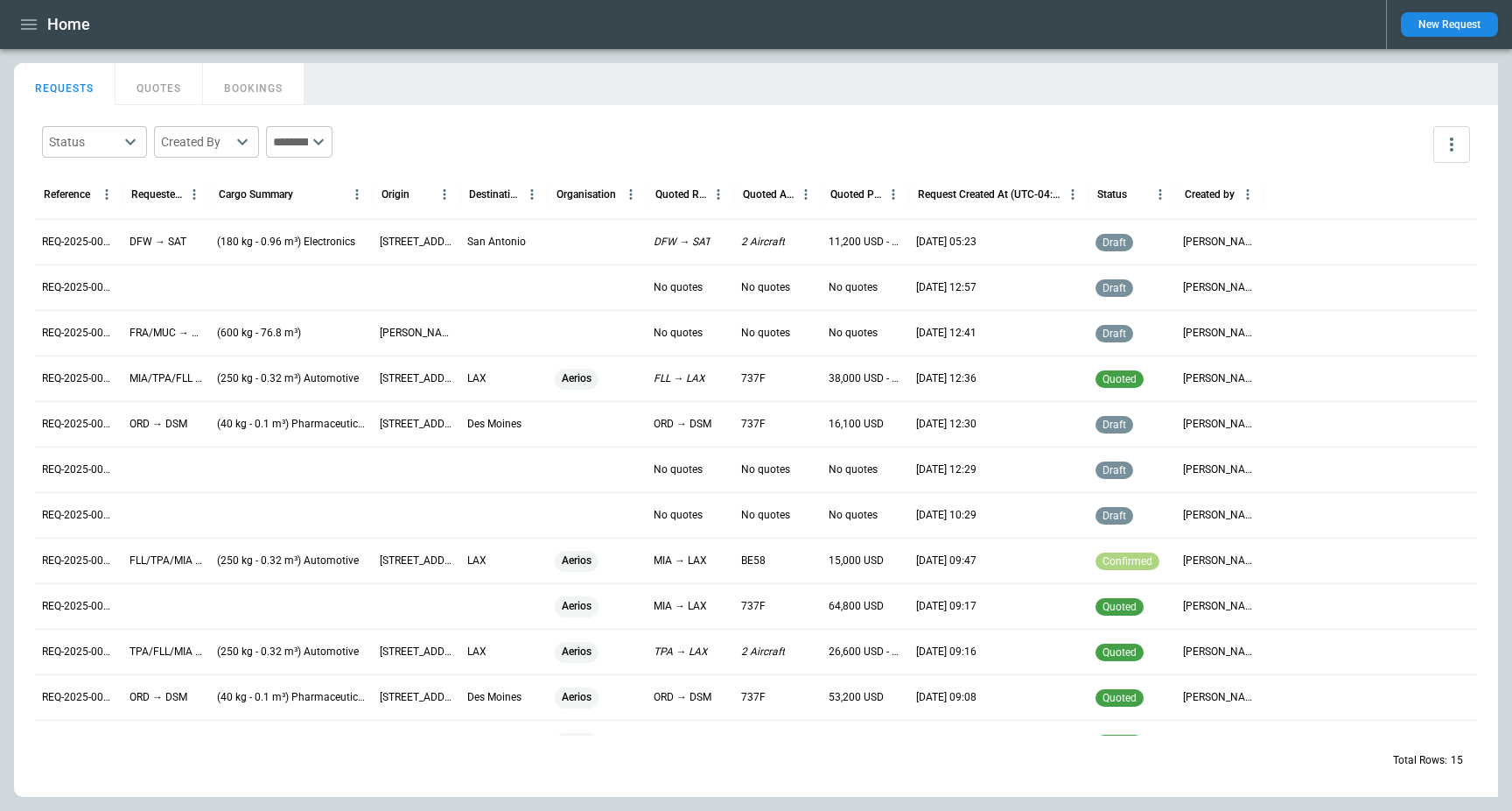
click at [31, 30] on icon "button" at bounding box center [29, 24] width 21 height 21
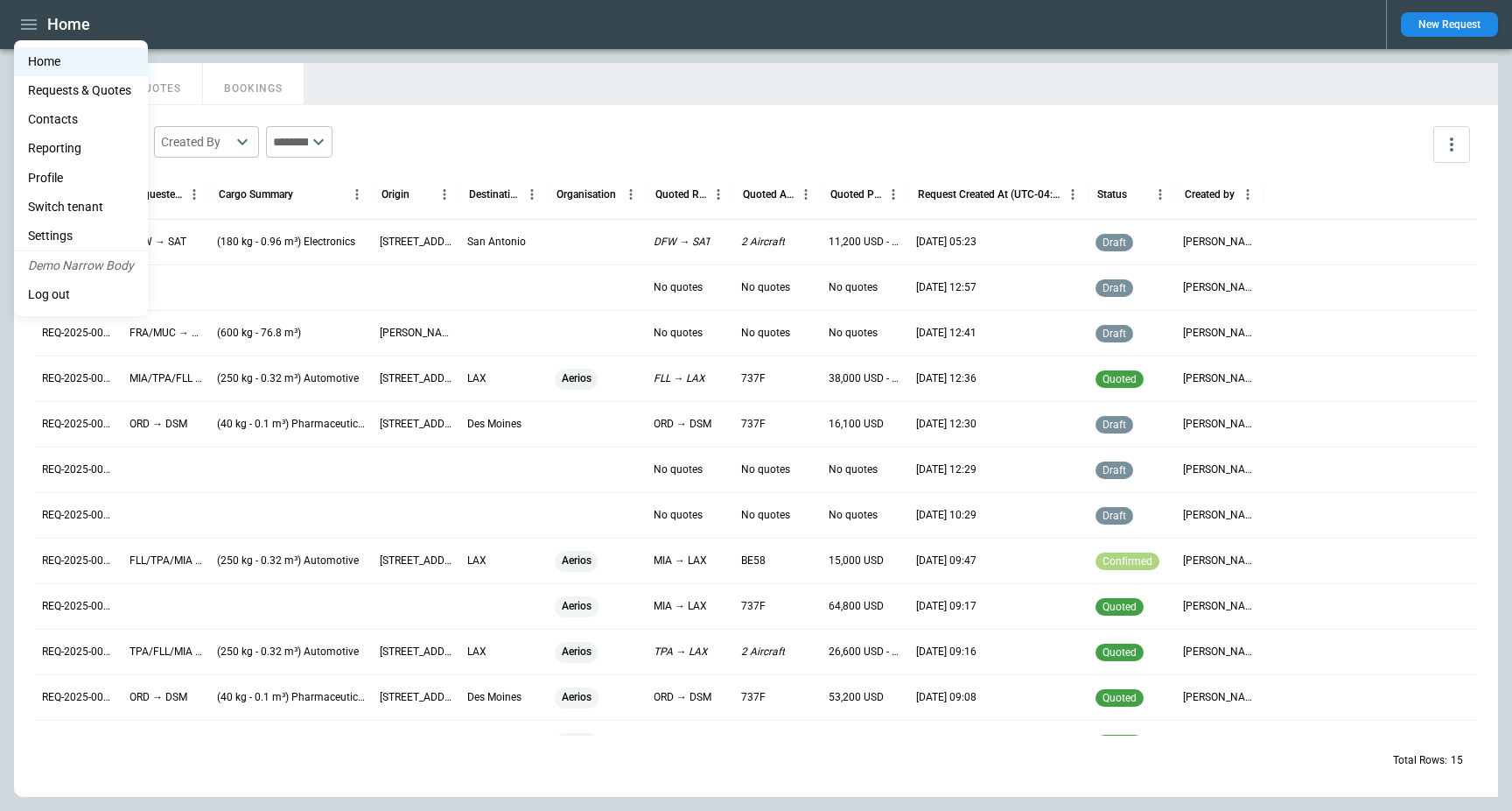
click at [85, 150] on li "Reporting" at bounding box center [81, 148] width 134 height 29
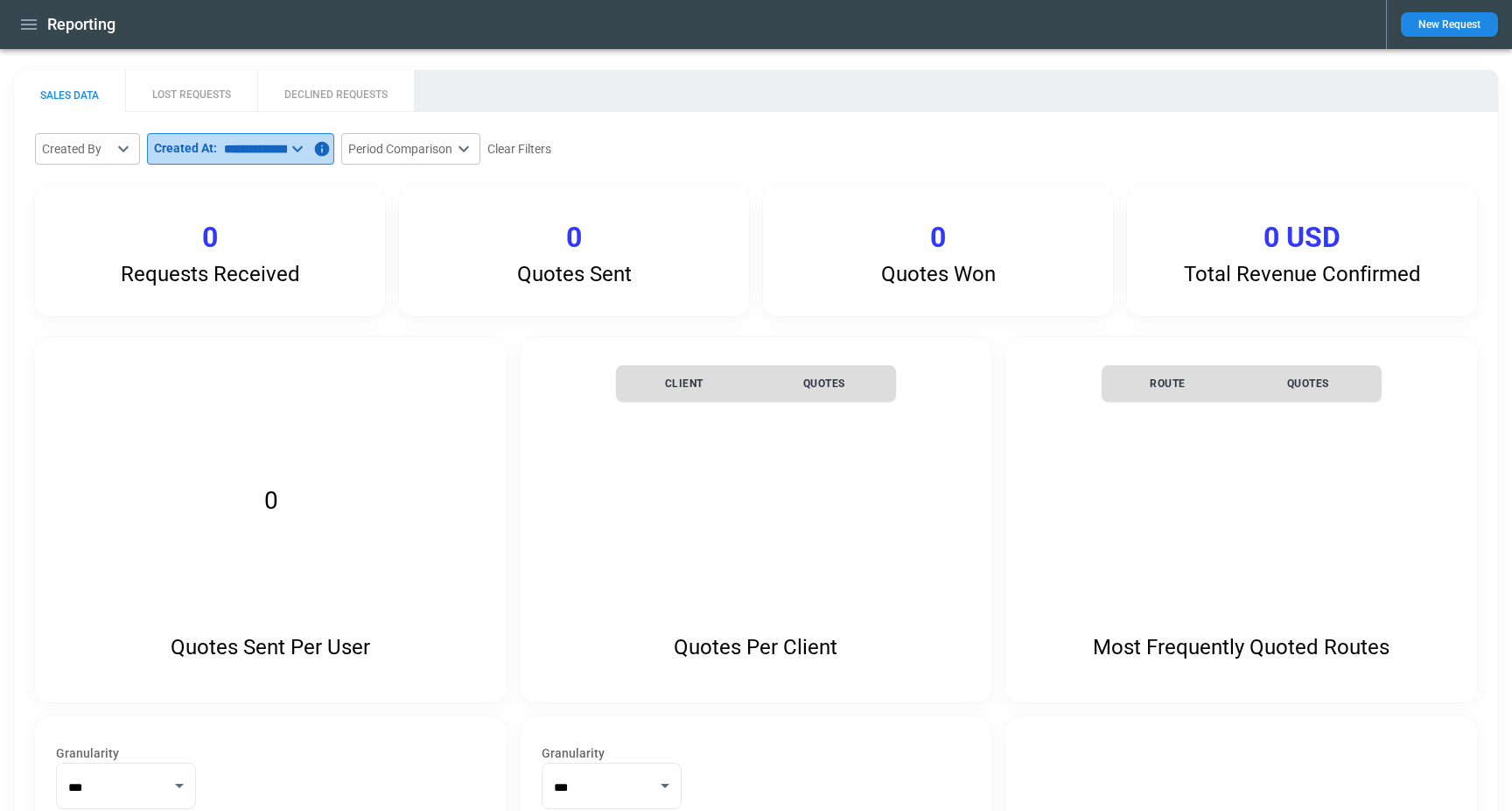
click at [287, 148] on input "**********" at bounding box center [252, 148] width 70 height 31
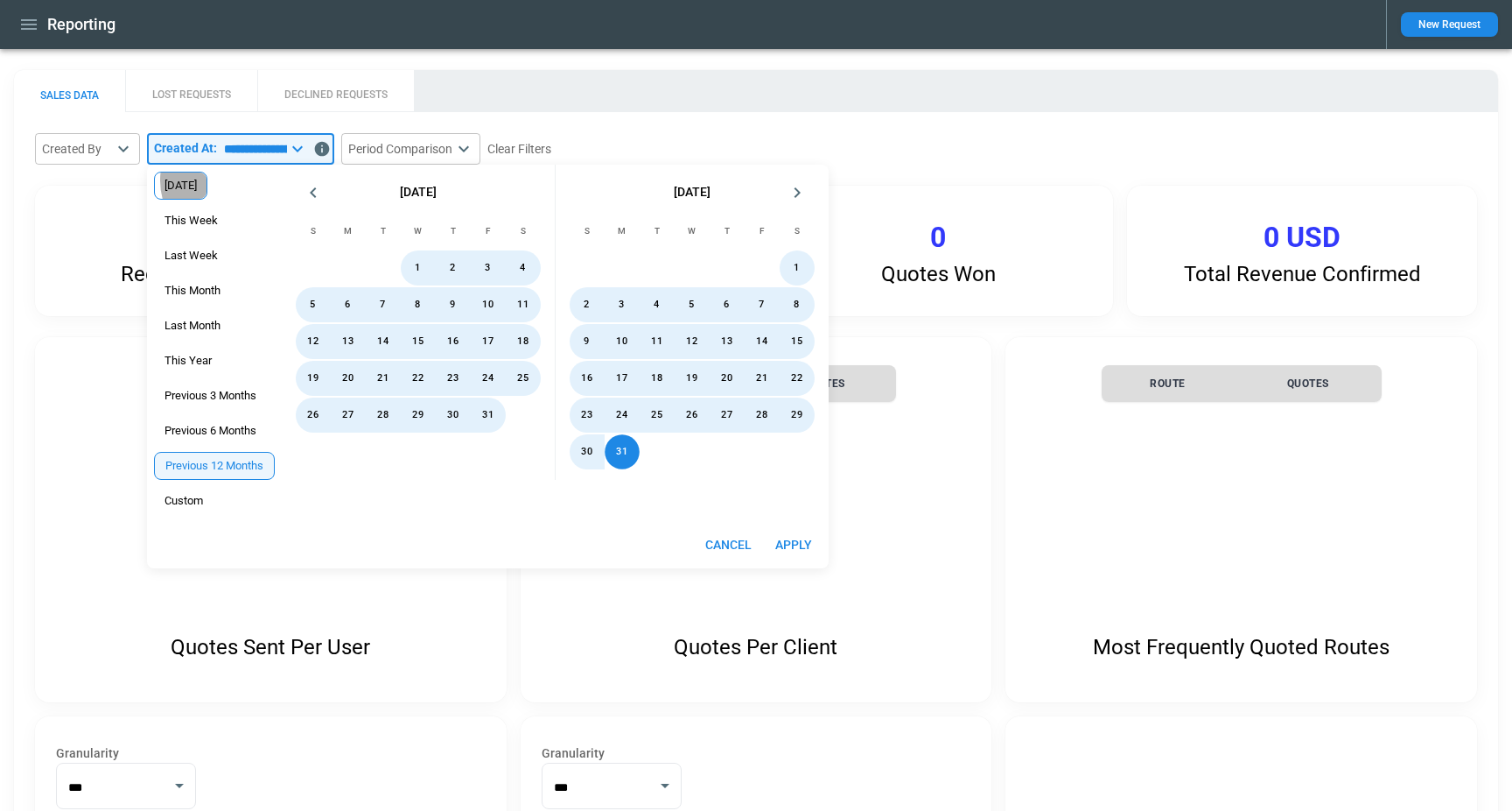
click at [206, 181] on span "[DATE]" at bounding box center [181, 186] width 52 height 14
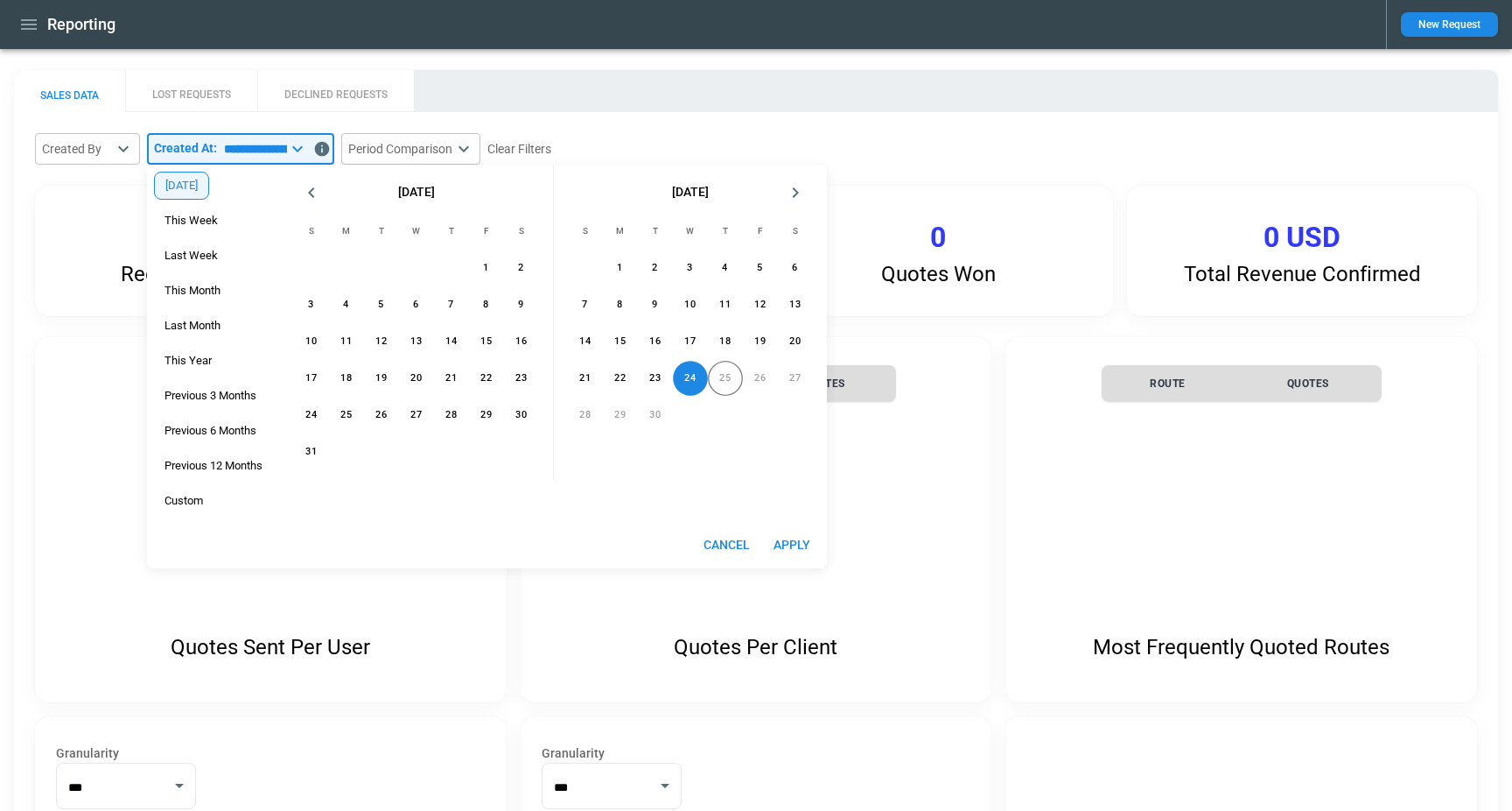
click at [805, 536] on button "Apply" at bounding box center [792, 545] width 56 height 32
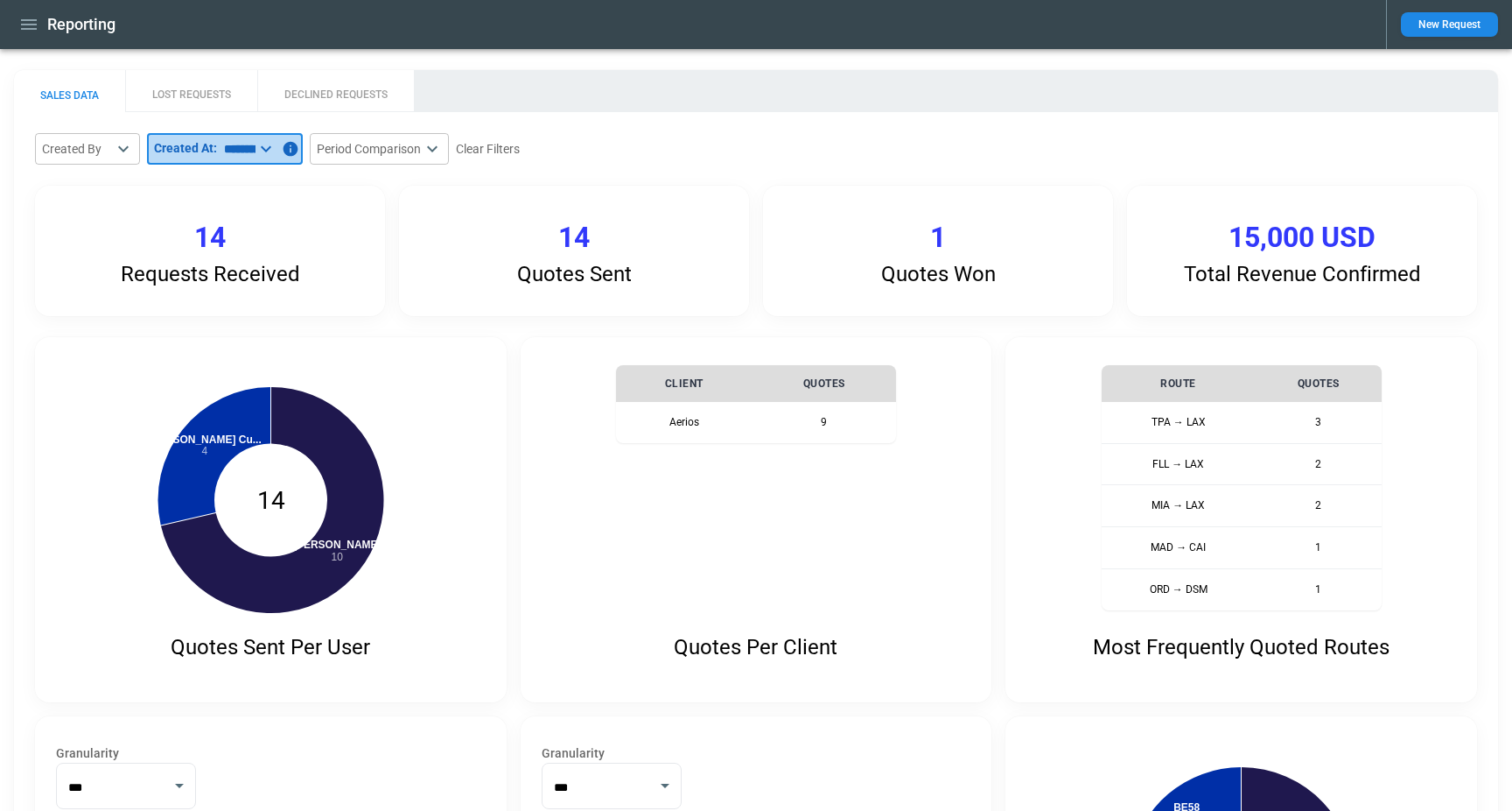
click at [237, 151] on input "*********" at bounding box center [236, 148] width 38 height 31
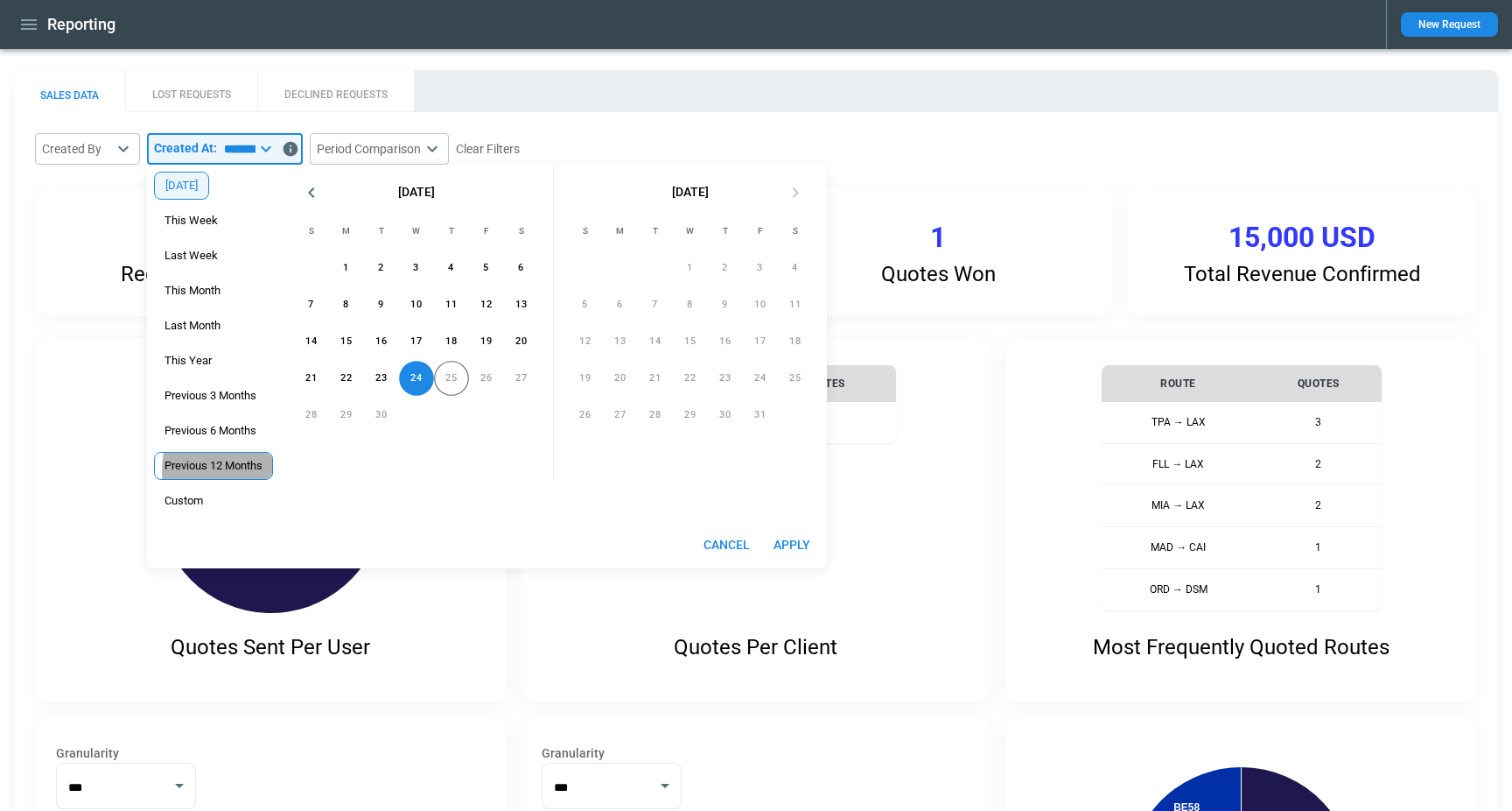
click at [248, 471] on span "Previous 12 Months" at bounding box center [213, 466] width 117 height 14
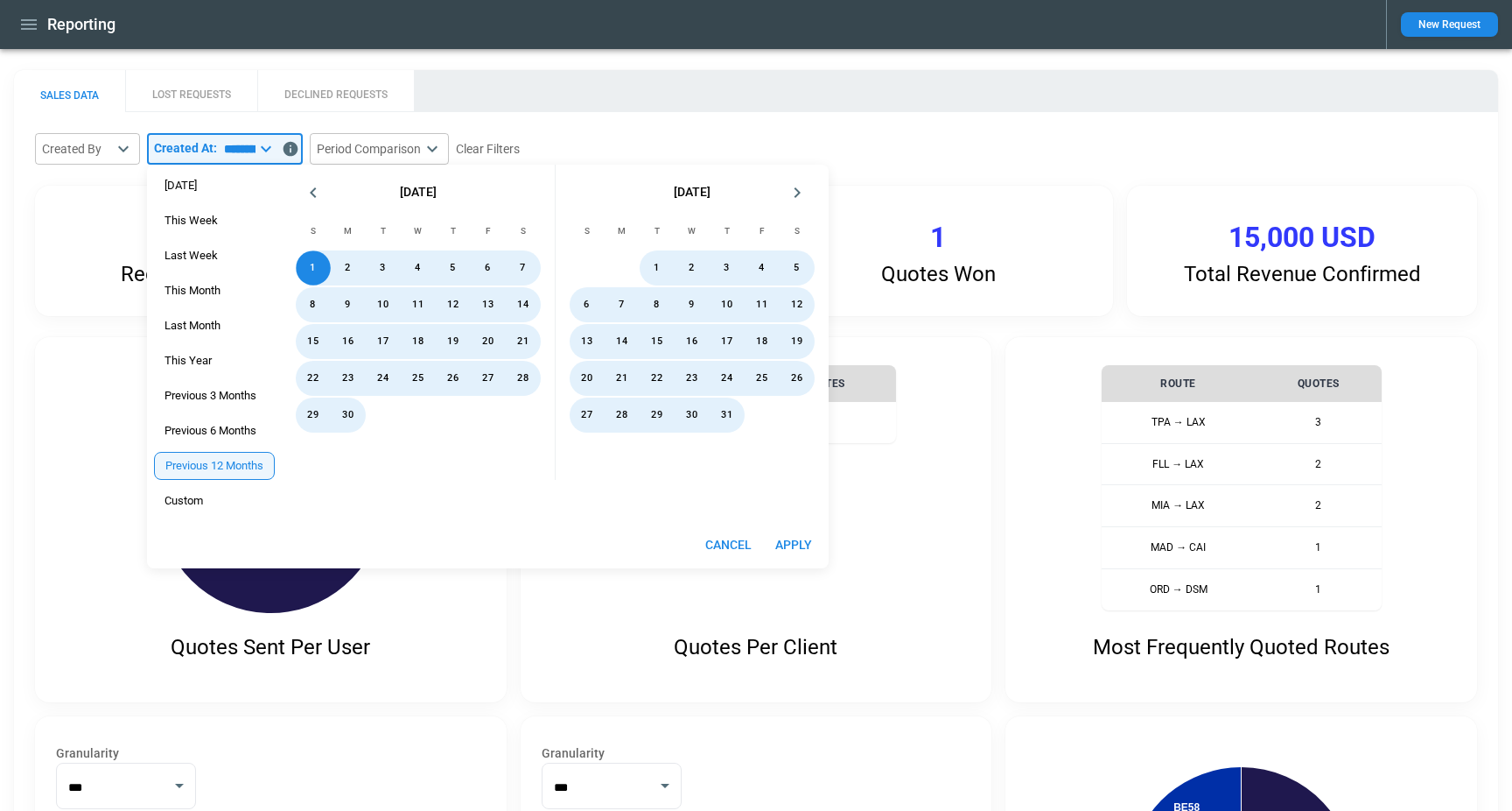
click at [799, 537] on button "Apply" at bounding box center [794, 545] width 56 height 32
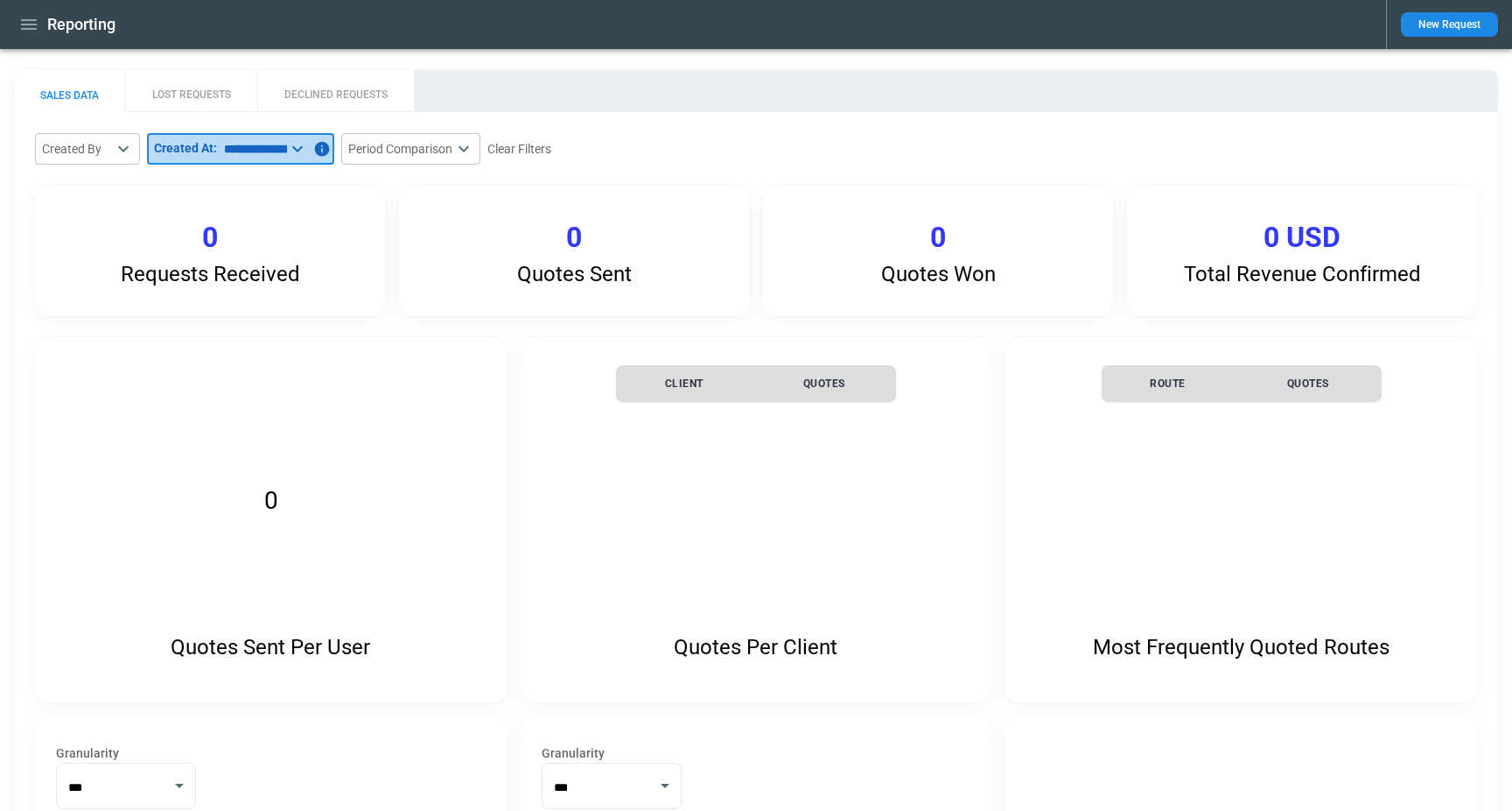
click at [287, 141] on input "**********" at bounding box center [252, 148] width 70 height 31
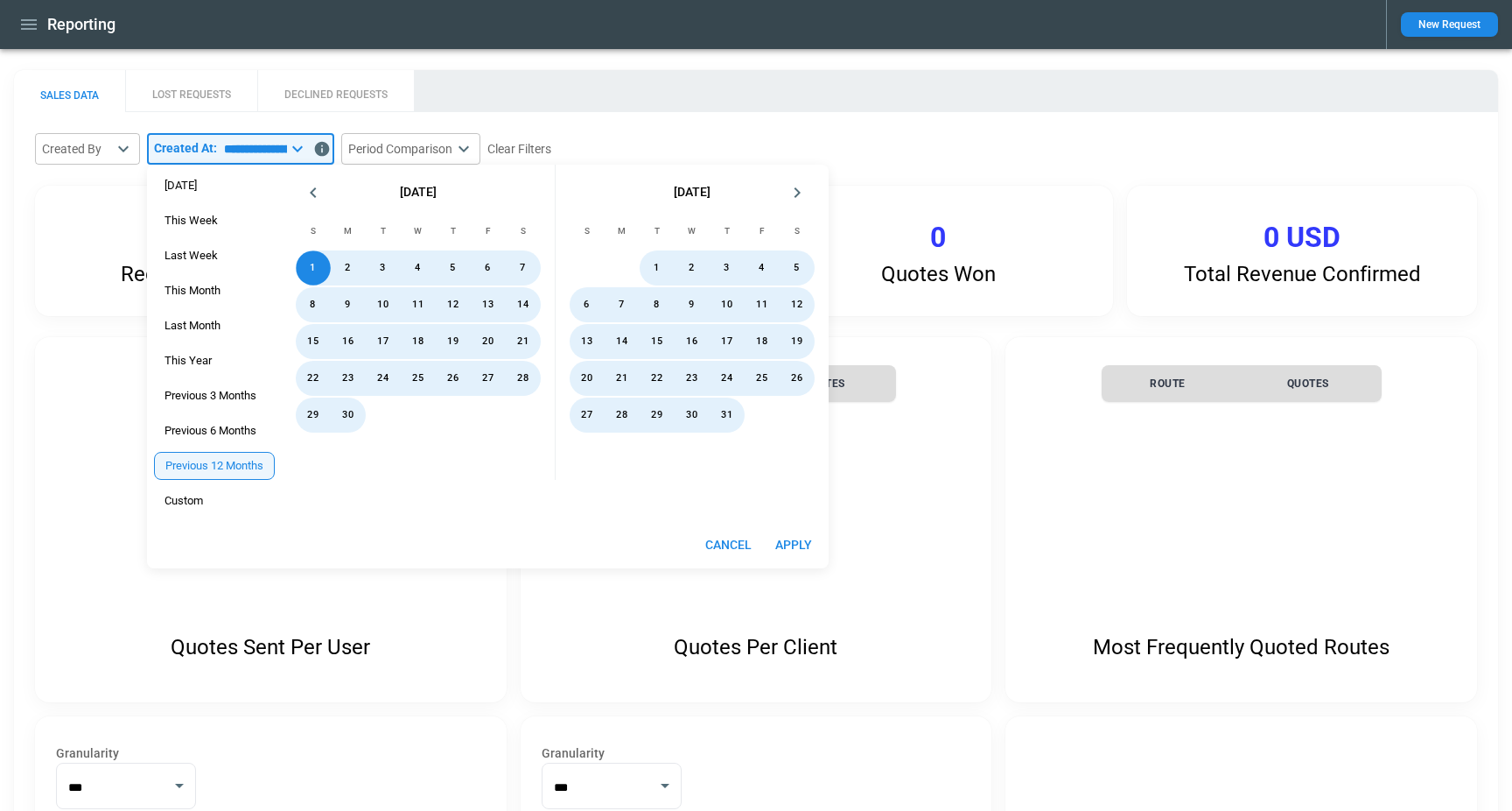
click at [237, 288] on div "[DATE] This Week Last Week This Month Last Month This Year Previous 3 Months Pr…" at bounding box center [214, 342] width 135 height 357
click at [210, 291] on span "This Month" at bounding box center [192, 291] width 75 height 14
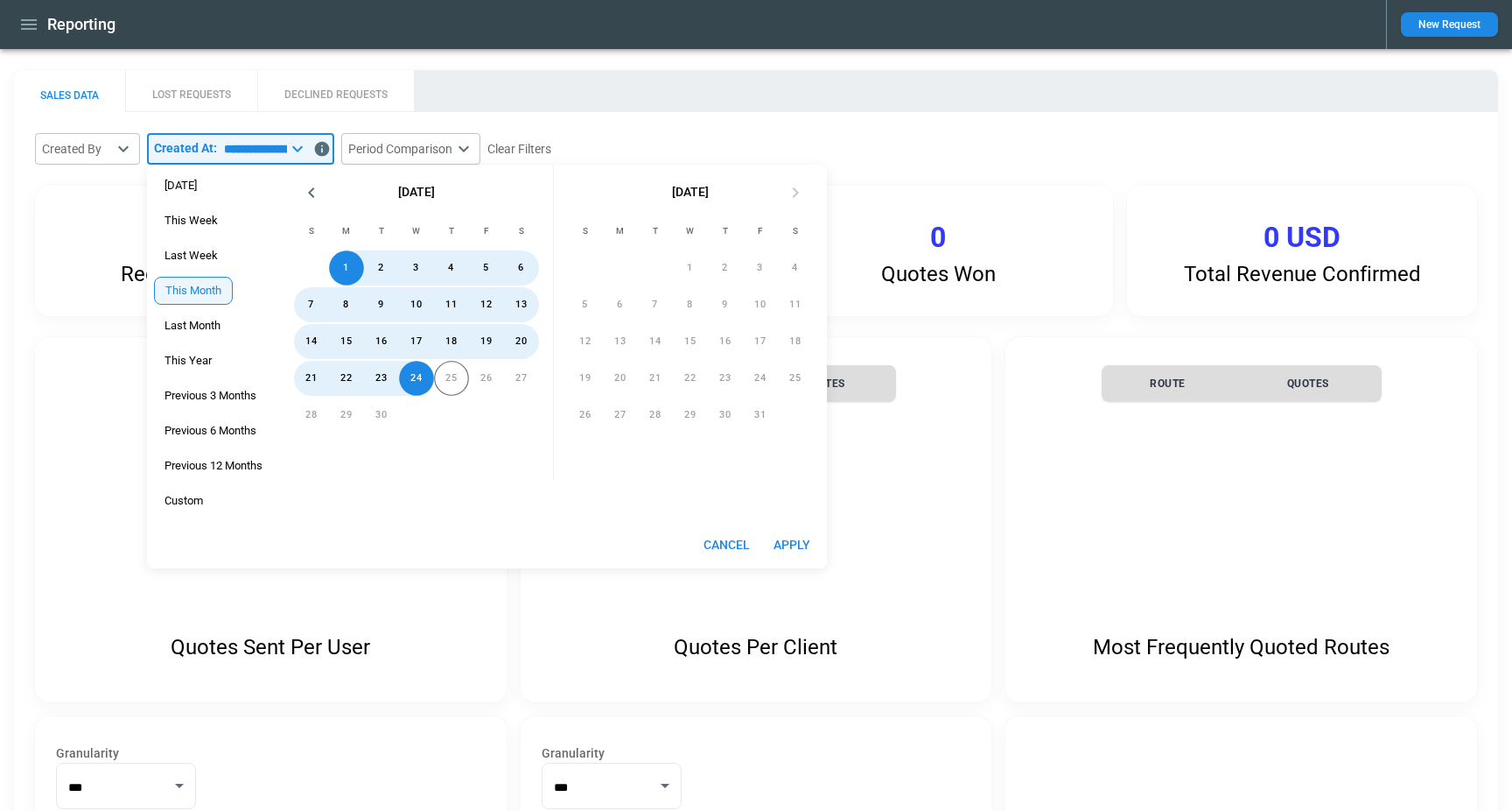
click at [796, 540] on button "Apply" at bounding box center [792, 545] width 56 height 32
type input "**********"
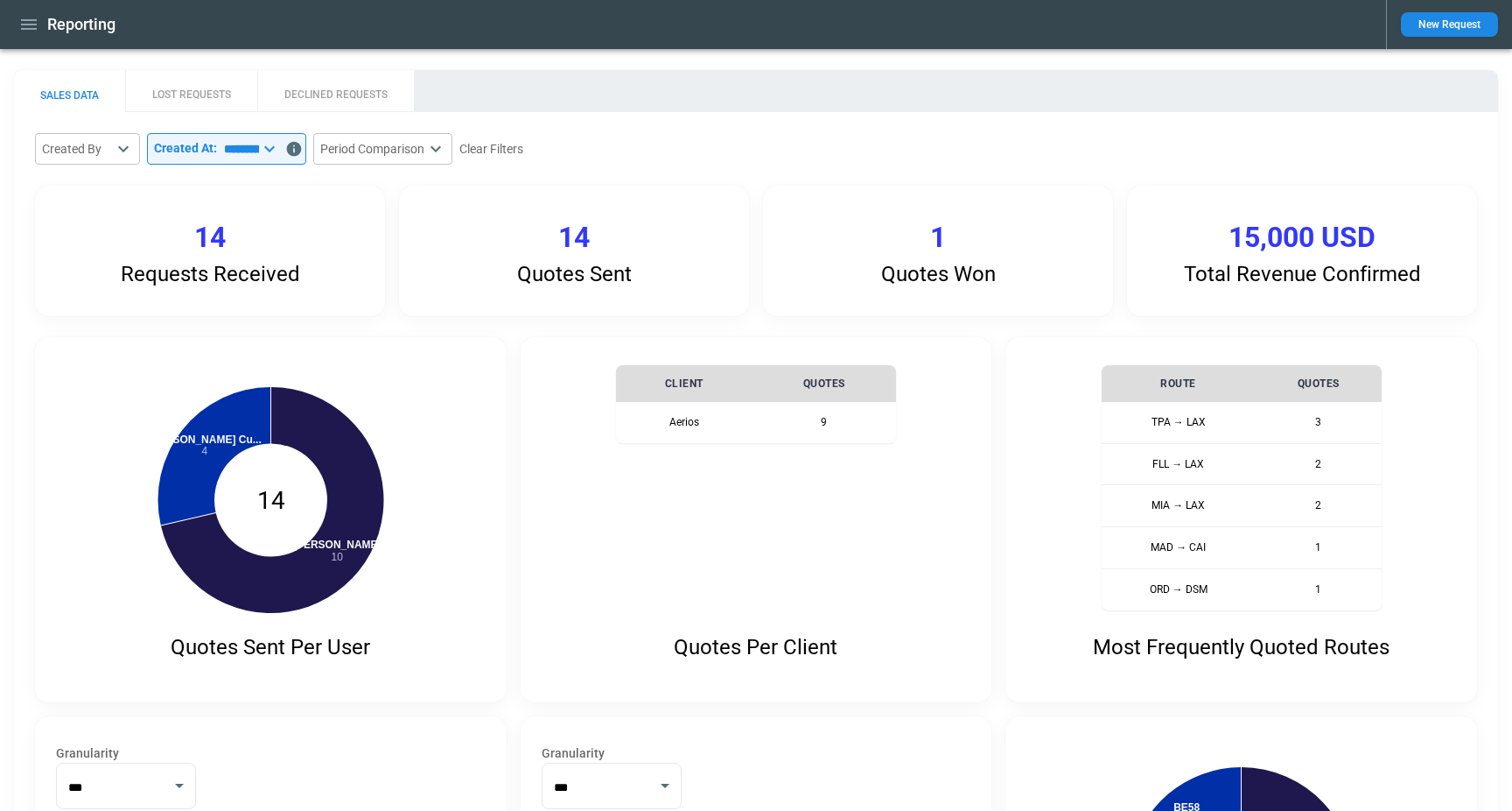
click at [29, 26] on icon "button" at bounding box center [29, 24] width 21 height 21
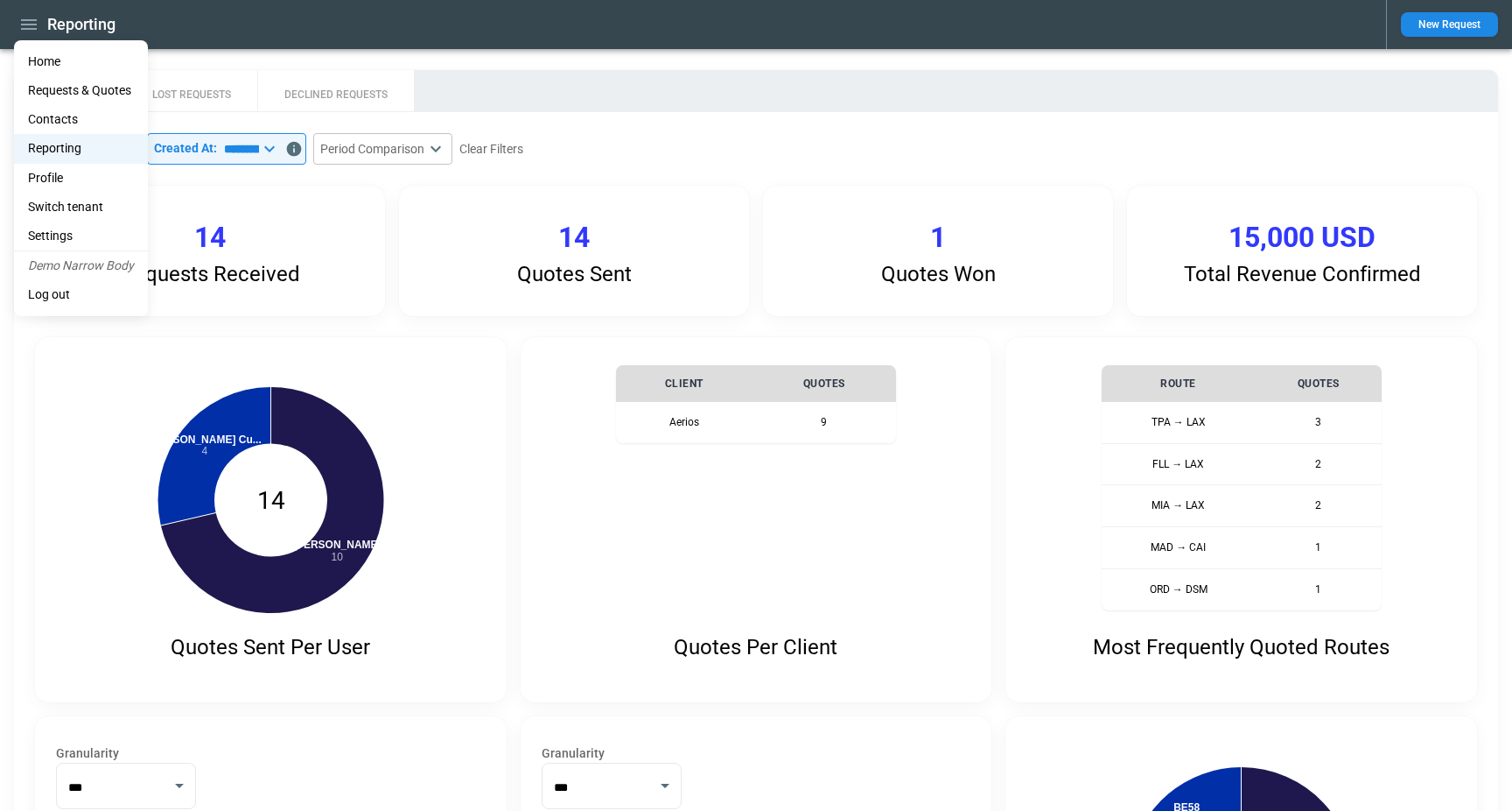
click at [90, 238] on li "Settings" at bounding box center [81, 236] width 134 height 29
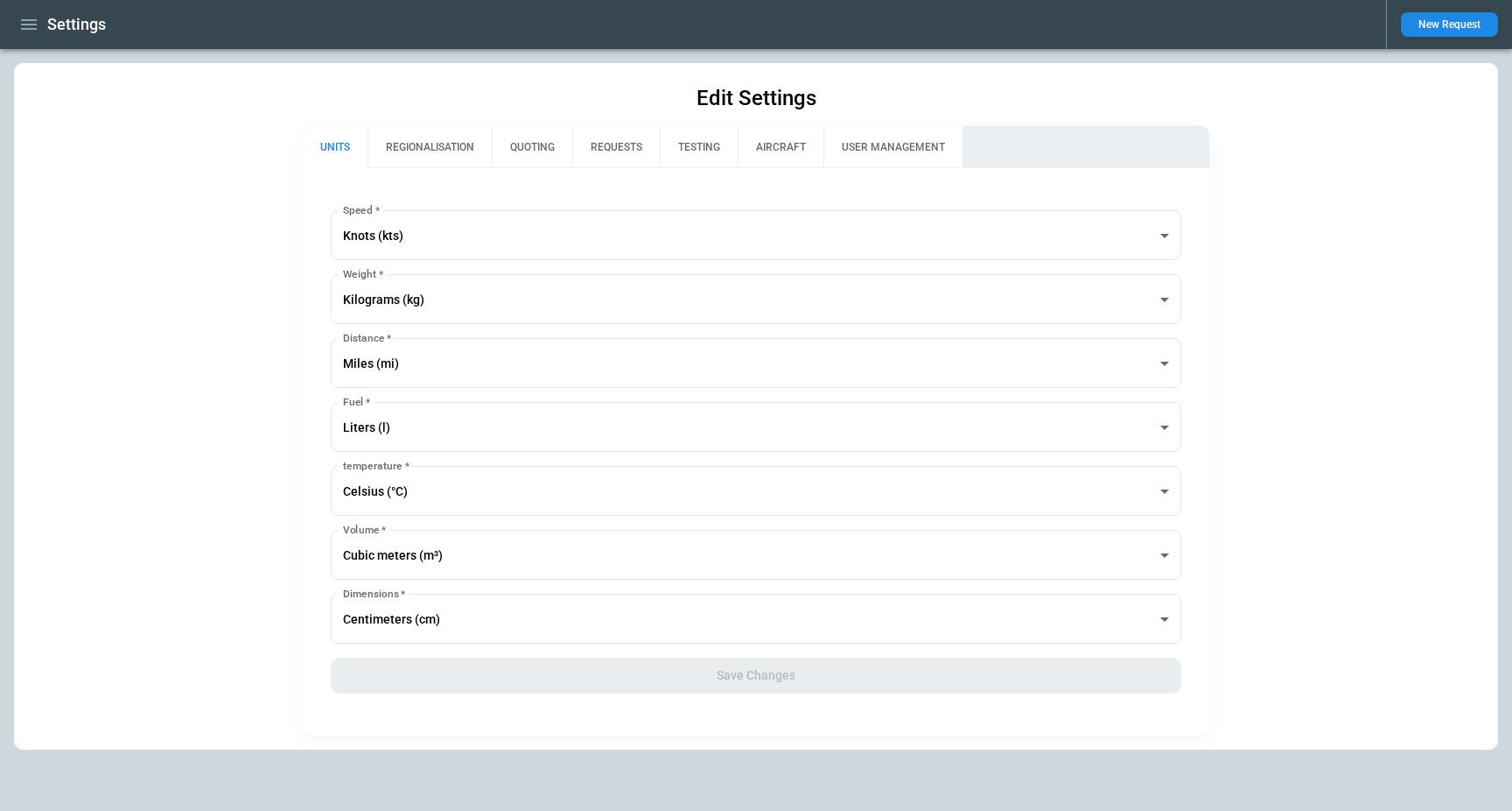
click at [25, 21] on icon "button" at bounding box center [29, 24] width 21 height 21
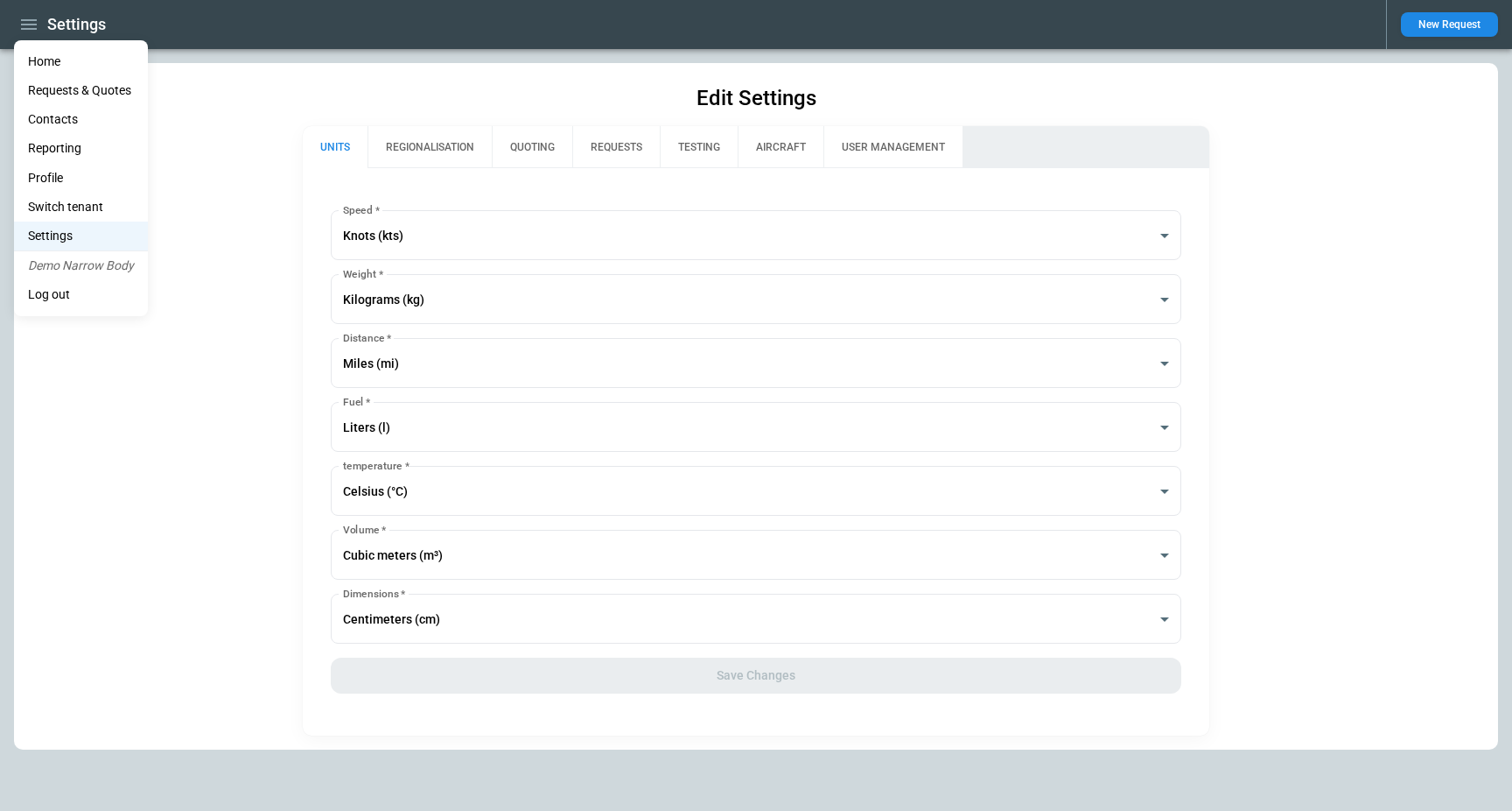
click at [109, 203] on li "Switch tenant" at bounding box center [81, 207] width 134 height 29
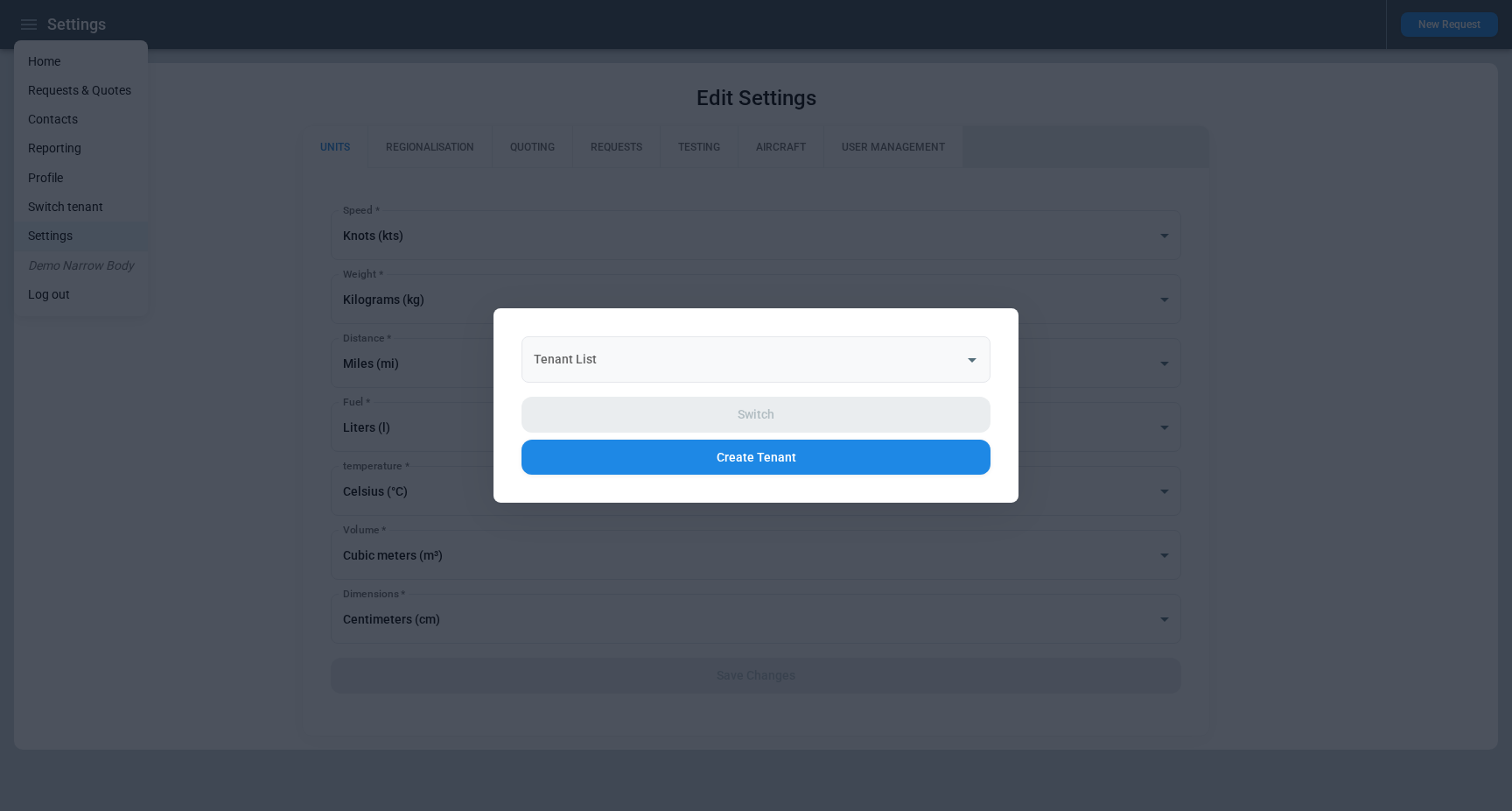
click at [622, 369] on input "Tenant List" at bounding box center [743, 359] width 427 height 30
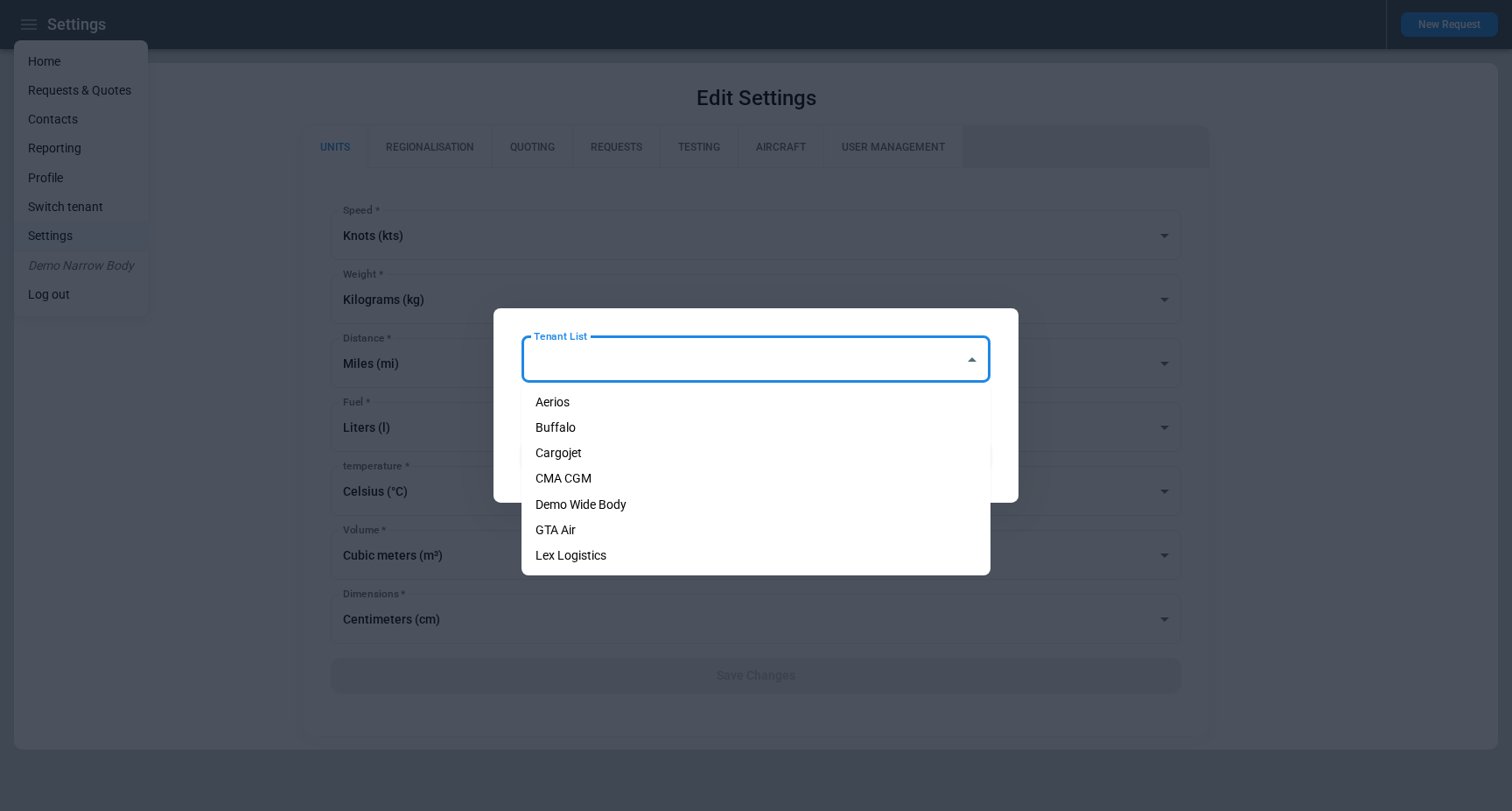
click at [583, 450] on li "Cargojet" at bounding box center [756, 452] width 469 height 25
type input "********"
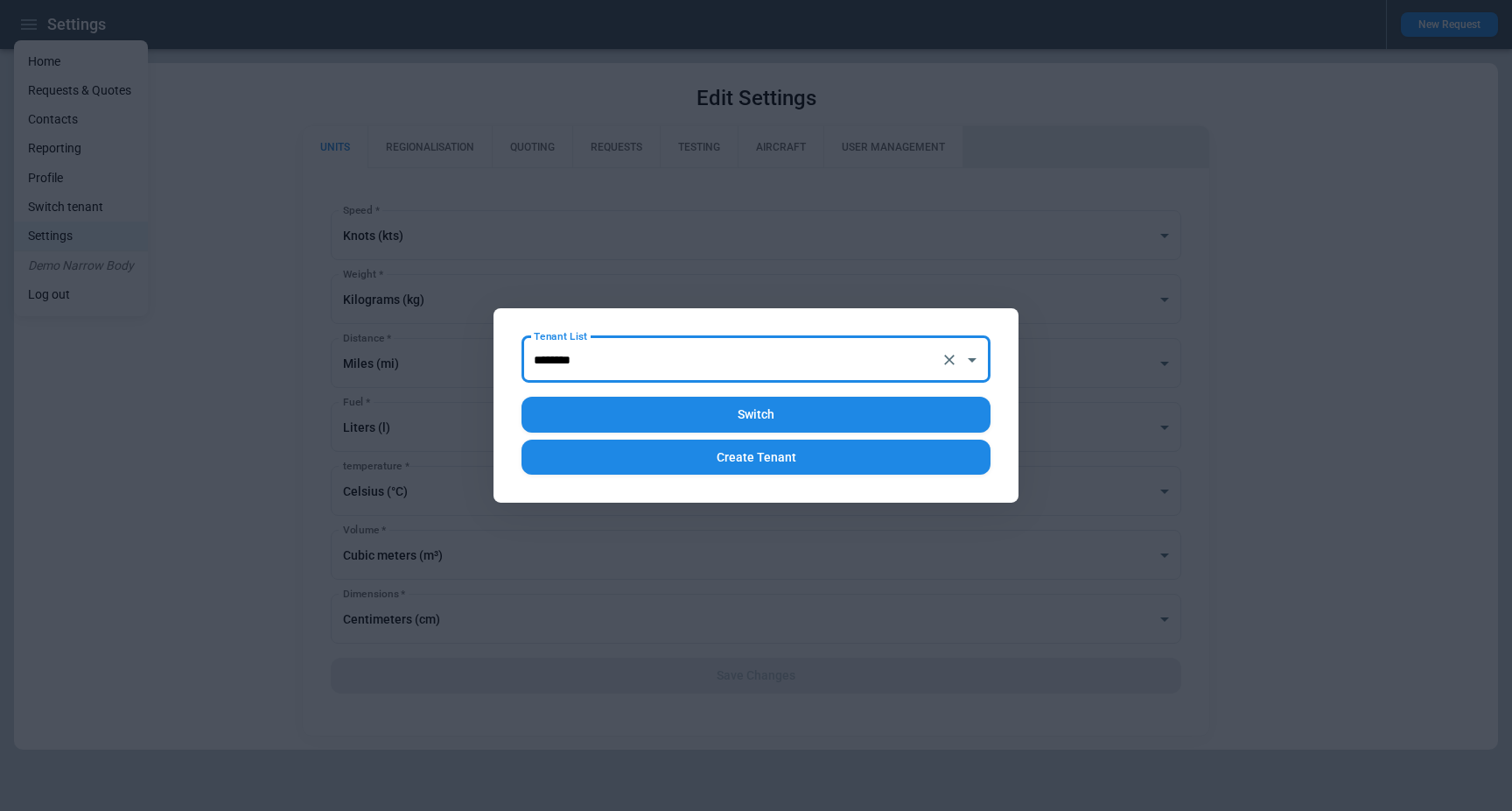
click at [740, 410] on button "Switch" at bounding box center [756, 415] width 469 height 36
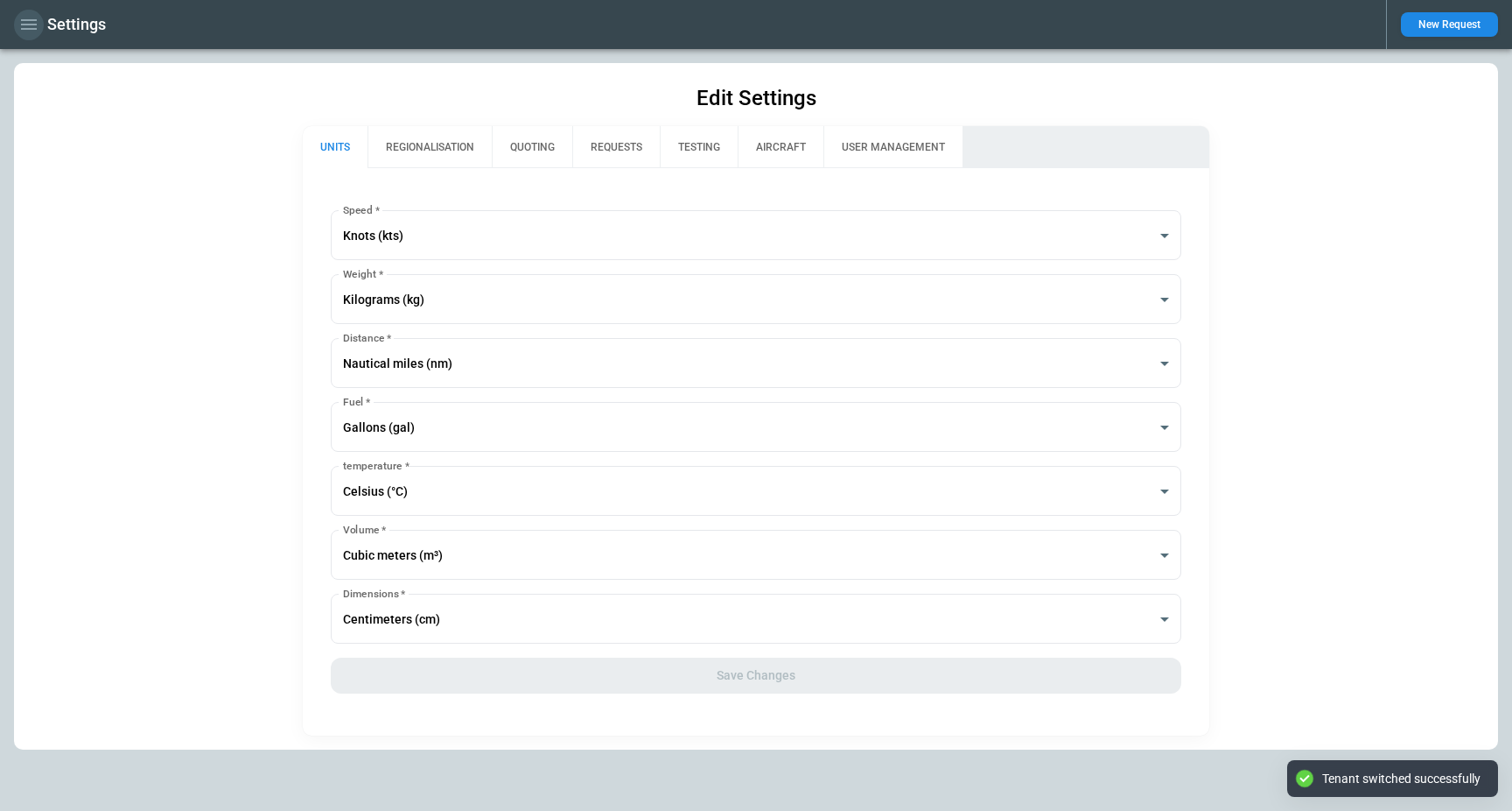
click at [29, 24] on icon "button" at bounding box center [29, 25] width 16 height 11
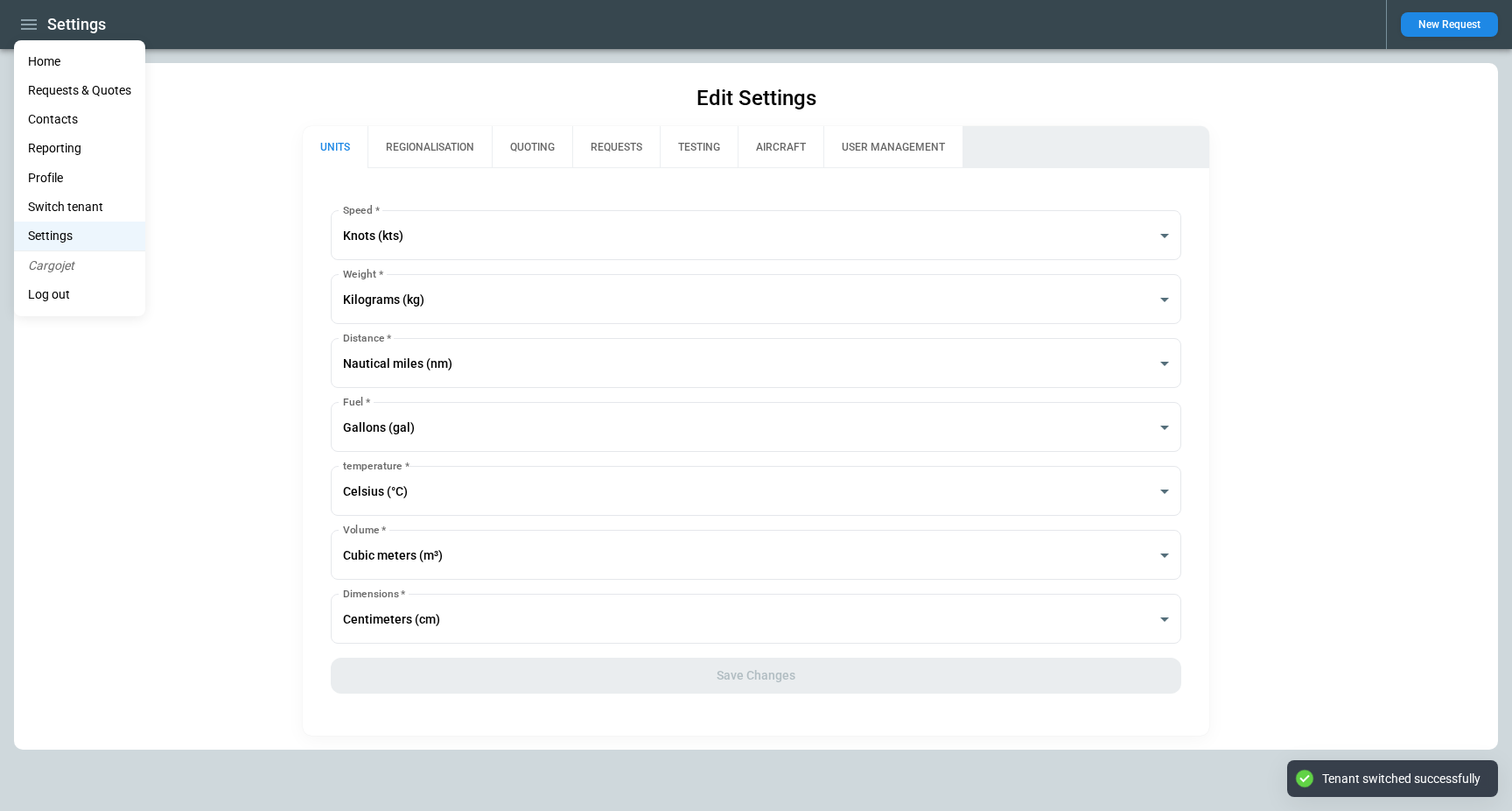
click at [71, 63] on li "Home" at bounding box center [80, 62] width 131 height 29
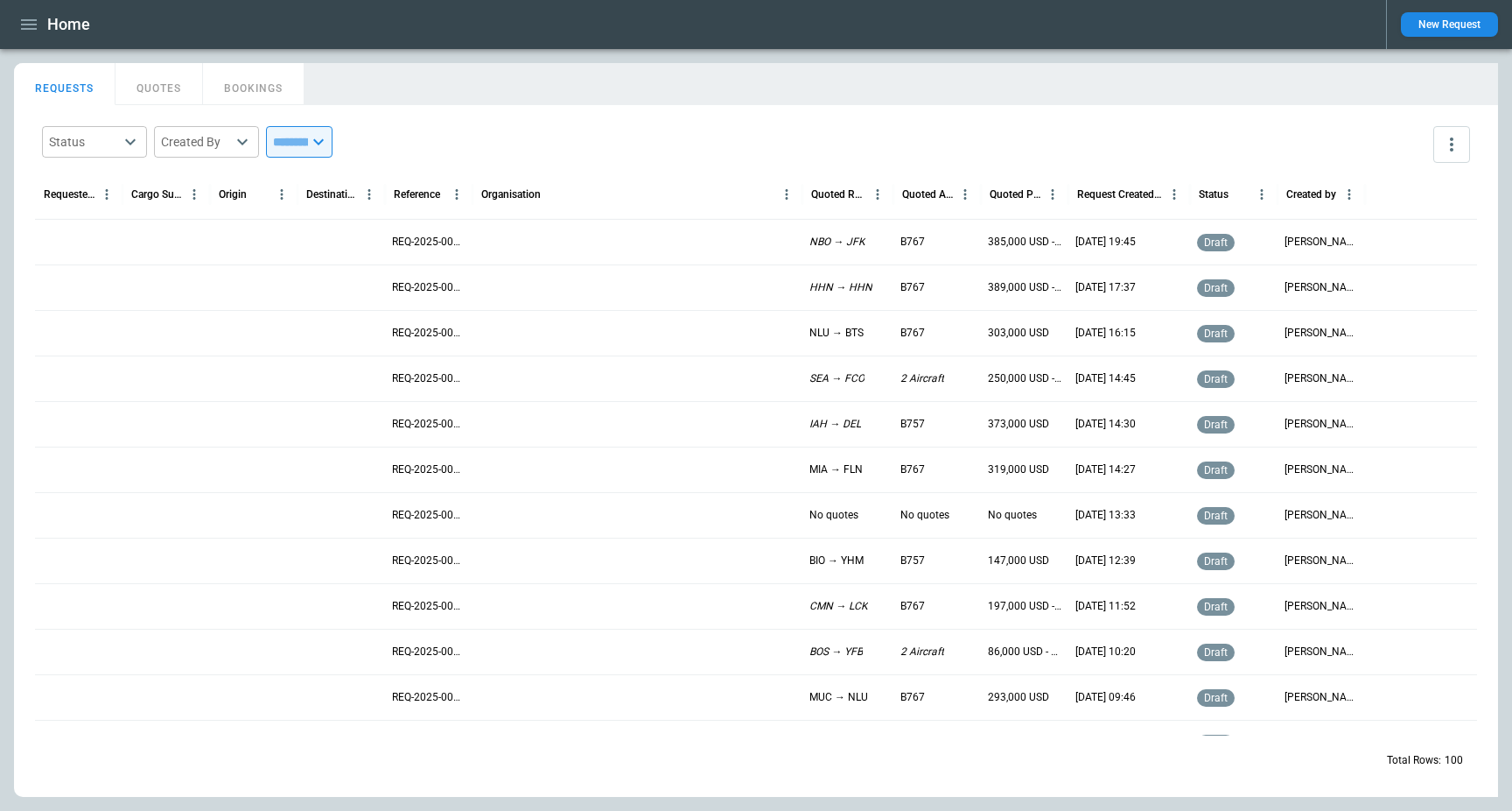
click at [490, 82] on div "REQUESTS QUOTES BOOKINGS" at bounding box center [756, 81] width 1483 height 38
click at [32, 20] on icon "button" at bounding box center [29, 25] width 16 height 11
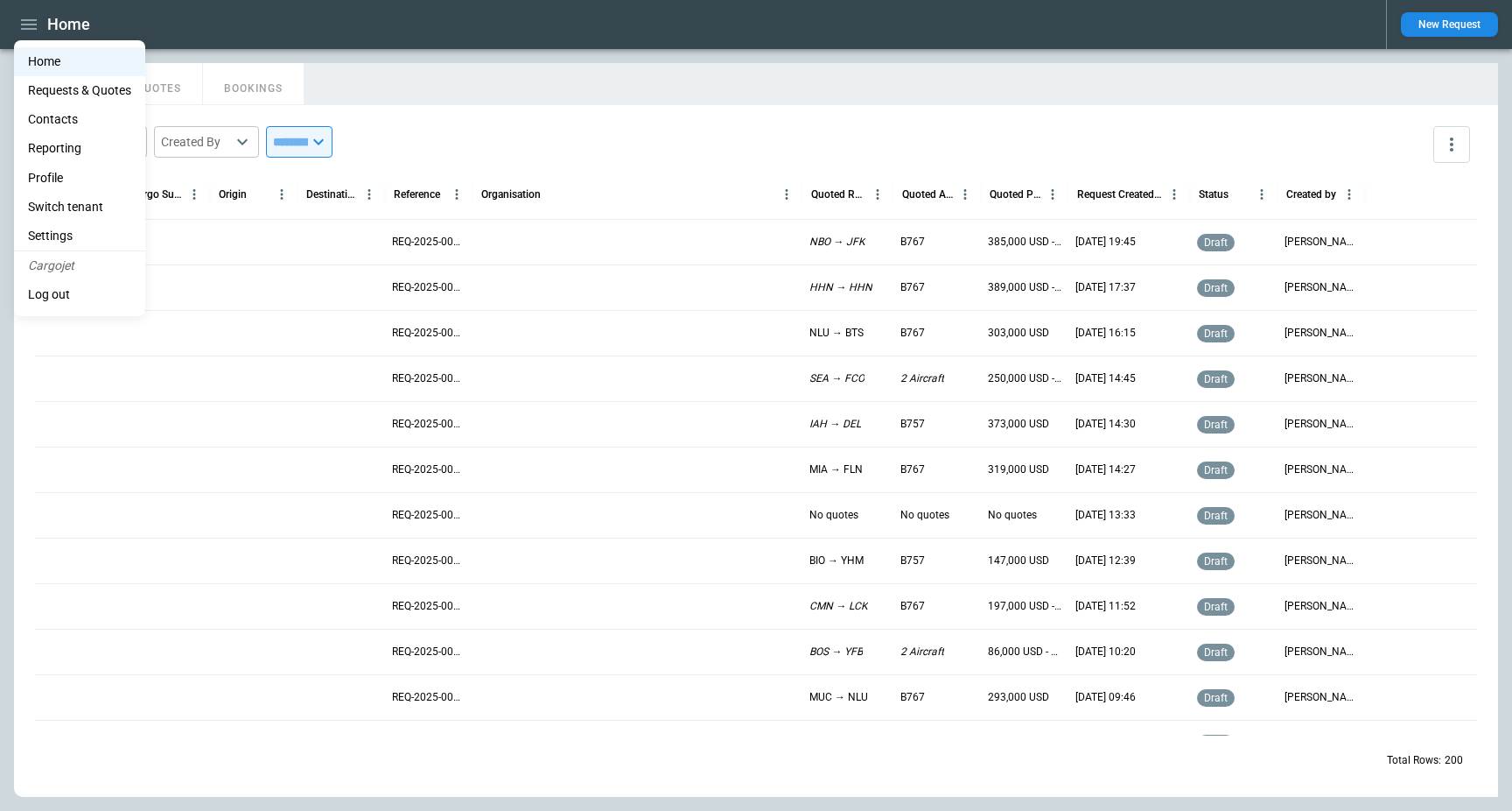
click at [84, 197] on li "Switch tenant" at bounding box center [80, 207] width 131 height 29
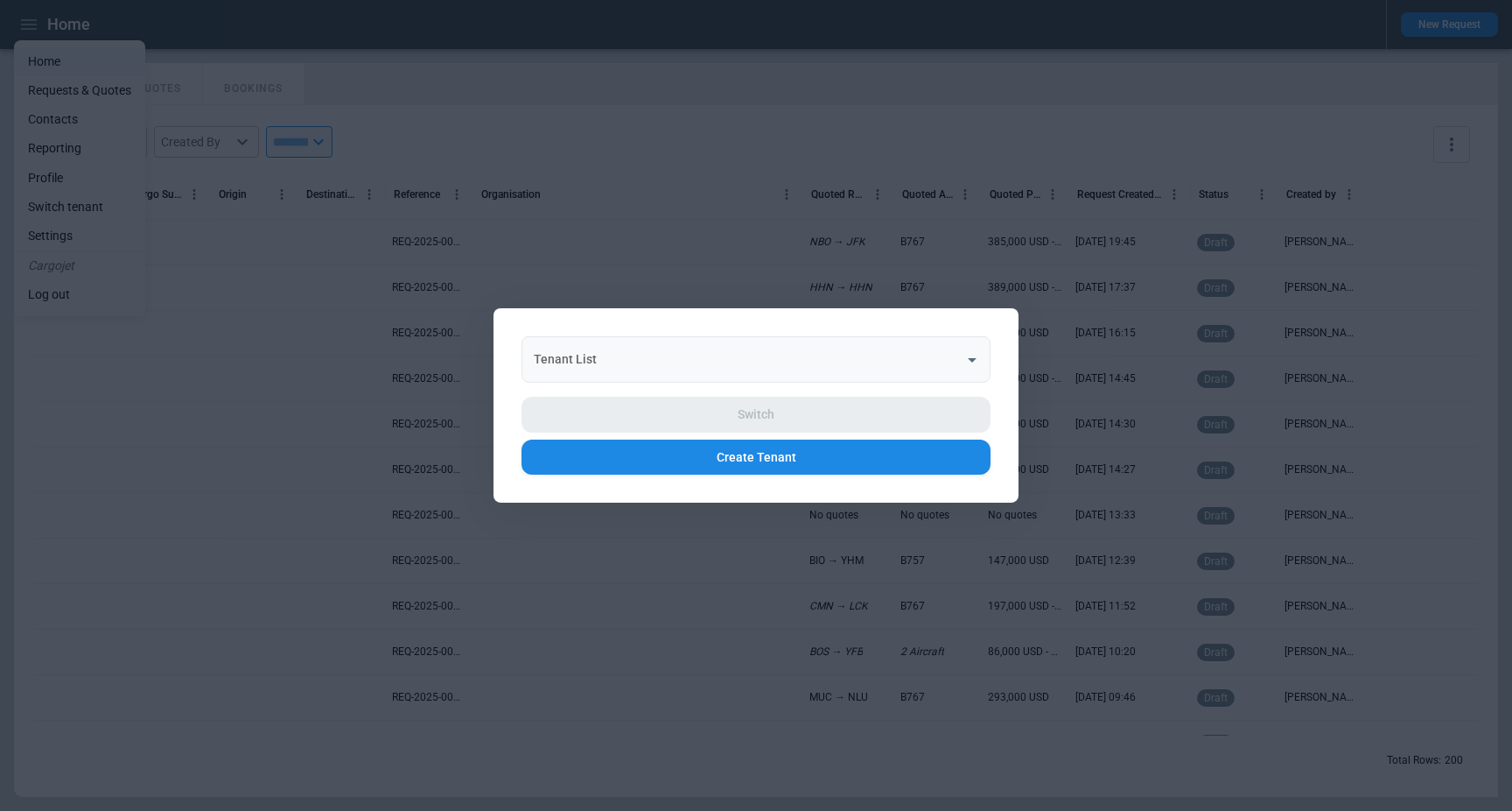
click at [783, 349] on input "Tenant List" at bounding box center [743, 359] width 427 height 30
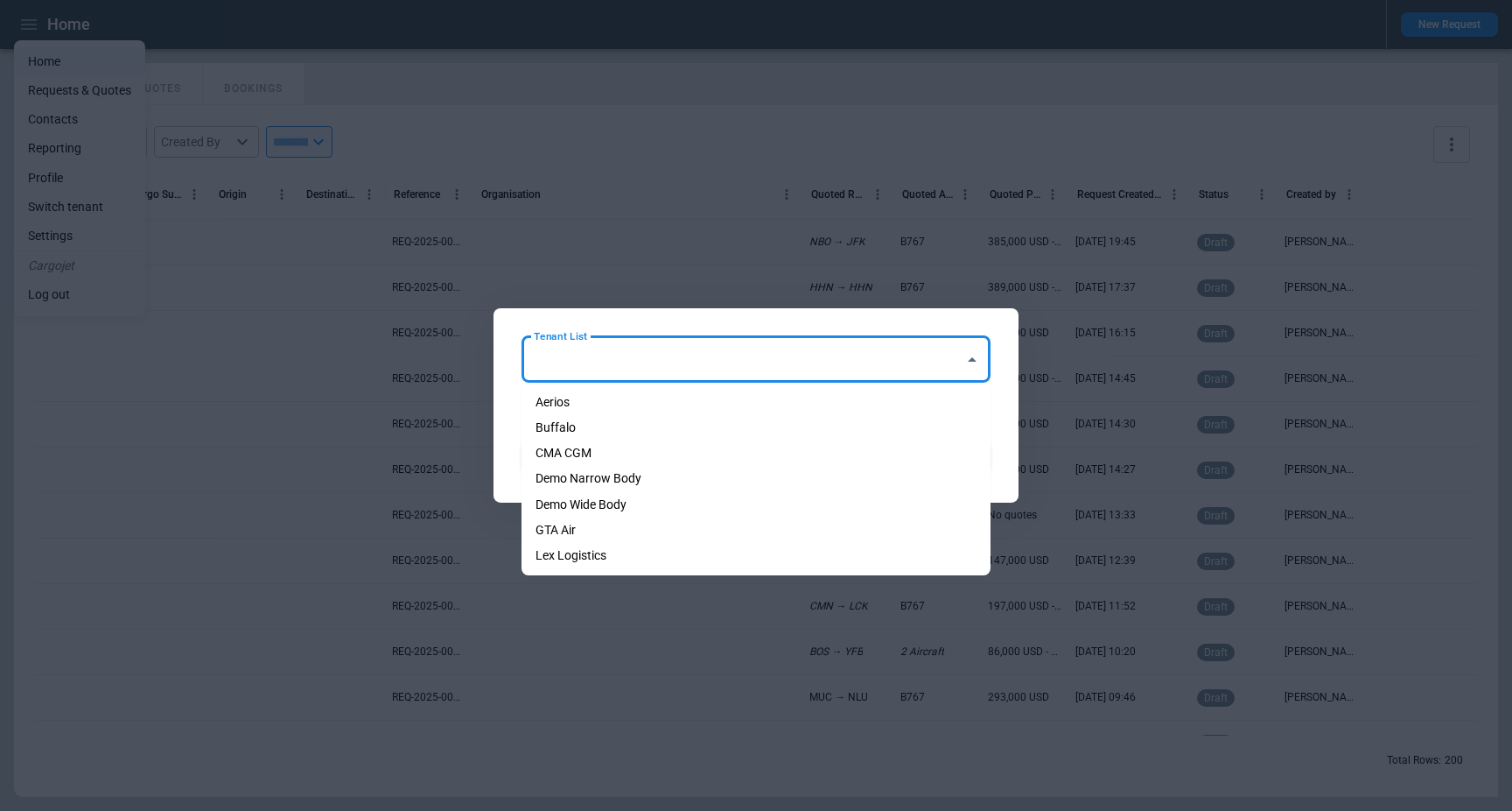
click at [646, 486] on li "Demo Narrow Body" at bounding box center [756, 478] width 469 height 25
type input "**********"
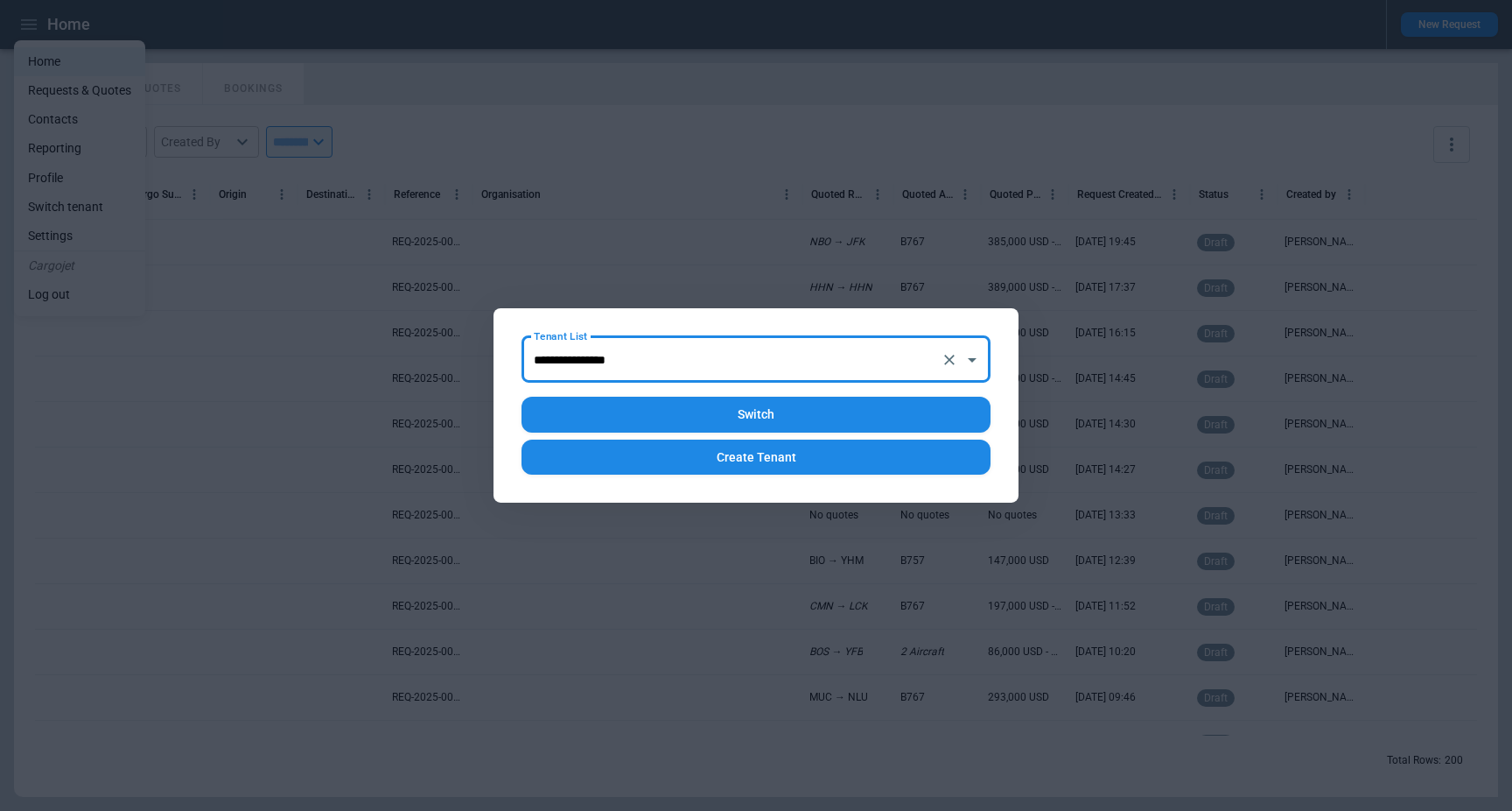
click at [788, 406] on button "Switch" at bounding box center [756, 415] width 469 height 36
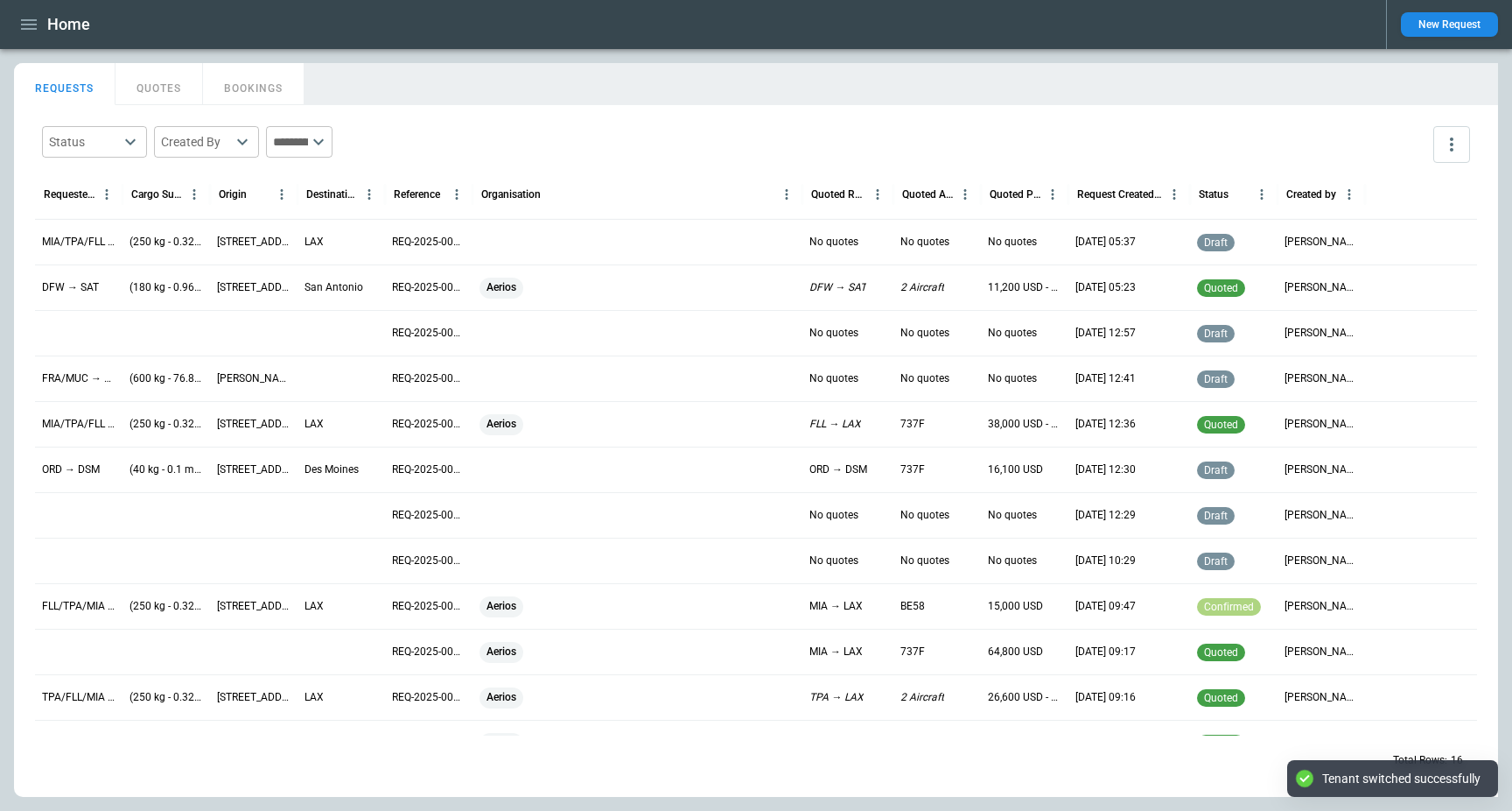
click at [781, 106] on div "Status ​ Created By ​ ​ Requested Route Cargo Summary Origin Destination Refere…" at bounding box center [756, 450] width 1483 height 691
